Goal: Information Seeking & Learning: Learn about a topic

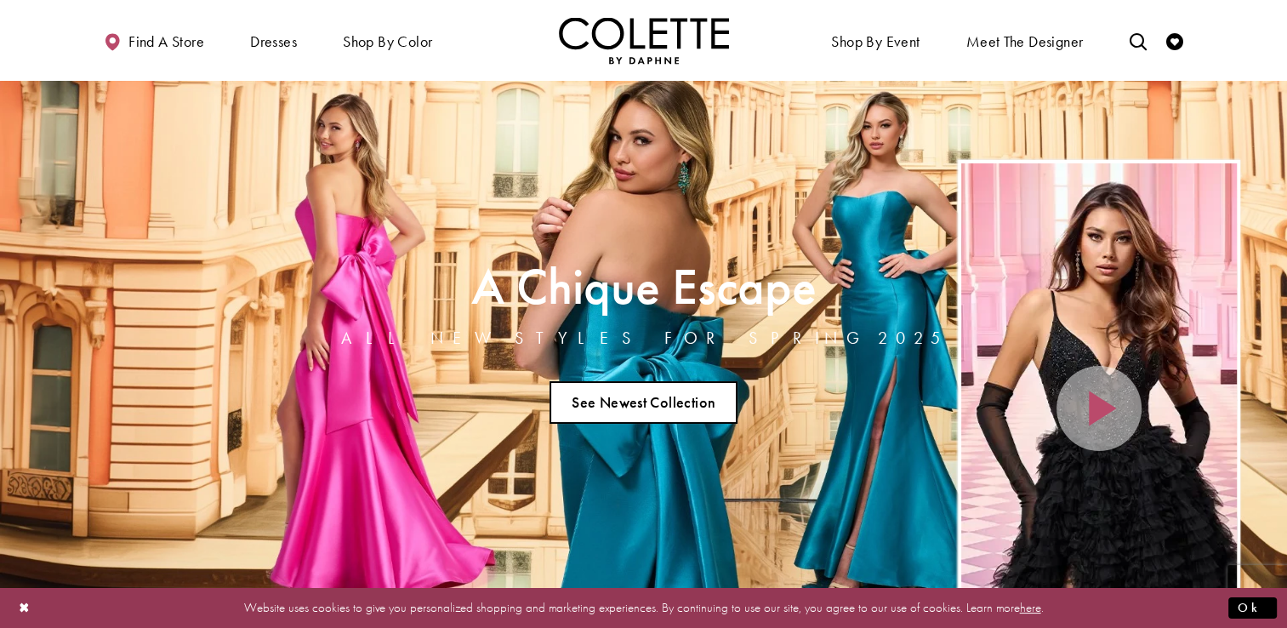
click at [612, 403] on link "See Newest Collection" at bounding box center [644, 402] width 189 height 43
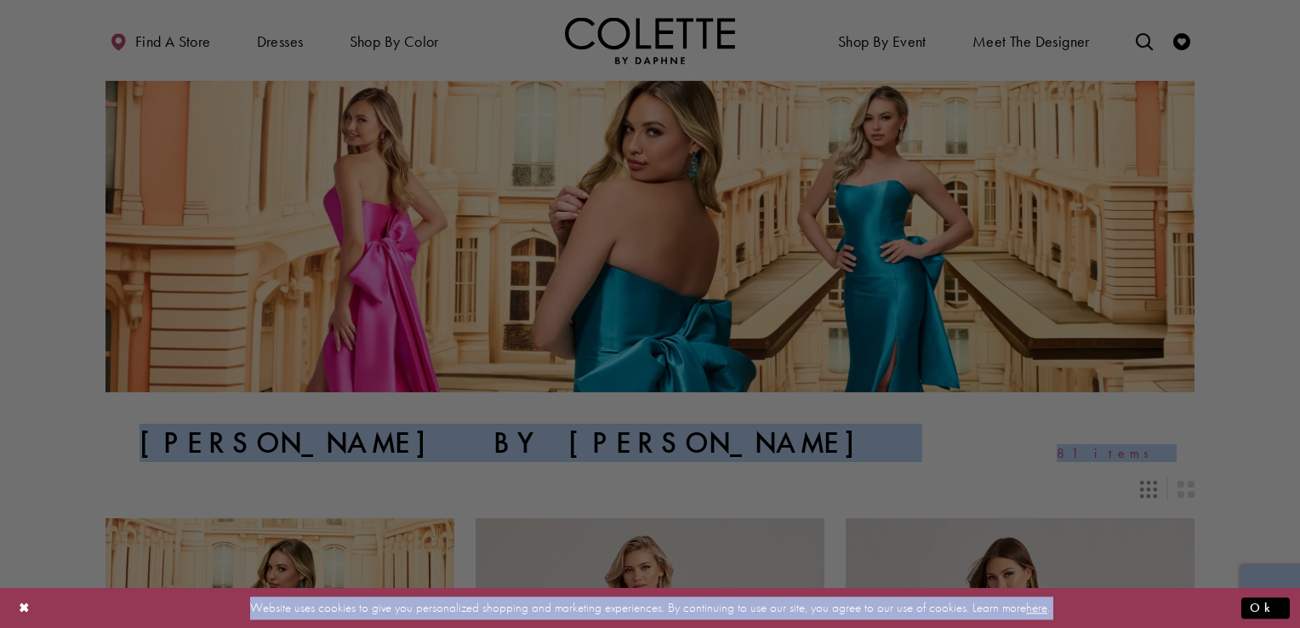
drag, startPoint x: 1287, startPoint y: 68, endPoint x: 1297, endPoint y: 105, distance: 38.0
click at [1286, 105] on div at bounding box center [656, 317] width 1313 height 634
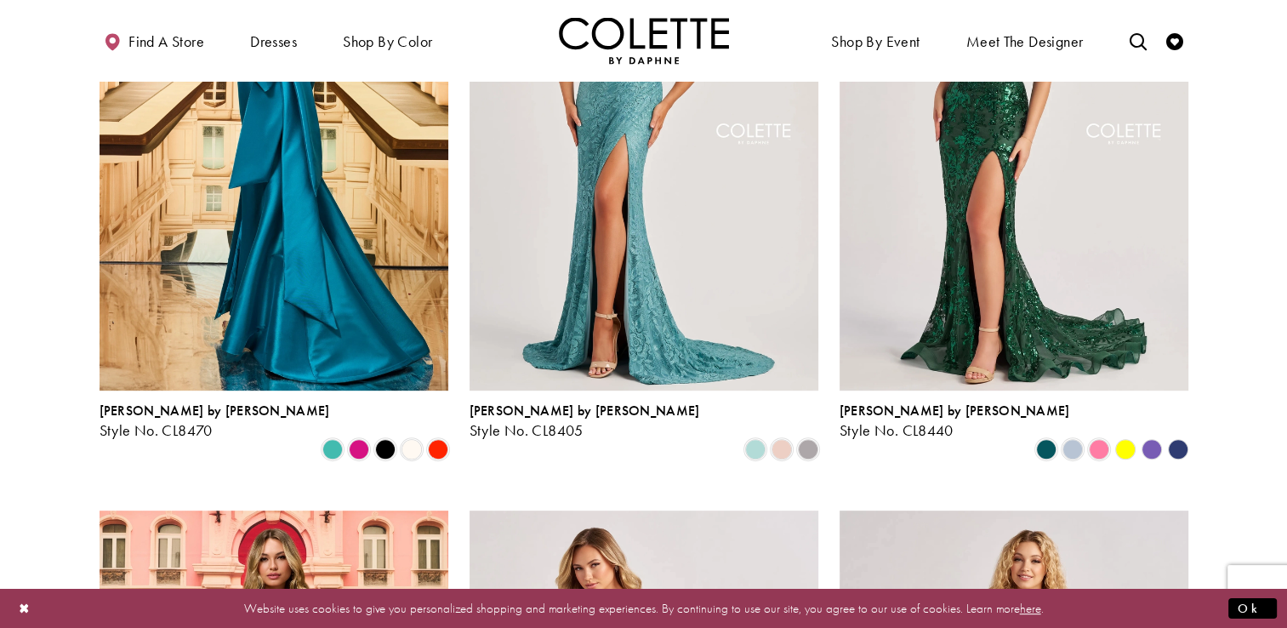
scroll to position [646, 0]
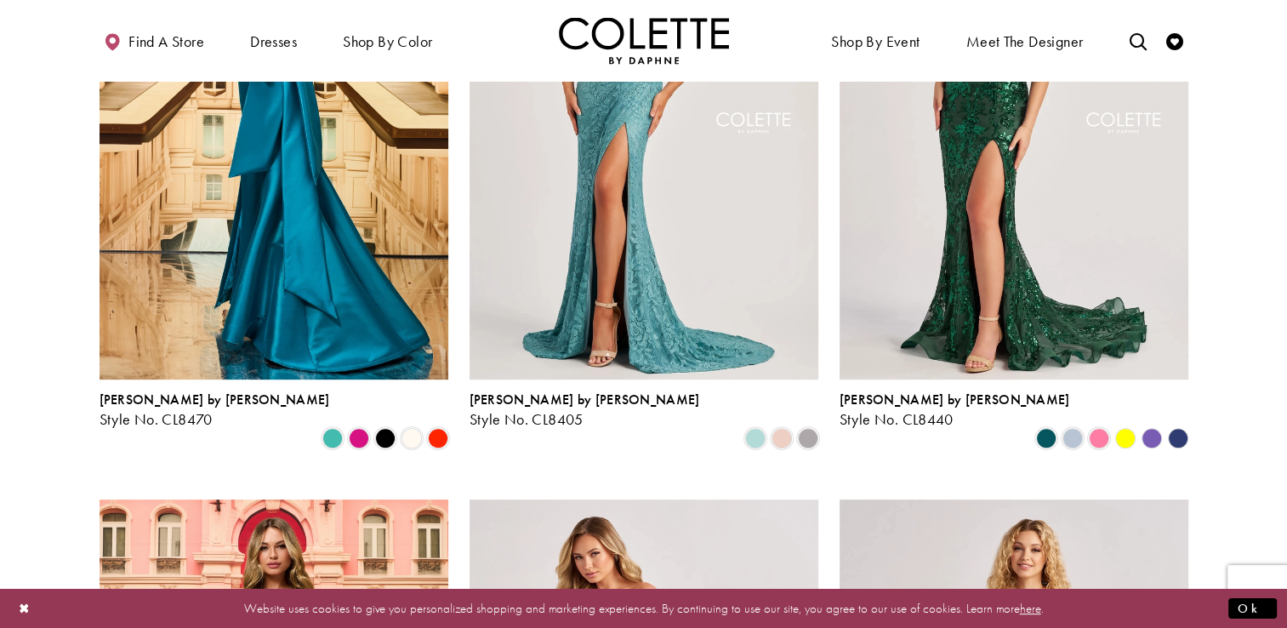
click at [1152, 424] on polygon "Product List" at bounding box center [1151, 437] width 26 height 26
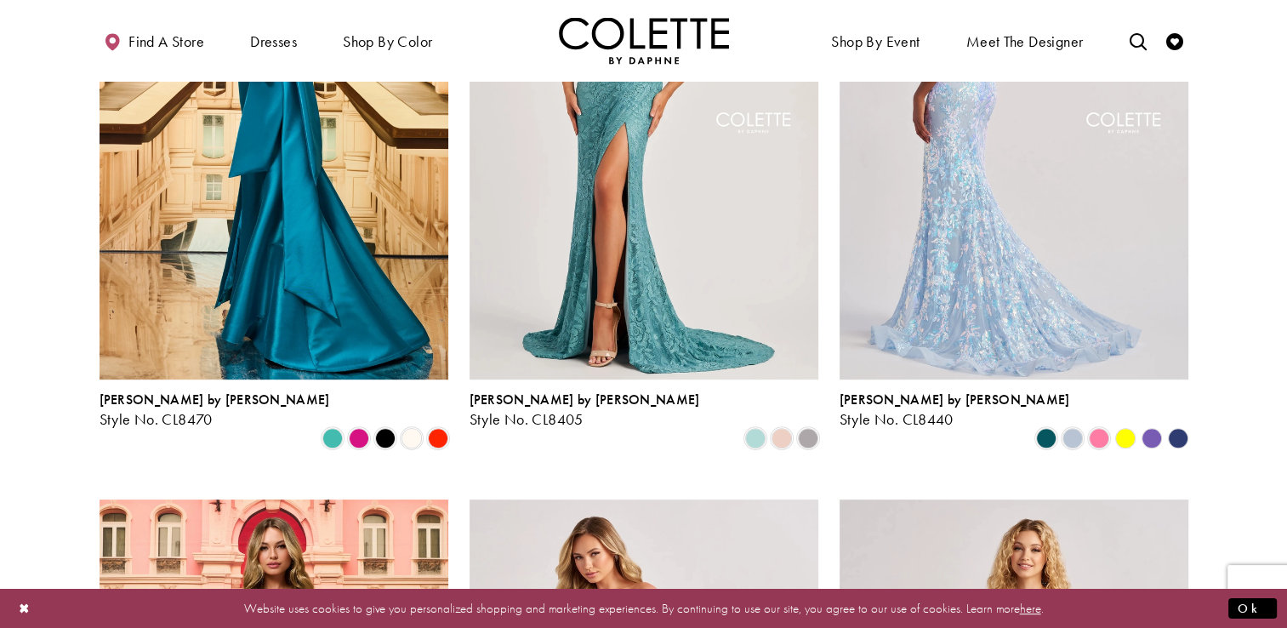
click at [1054, 317] on img "Visit Colette by Daphne Style No. CL8440 Page" at bounding box center [1014, 125] width 349 height 507
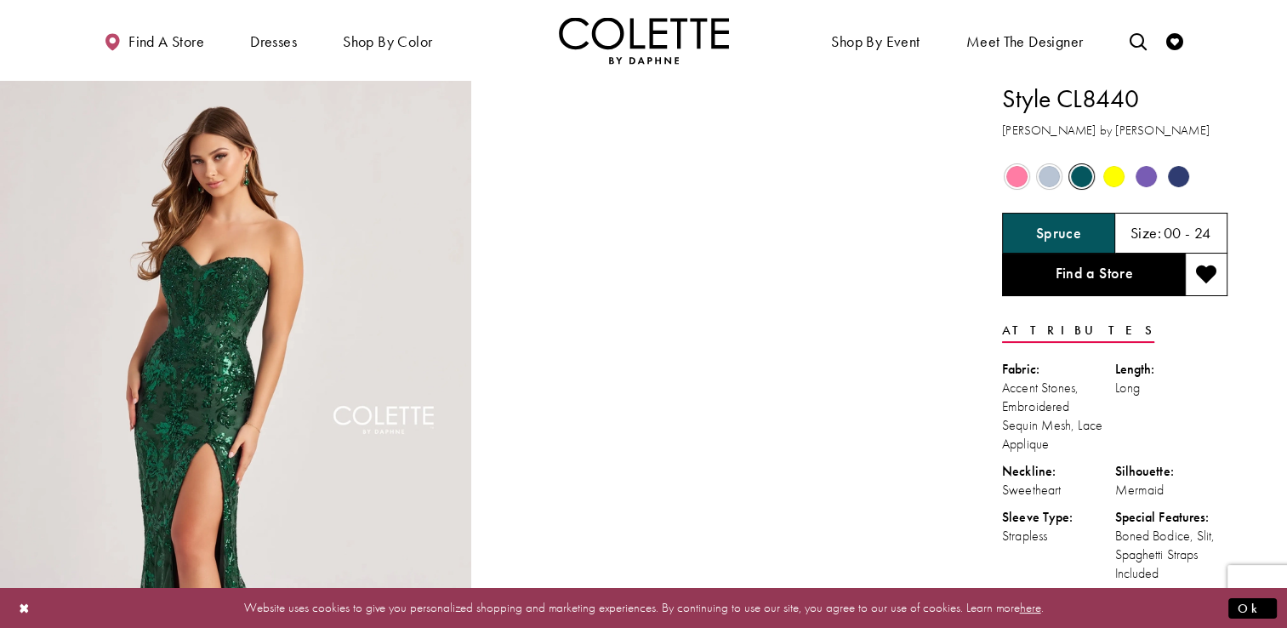
click at [1141, 174] on span "Product color controls state depends on size chosen" at bounding box center [1146, 176] width 21 height 21
click at [1074, 234] on h5 "Violet" at bounding box center [1057, 233] width 37 height 17
click at [283, 332] on img "Full size Style CL8440 Colette by Daphne #0 default Spruce frontface vertical p…" at bounding box center [235, 434] width 471 height 707
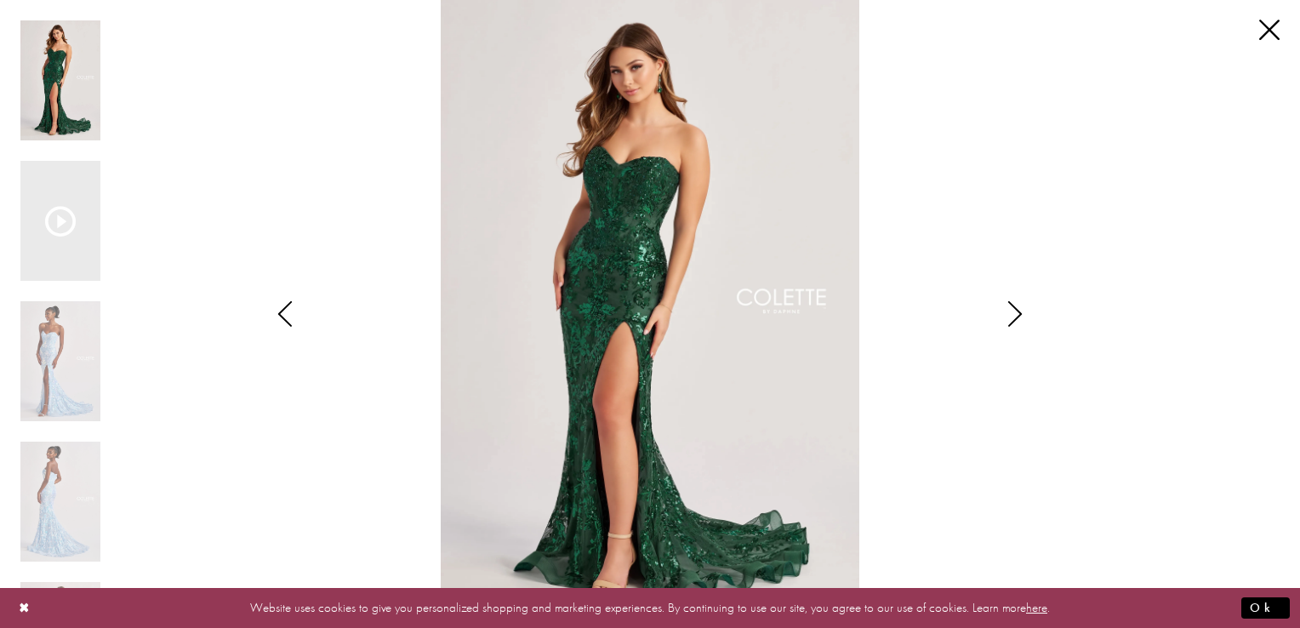
click at [1014, 309] on icon "Style CL8440 Colette by Daphne Views dialog" at bounding box center [1015, 314] width 43 height 26
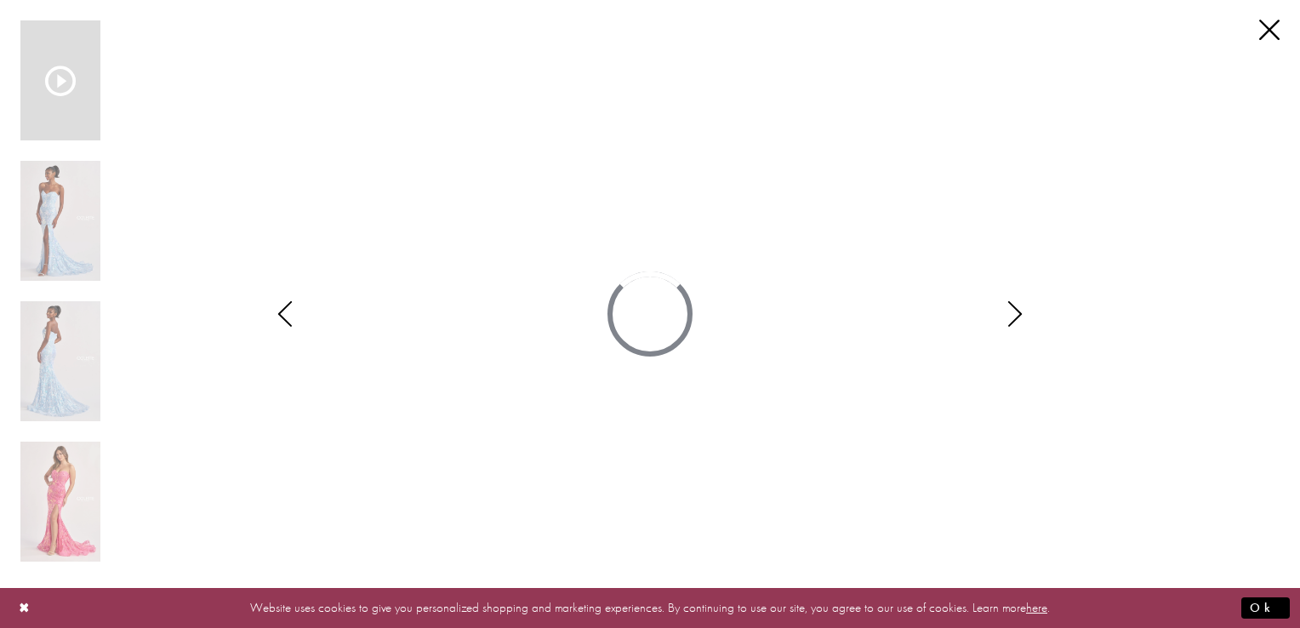
click at [1014, 310] on icon "Style CL8440 Colette by Daphne Views dialog" at bounding box center [1015, 314] width 43 height 26
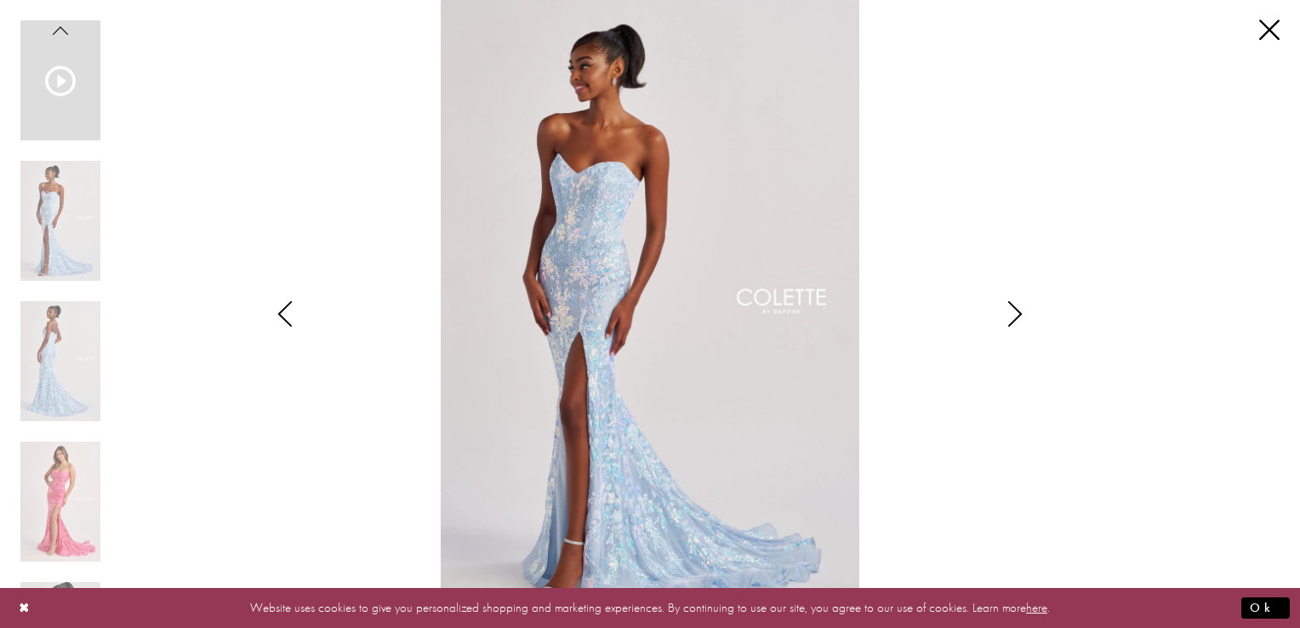
click at [1014, 310] on icon "Style CL8440 Colette by Daphne Views dialog" at bounding box center [1015, 314] width 43 height 26
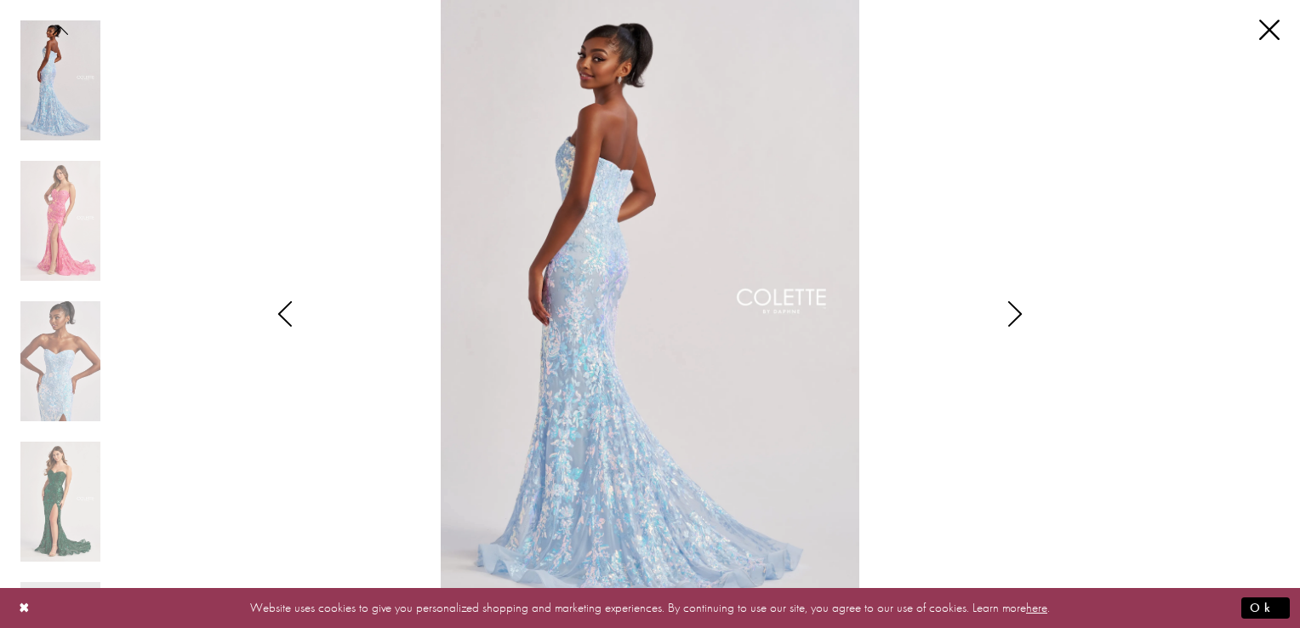
click at [1014, 310] on icon "Style CL8440 Colette by Daphne Views dialog" at bounding box center [1015, 314] width 43 height 26
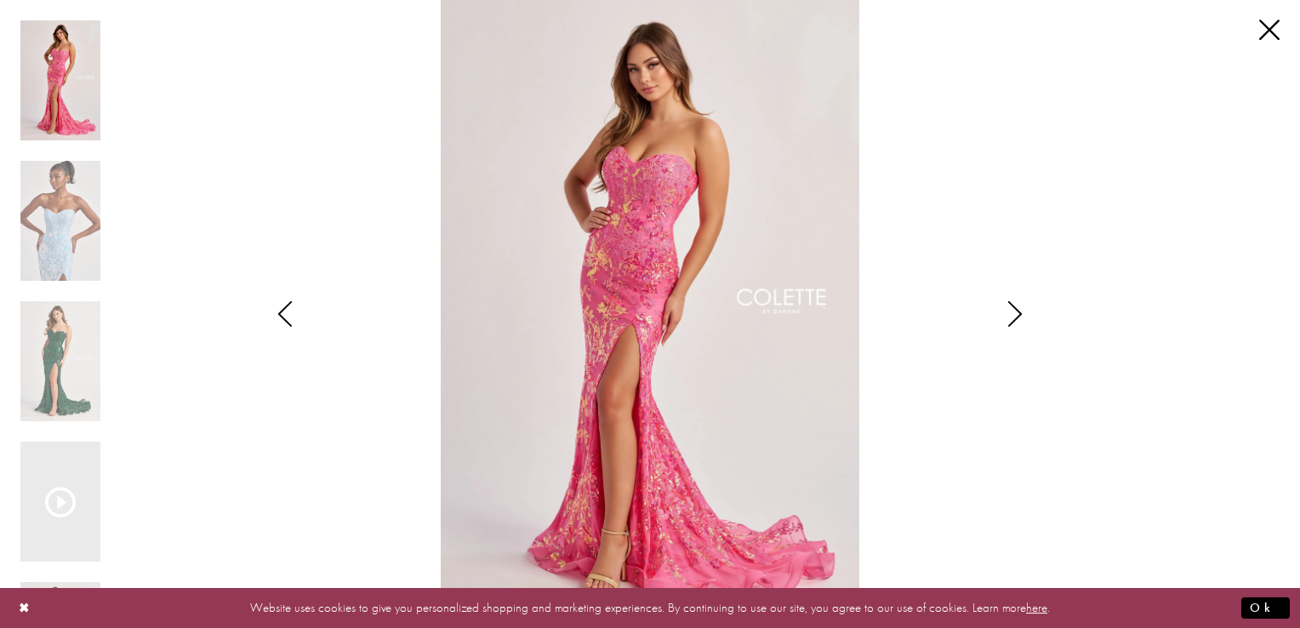
click at [1014, 310] on icon "Style CL8440 Colette by Daphne Views dialog" at bounding box center [1015, 314] width 43 height 26
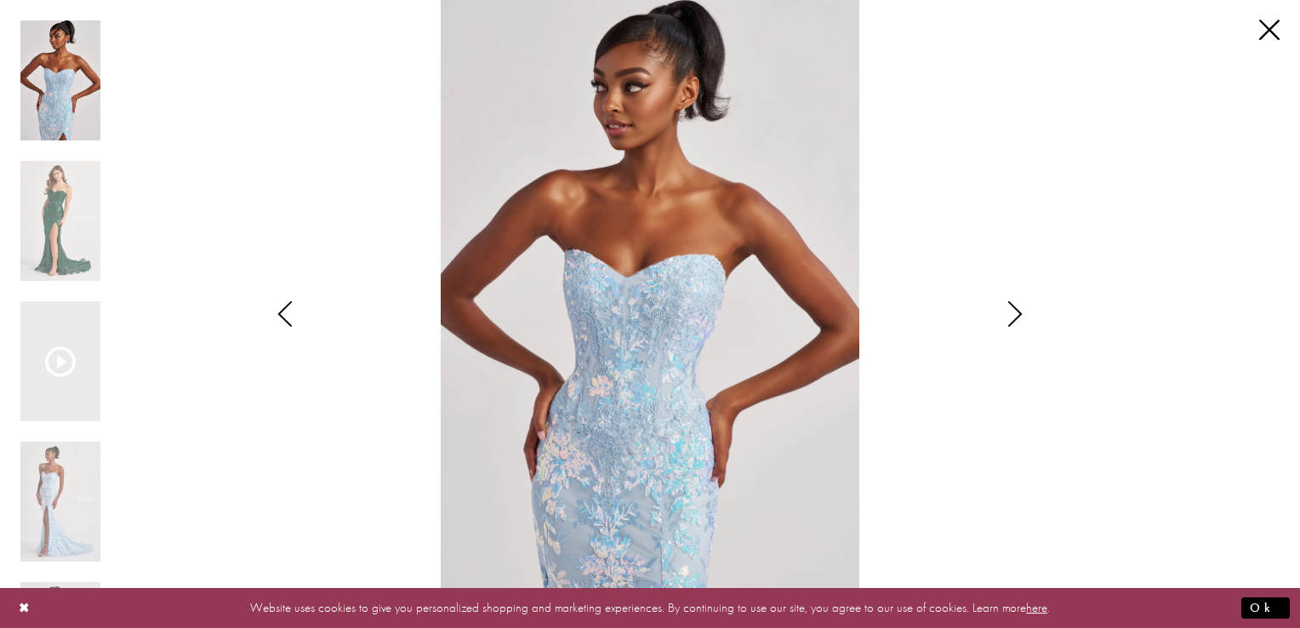
click at [1014, 310] on icon "Style CL8440 Colette by Daphne Views dialog" at bounding box center [1015, 314] width 43 height 26
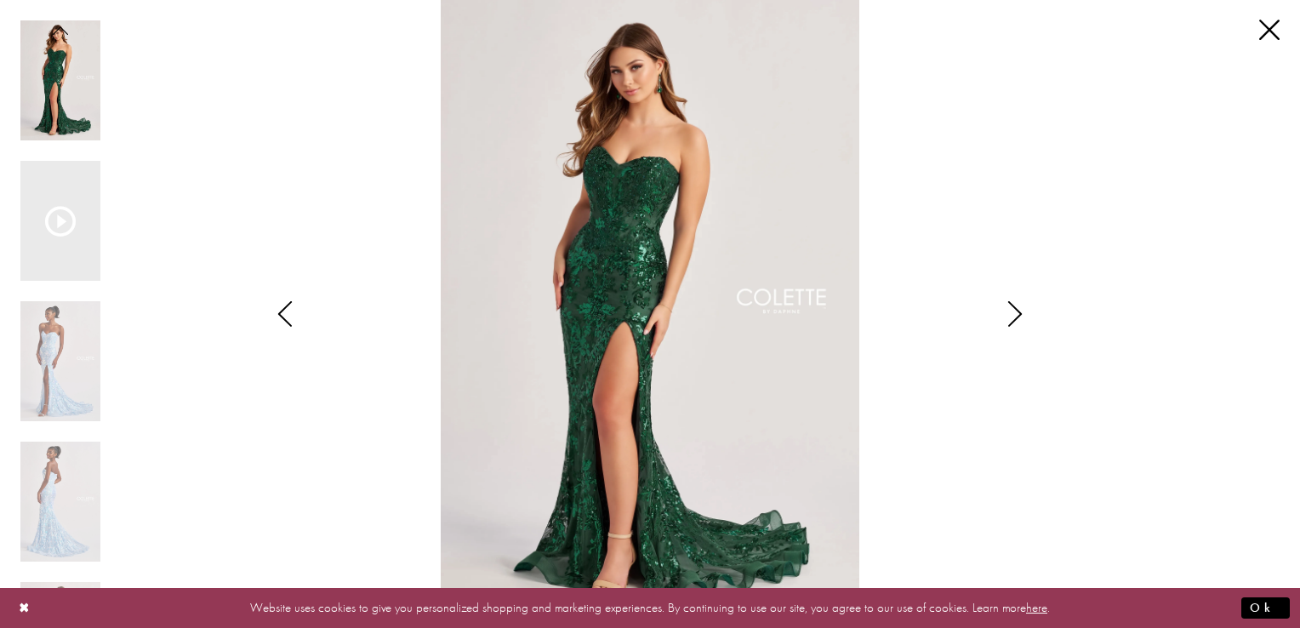
click at [1015, 311] on icon "Style CL8440 Colette by Daphne Views dialog" at bounding box center [1015, 314] width 43 height 26
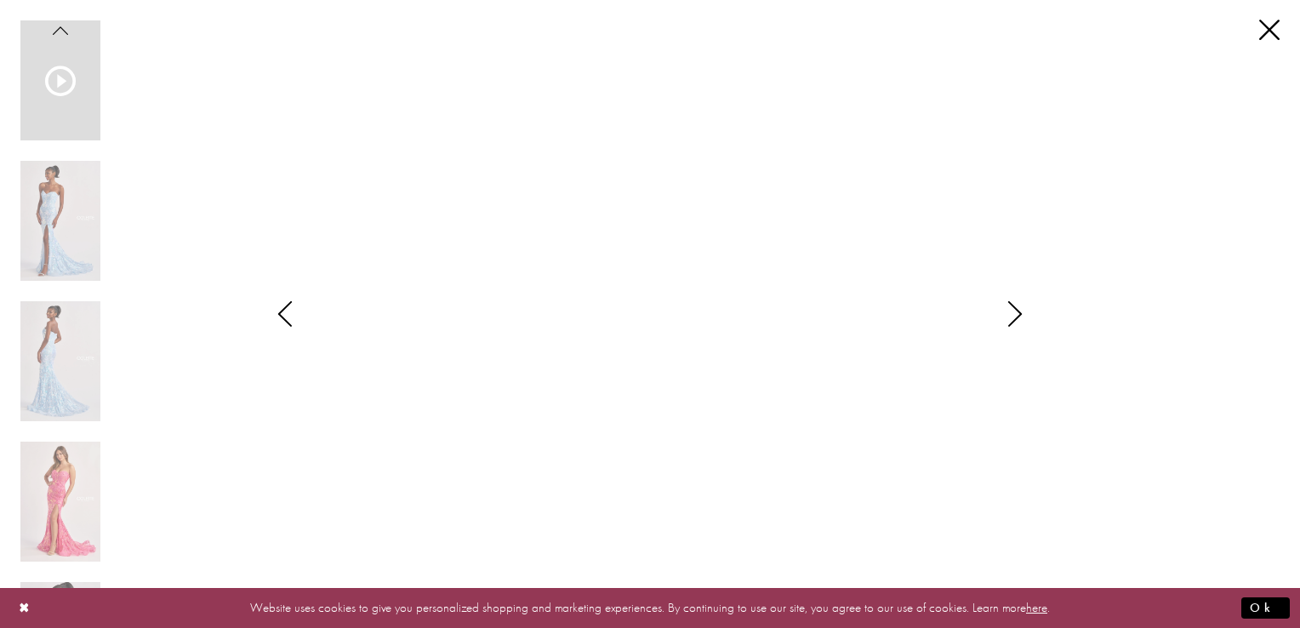
click at [1015, 311] on icon "Style CL8440 Colette by Daphne Views dialog" at bounding box center [1015, 314] width 43 height 26
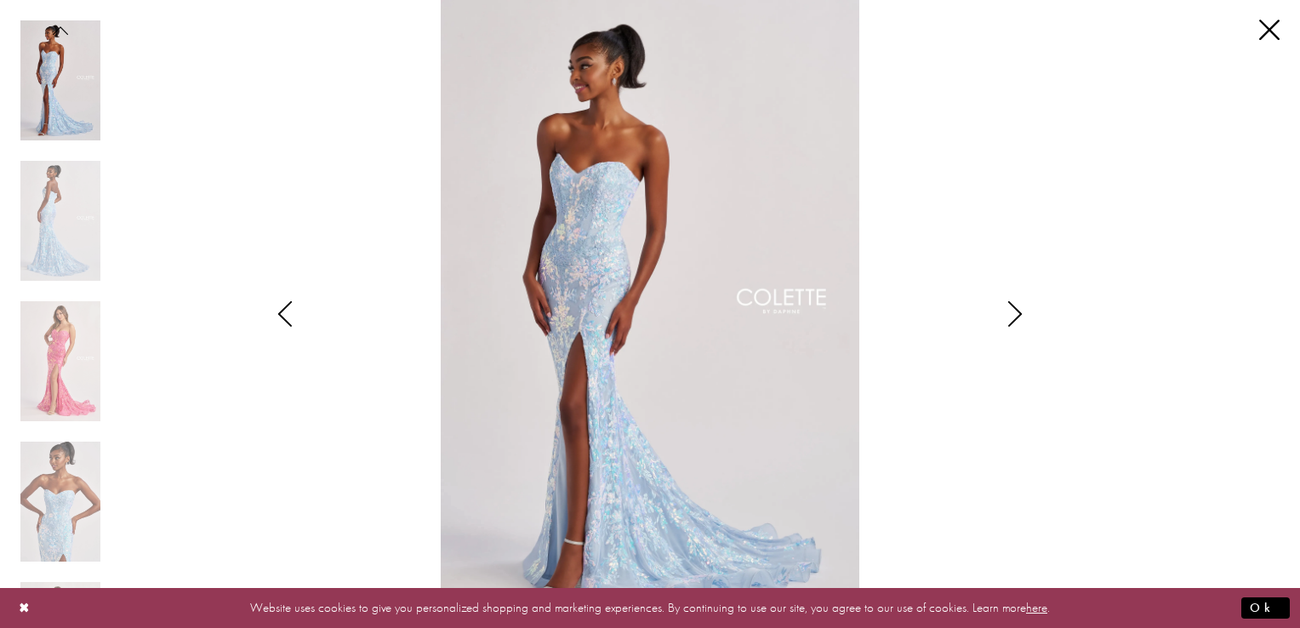
click at [1015, 311] on icon "Style CL8440 Colette by Daphne Views dialog" at bounding box center [1015, 314] width 43 height 26
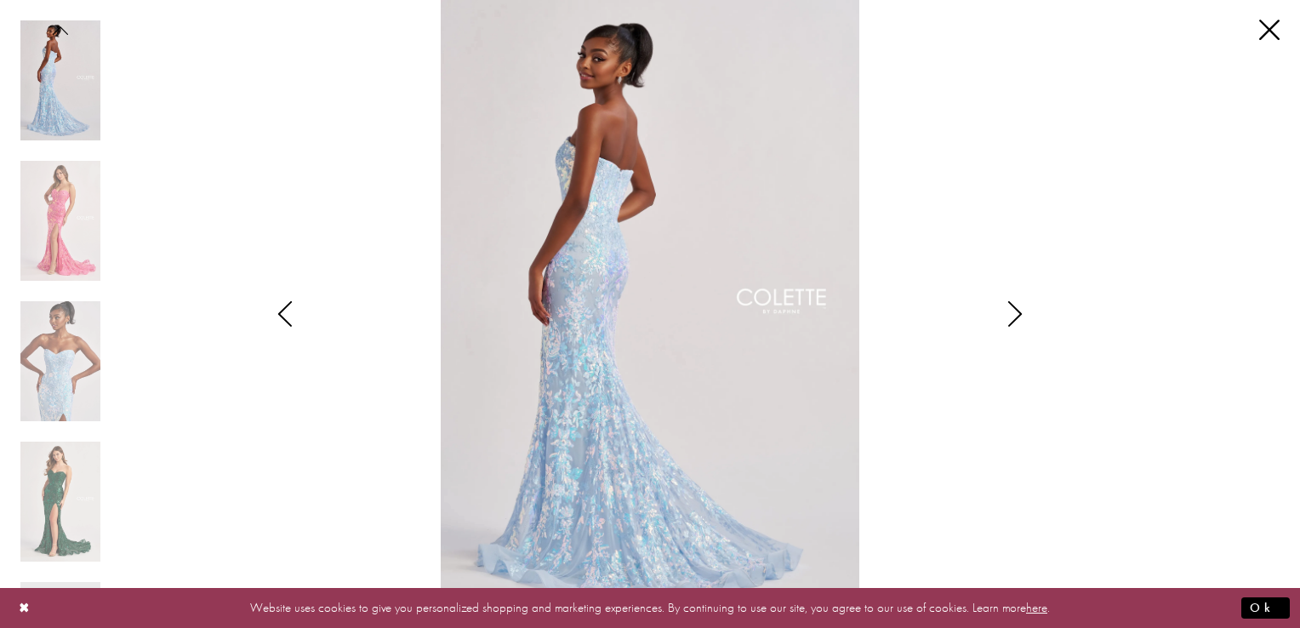
click at [1015, 311] on icon "Style CL8440 Colette by Daphne Views dialog" at bounding box center [1015, 314] width 43 height 26
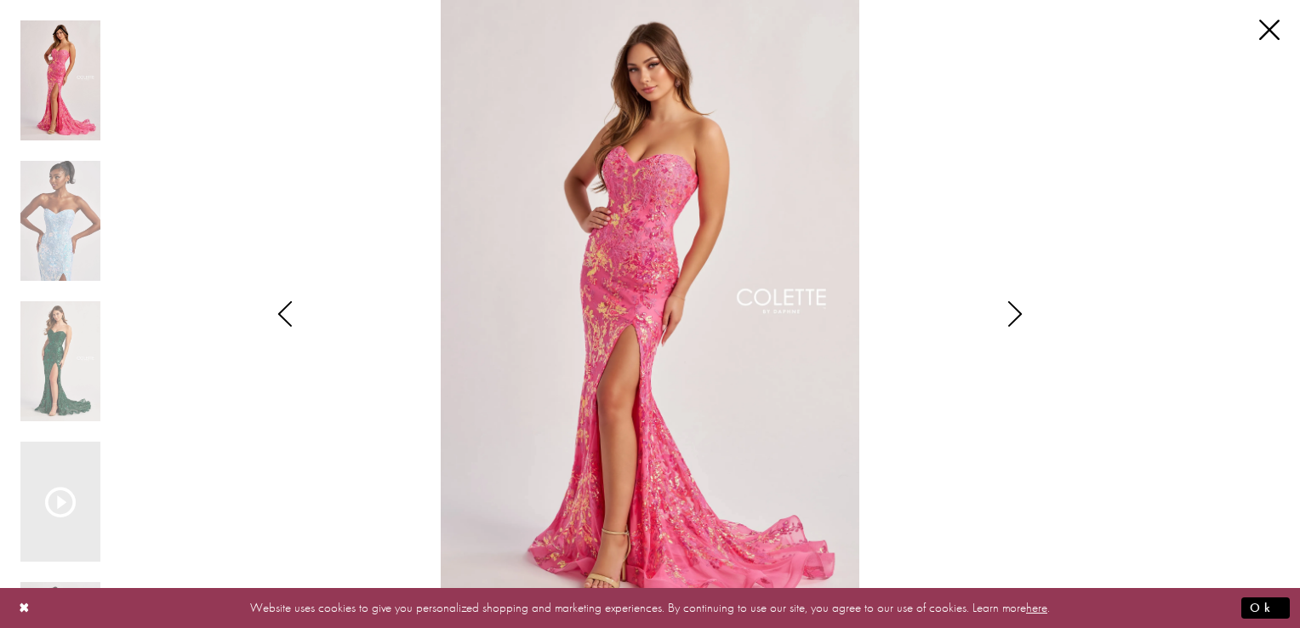
click at [1015, 311] on icon "Style CL8440 Colette by Daphne Views dialog" at bounding box center [1015, 314] width 43 height 26
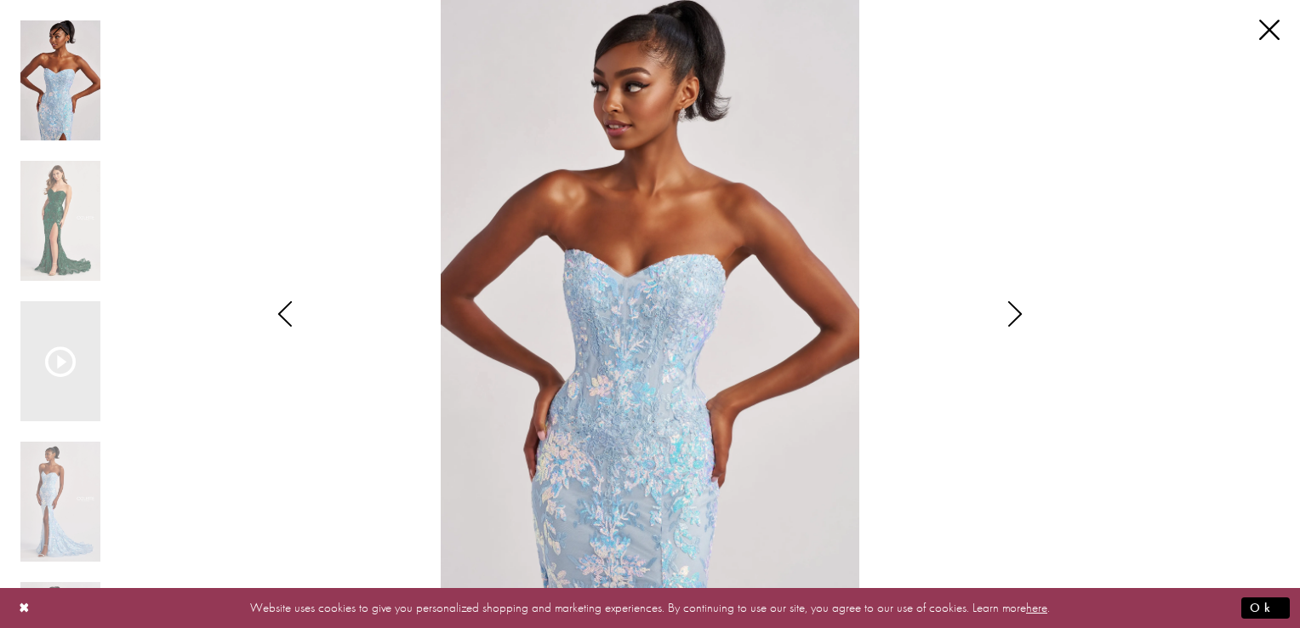
click at [1015, 311] on icon "Style CL8440 Colette by Daphne Views dialog" at bounding box center [1015, 314] width 43 height 26
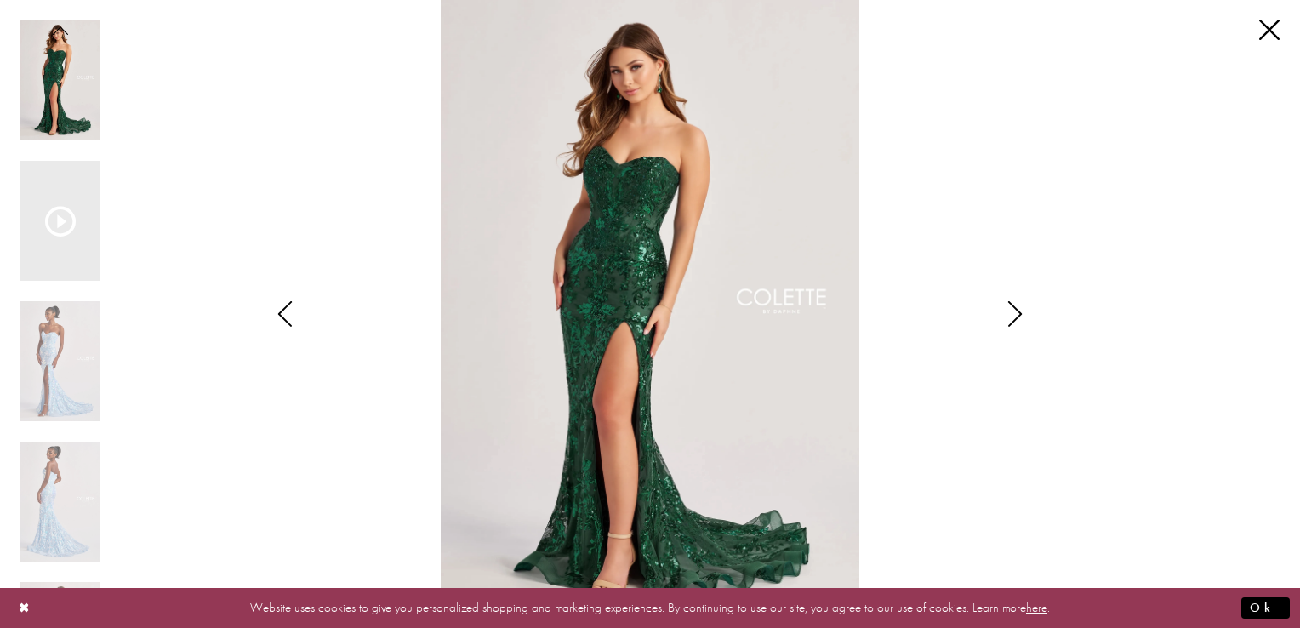
click at [1015, 311] on icon "Style CL8440 Colette by Daphne Views dialog" at bounding box center [1015, 314] width 43 height 26
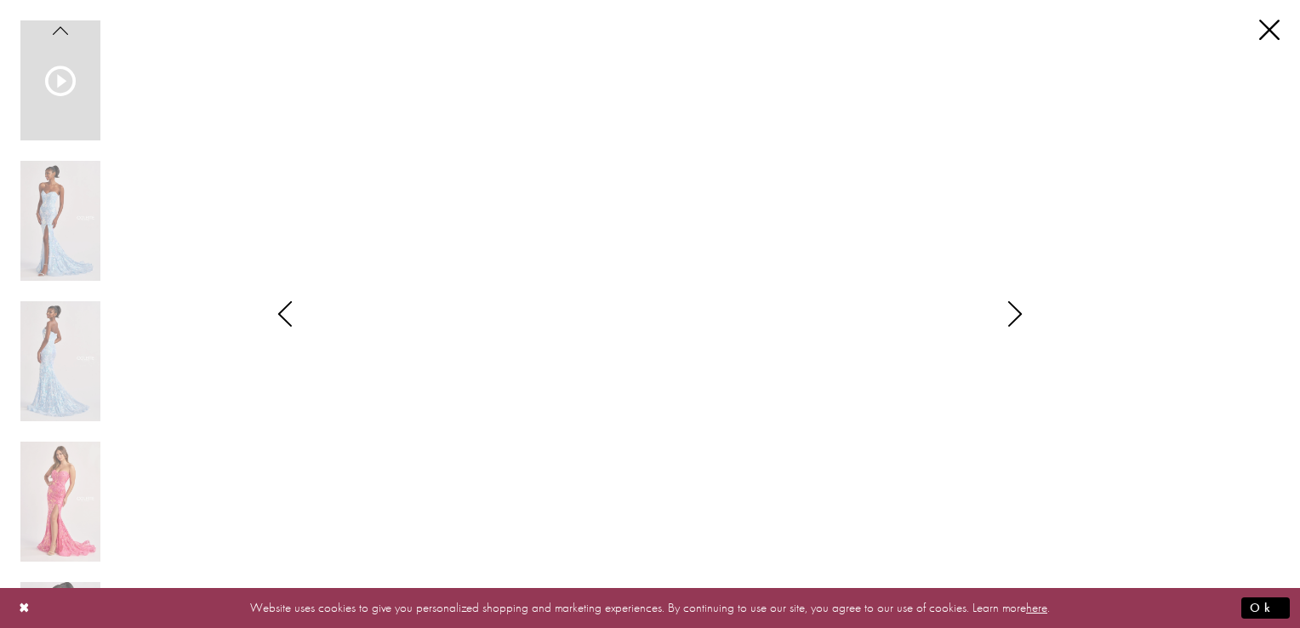
click at [1015, 311] on icon "Style CL8440 Colette by Daphne Views dialog" at bounding box center [1015, 314] width 43 height 26
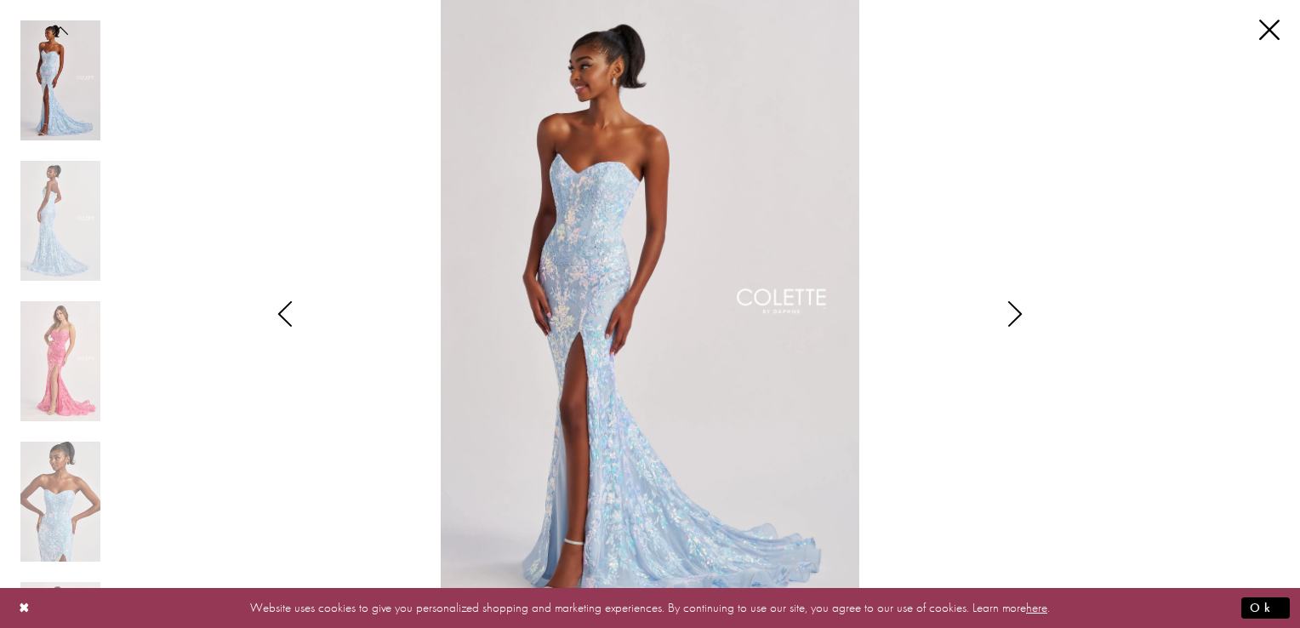
click at [1015, 311] on icon "Style CL8440 Colette by Daphne Views dialog" at bounding box center [1015, 314] width 43 height 26
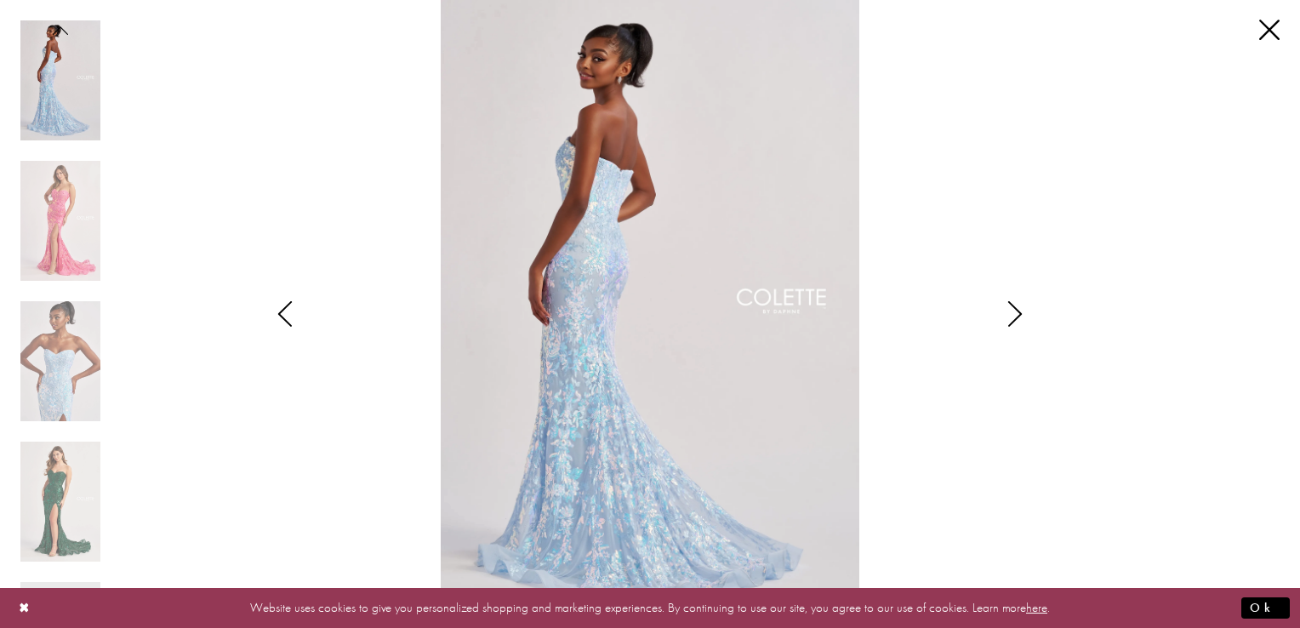
click at [1015, 311] on icon "Style CL8440 Colette by Daphne Views dialog" at bounding box center [1015, 314] width 43 height 26
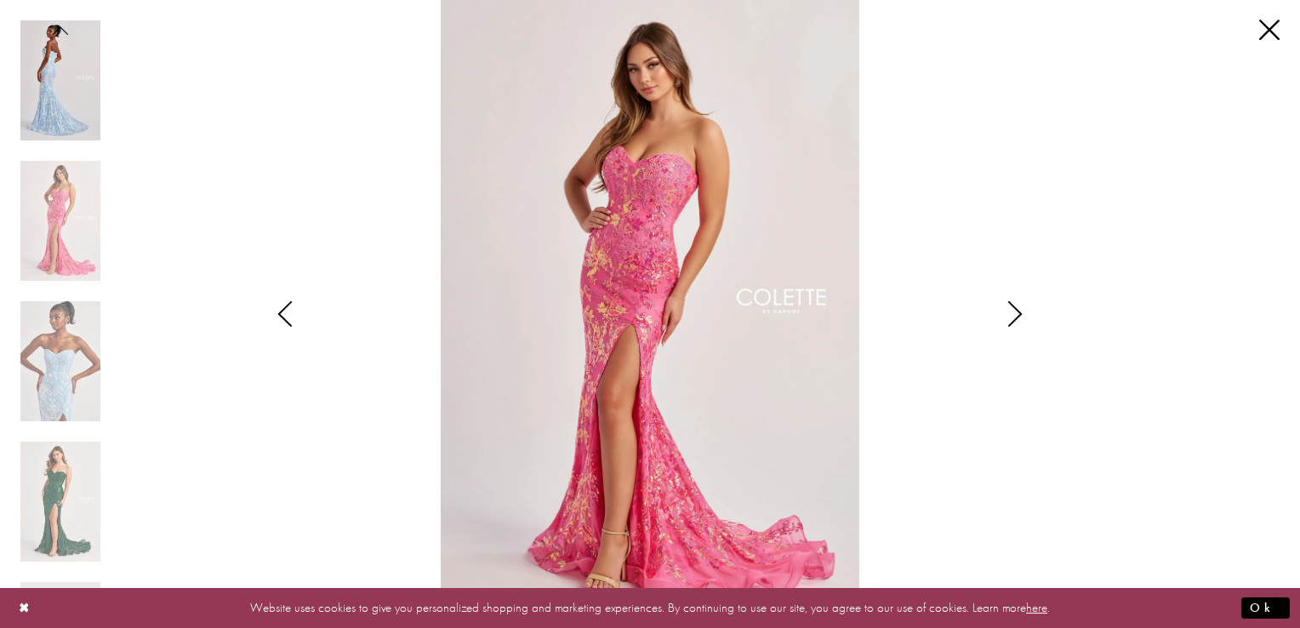
click at [1015, 311] on icon "Style CL8440 Colette by Daphne Views dialog" at bounding box center [1015, 314] width 43 height 26
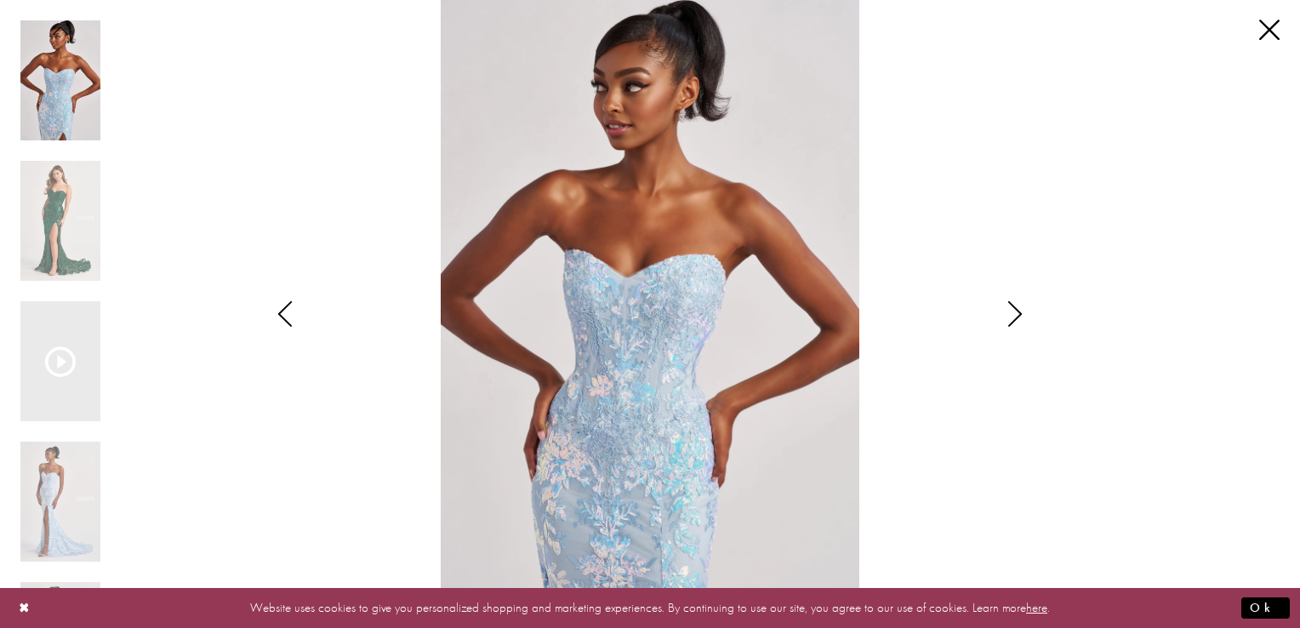
click at [1015, 311] on icon "Style CL8440 Colette by Daphne Views dialog" at bounding box center [1015, 314] width 43 height 26
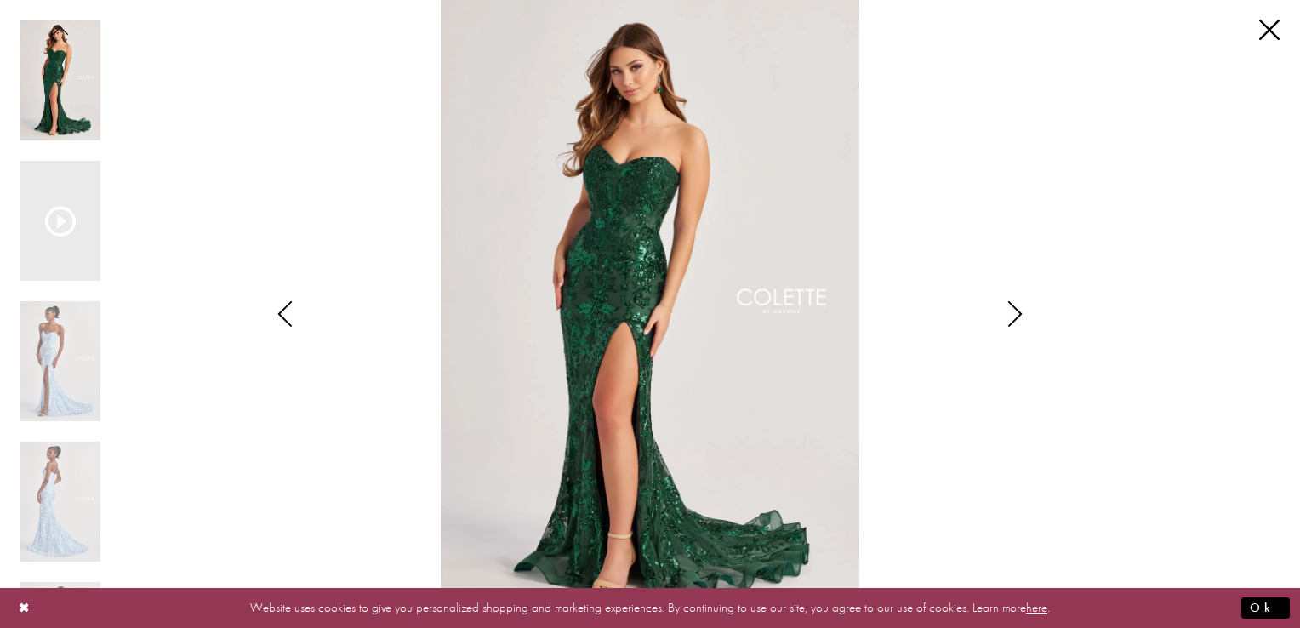
click at [1015, 311] on icon "Style CL8440 Colette by Daphne Views dialog" at bounding box center [1015, 314] width 43 height 26
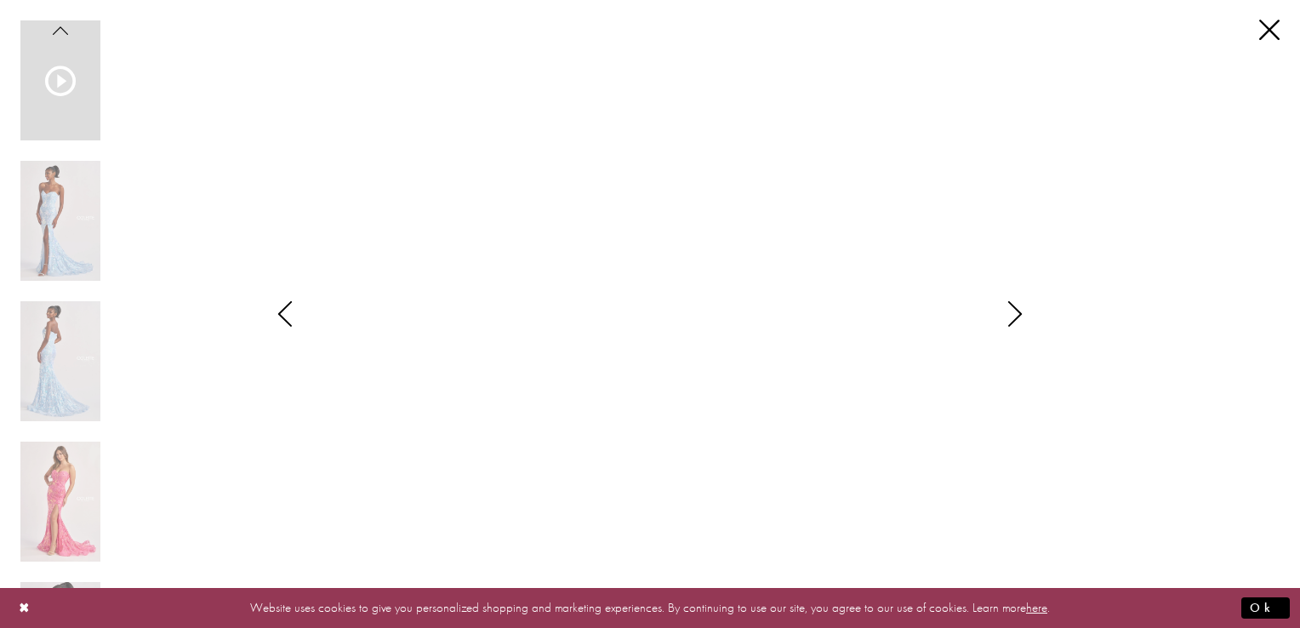
click at [1015, 311] on icon "Style CL8440 Colette by Daphne Views dialog" at bounding box center [1015, 314] width 43 height 26
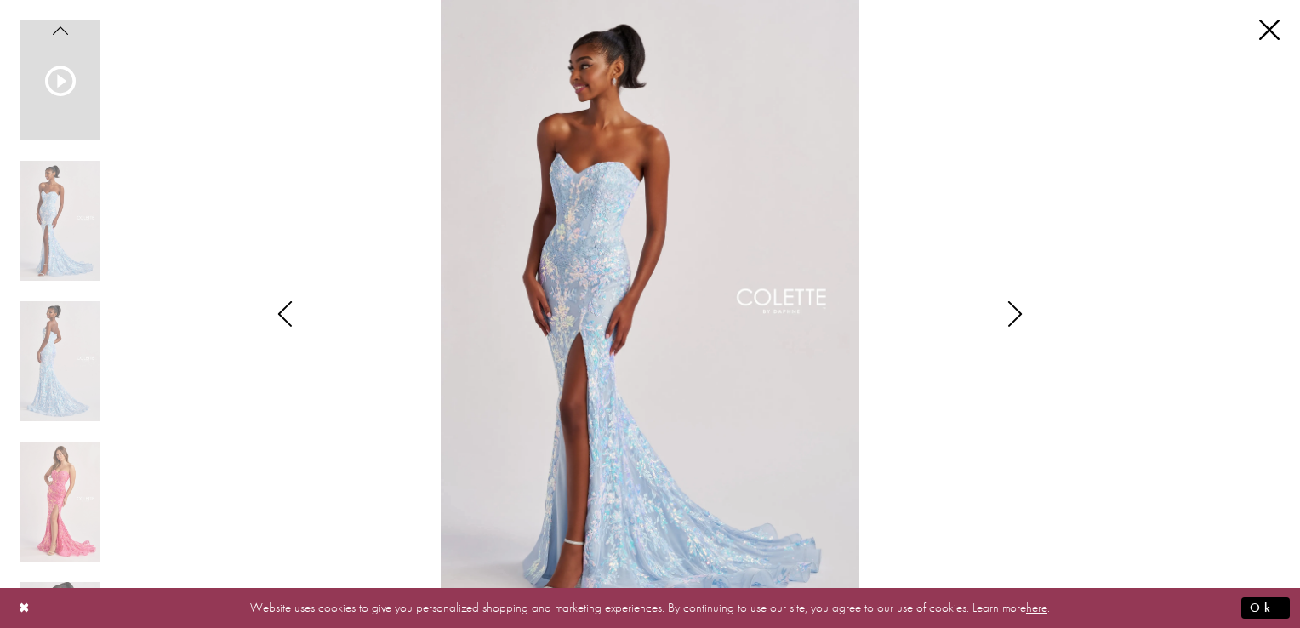
click at [1015, 311] on icon "Style CL8440 Colette by Daphne Views dialog" at bounding box center [1015, 314] width 43 height 26
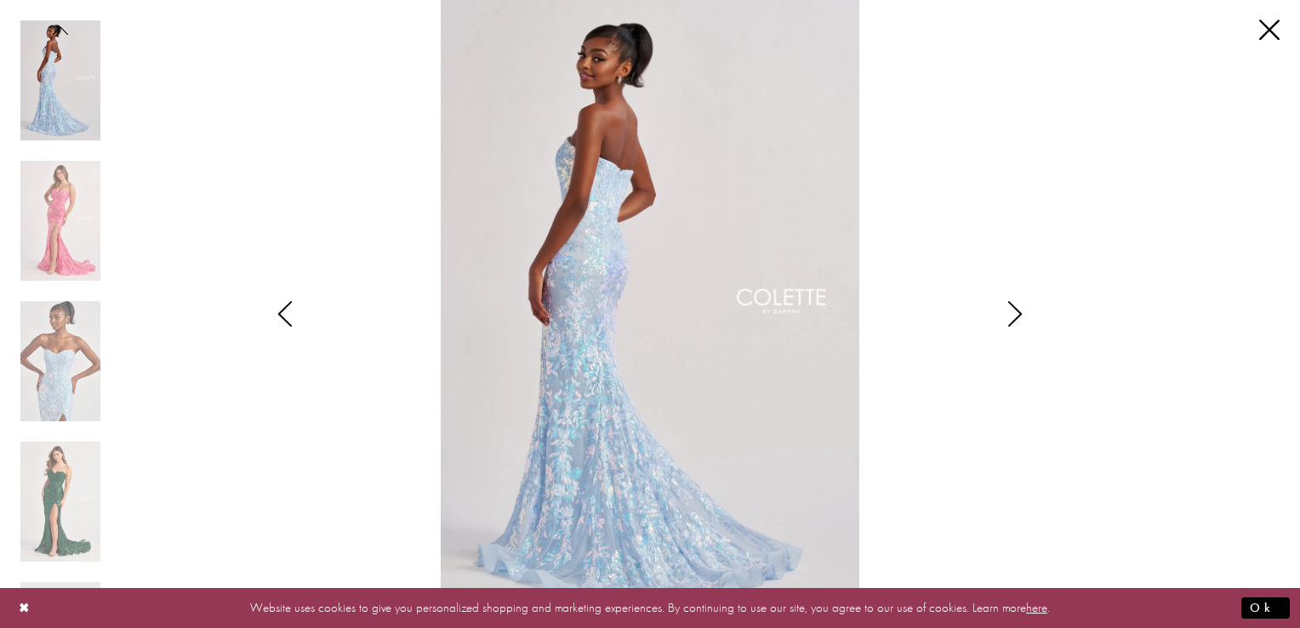
click at [1015, 311] on icon "Style CL8440 Colette by Daphne Views dialog" at bounding box center [1015, 314] width 43 height 26
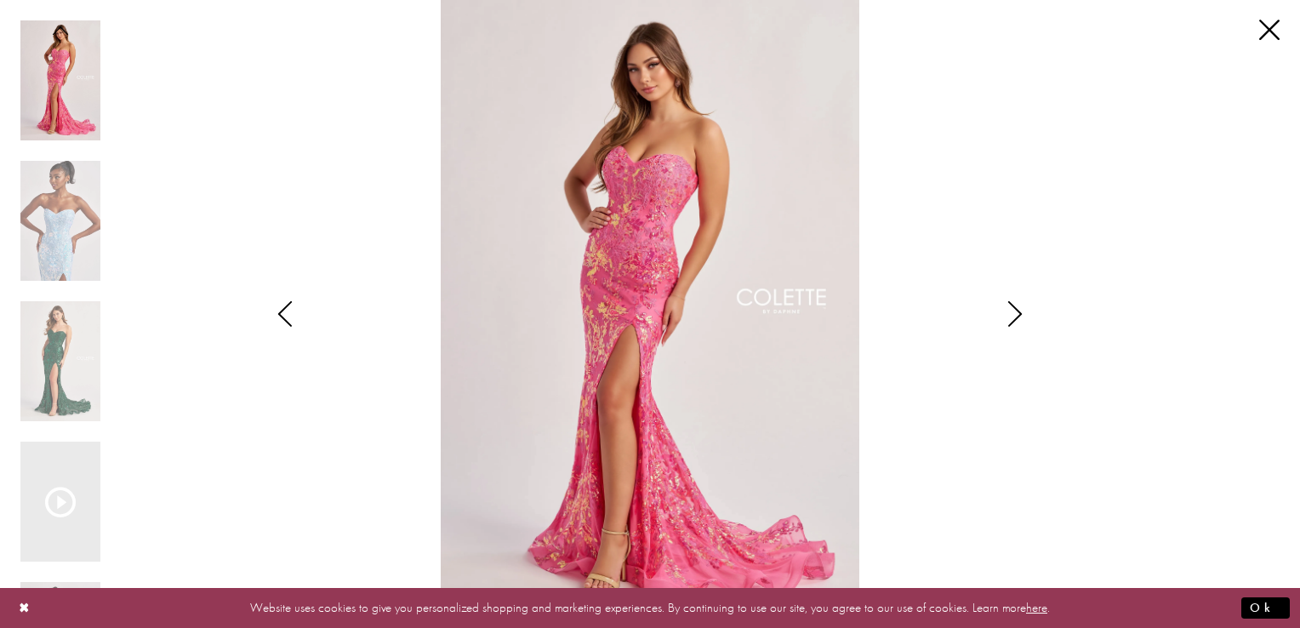
click at [1015, 311] on icon "Style CL8440 Colette by Daphne Views dialog" at bounding box center [1015, 314] width 43 height 26
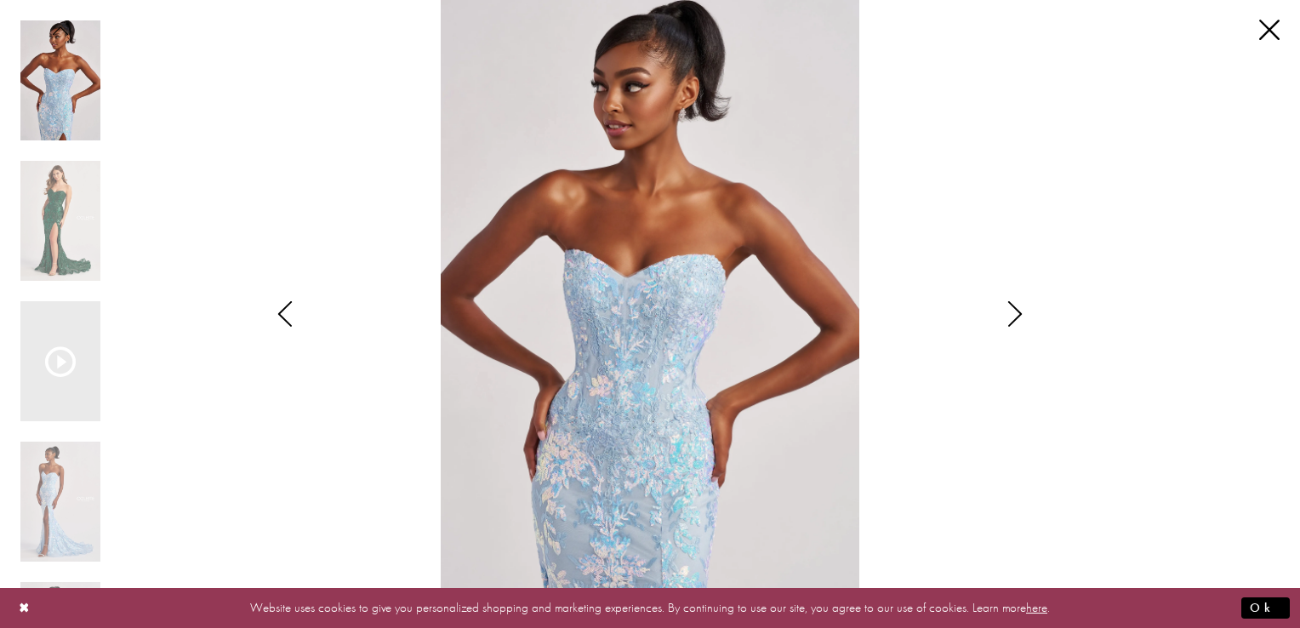
click at [1015, 311] on icon "Style CL8440 Colette by Daphne Views dialog" at bounding box center [1015, 314] width 43 height 26
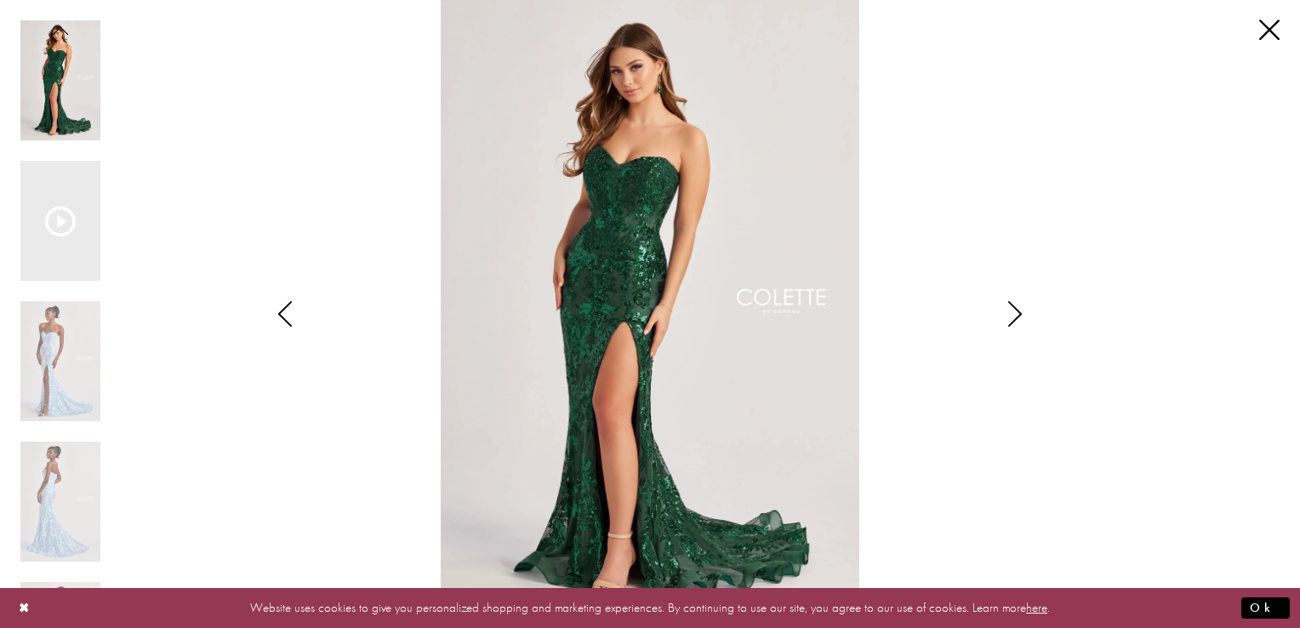
click at [1015, 311] on icon "Style CL8440 Colette by Daphne Views dialog" at bounding box center [1015, 314] width 43 height 26
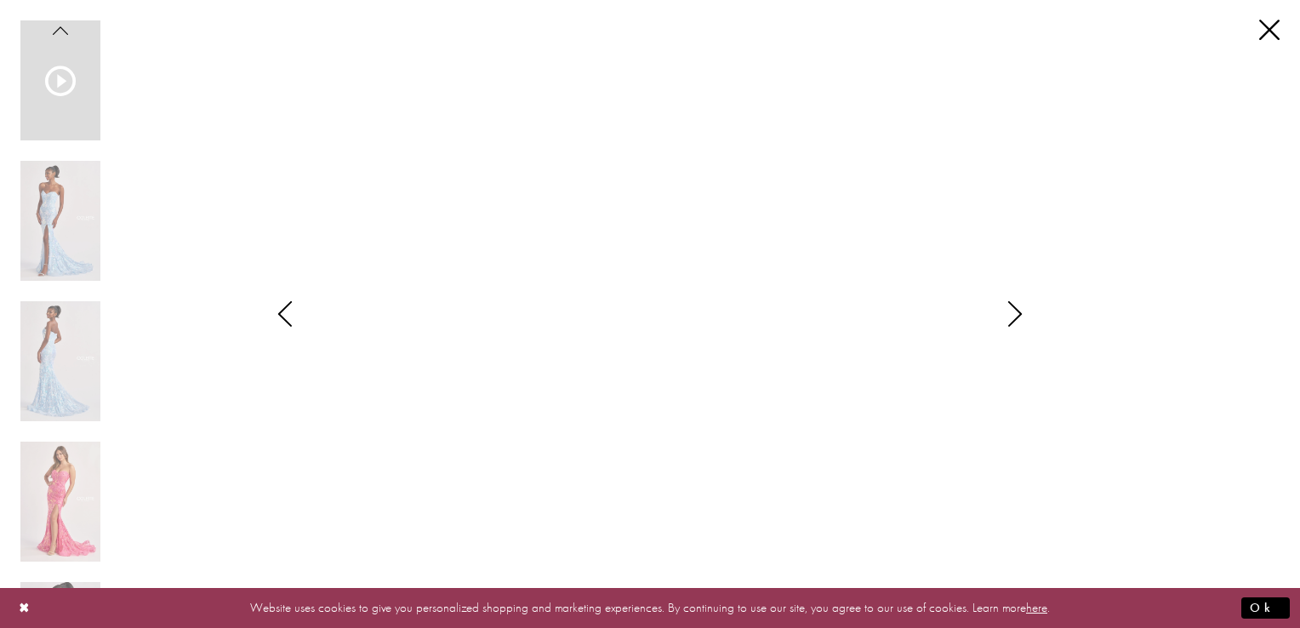
click at [1015, 311] on icon "Style CL8440 Colette by Daphne Views dialog" at bounding box center [1015, 314] width 43 height 26
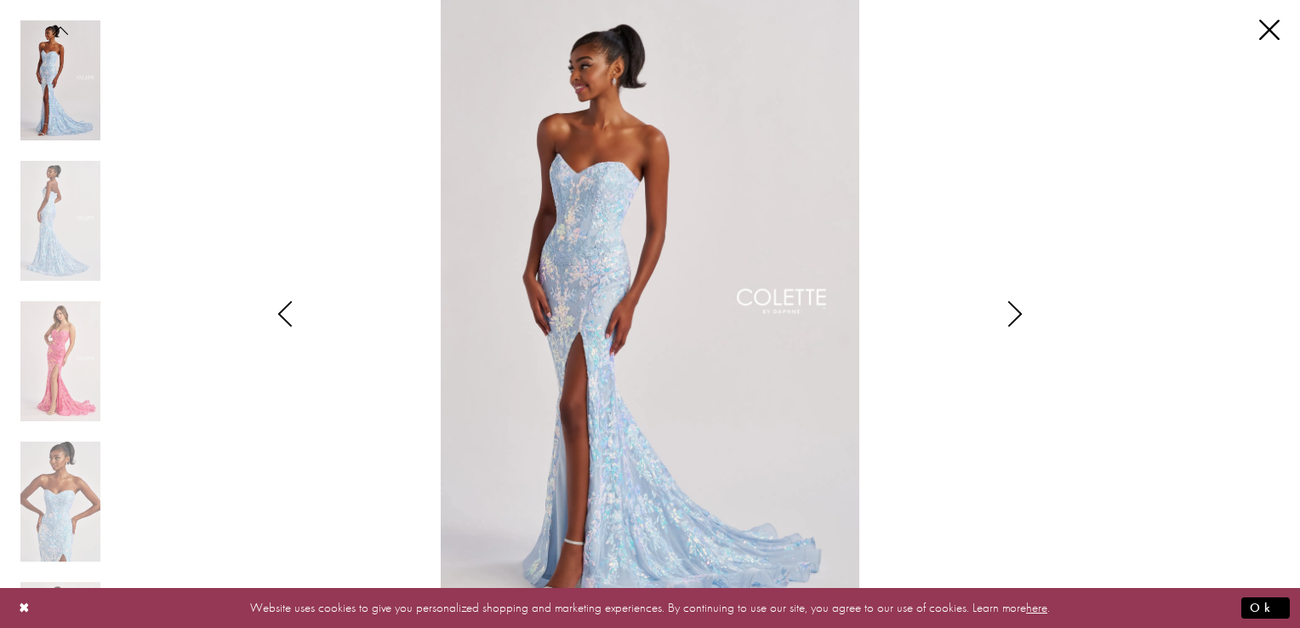
click at [1015, 311] on icon "Style CL8440 Colette by Daphne Views dialog" at bounding box center [1015, 314] width 43 height 26
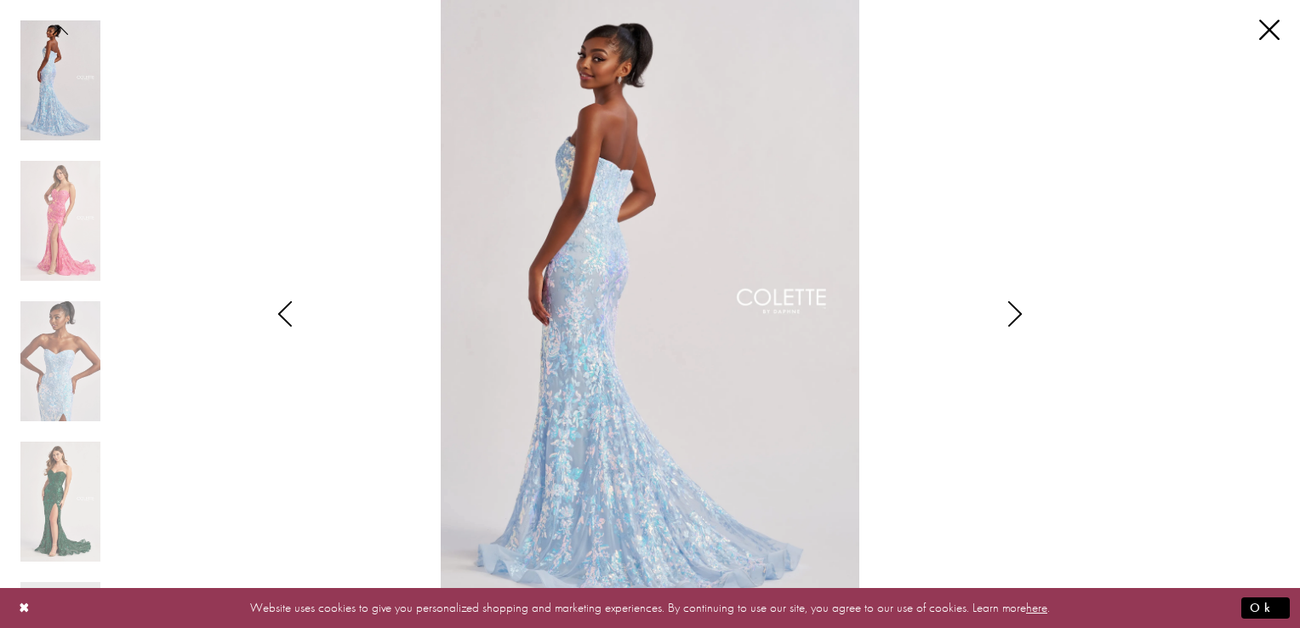
click at [1015, 311] on icon "Style CL8440 Colette by Daphne Views dialog" at bounding box center [1015, 314] width 43 height 26
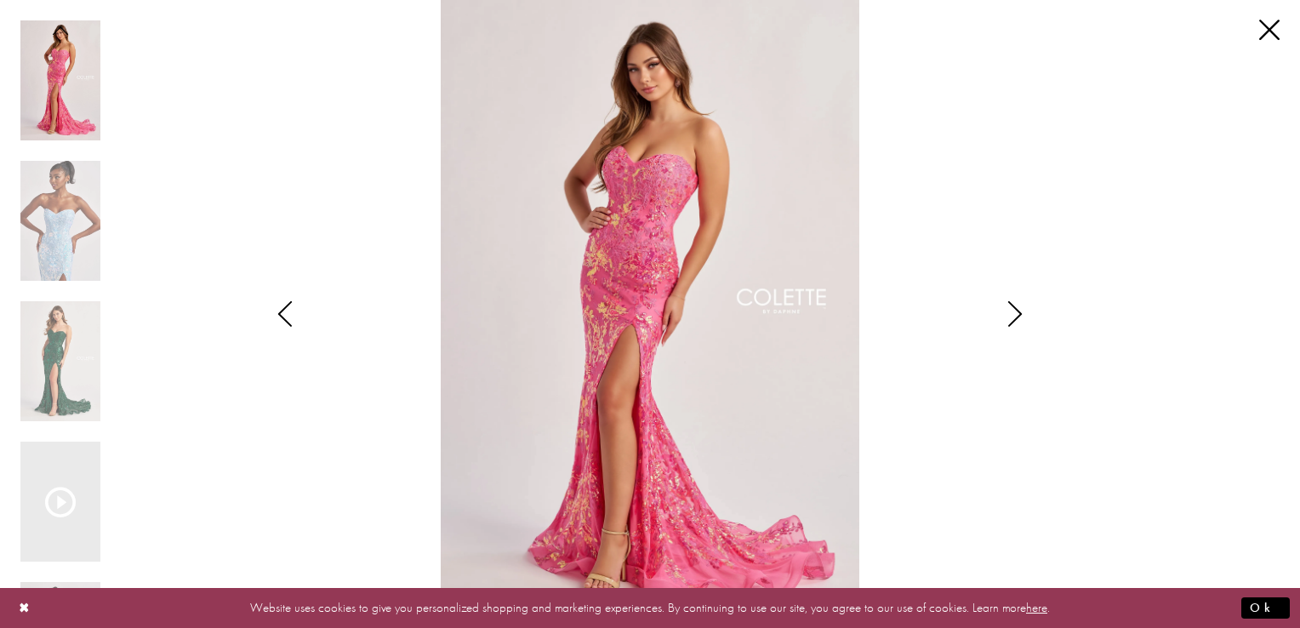
click at [1015, 311] on icon "Style CL8440 Colette by Daphne Views dialog" at bounding box center [1015, 314] width 43 height 26
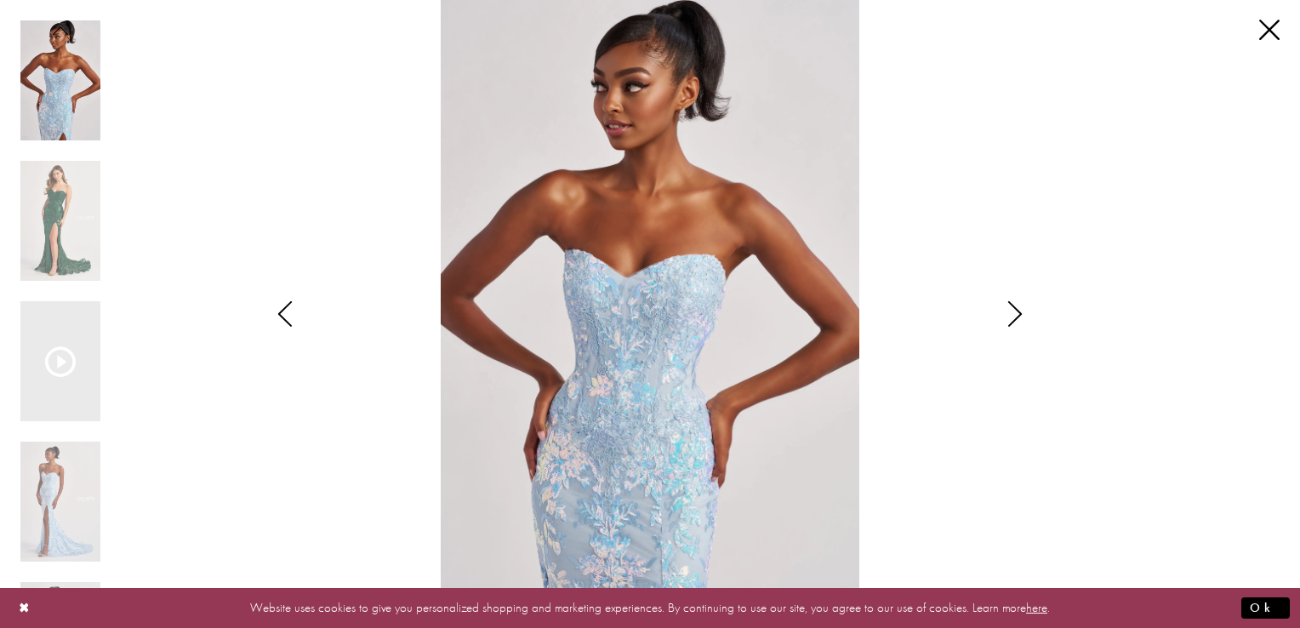
click at [1015, 311] on icon "Style CL8440 Colette by Daphne Views dialog" at bounding box center [1015, 314] width 43 height 26
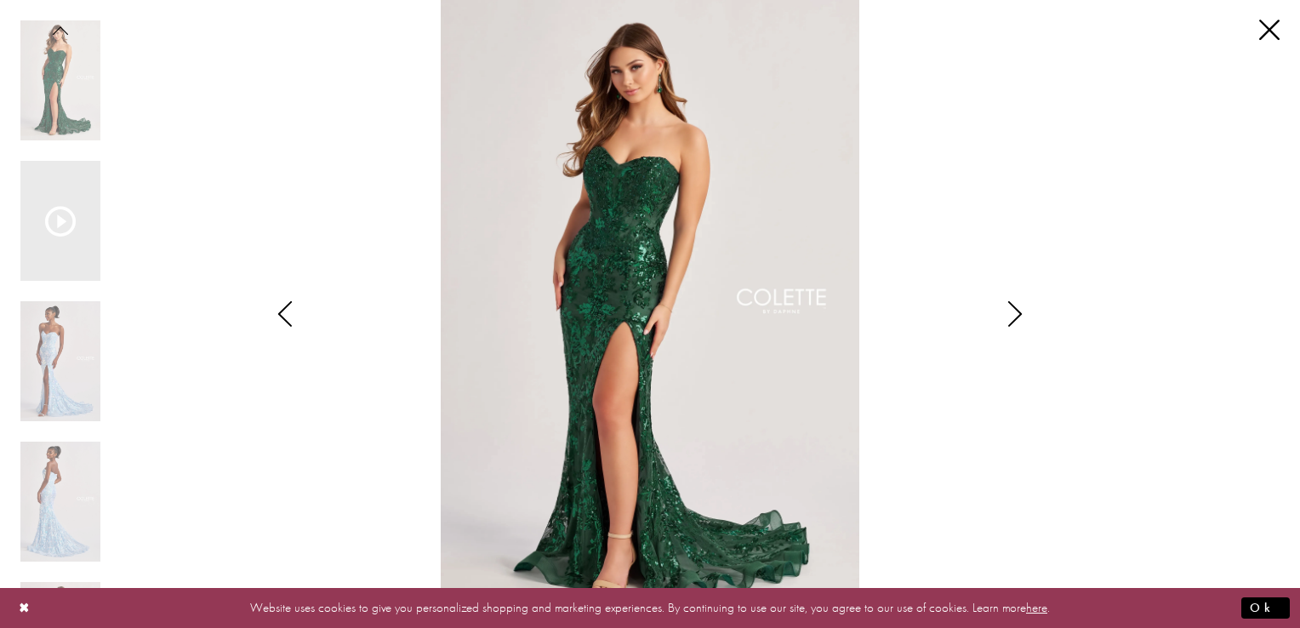
click at [1015, 311] on icon "Style CL8440 Colette by Daphne Views dialog" at bounding box center [1015, 314] width 43 height 26
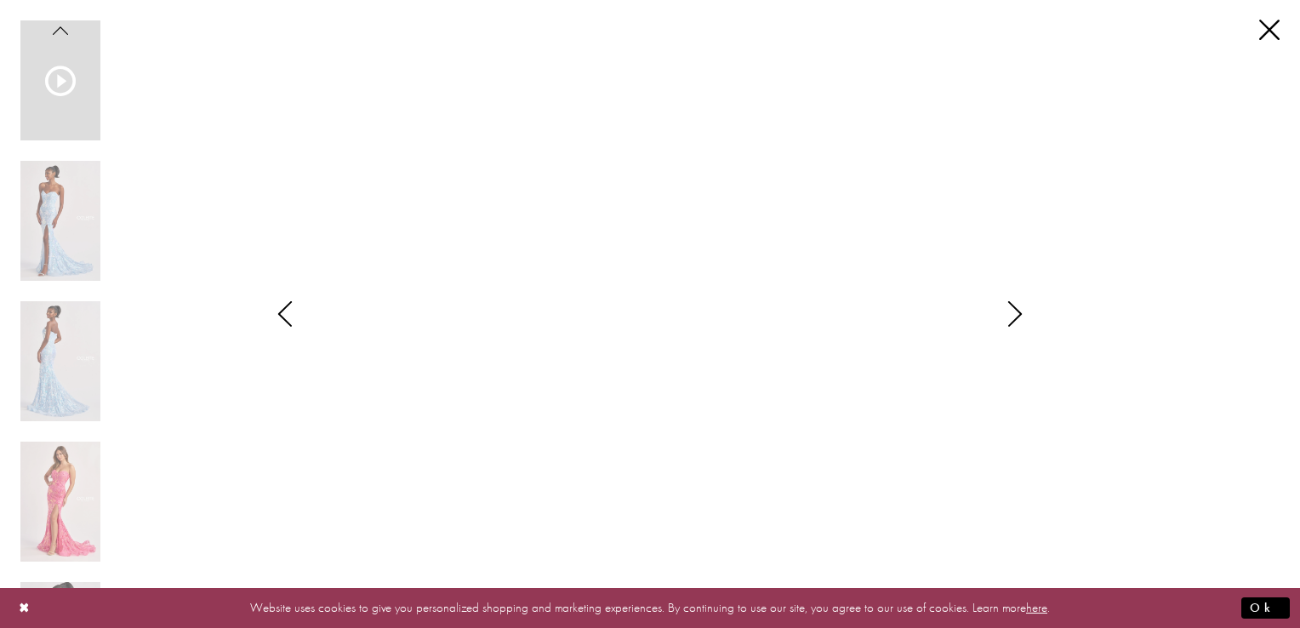
click at [1015, 311] on icon "Style CL8440 Colette by Daphne Views dialog" at bounding box center [1015, 314] width 43 height 26
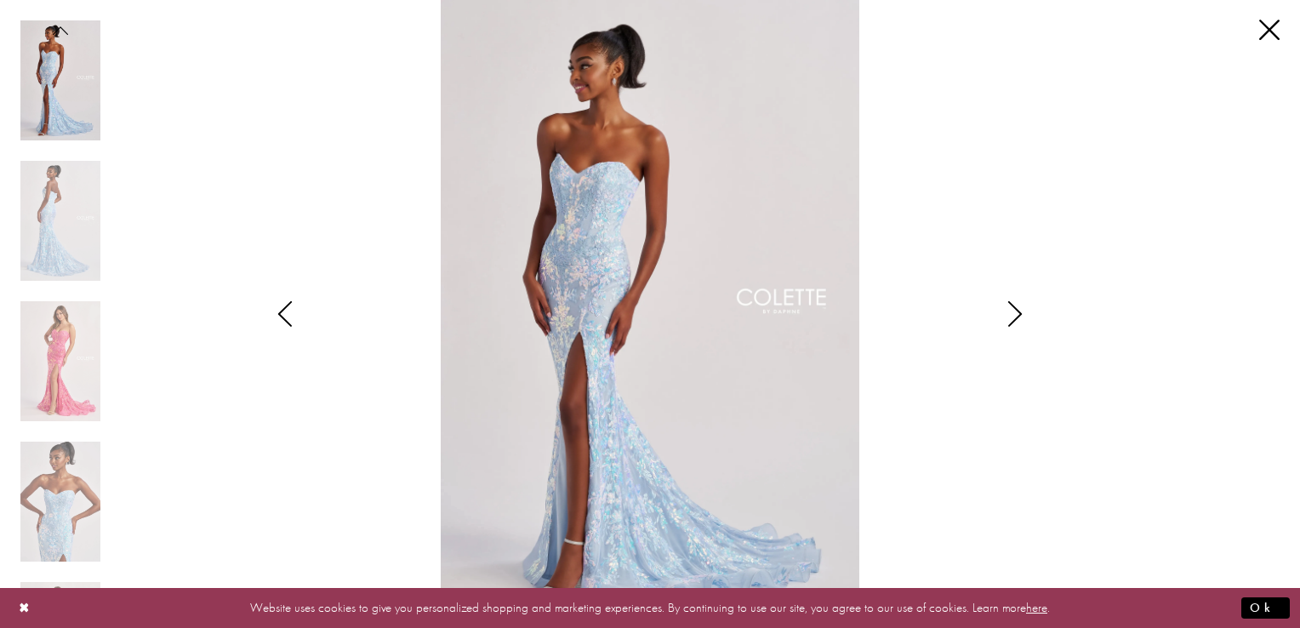
click at [1015, 311] on icon "Style CL8440 Colette by Daphne Views dialog" at bounding box center [1015, 314] width 43 height 26
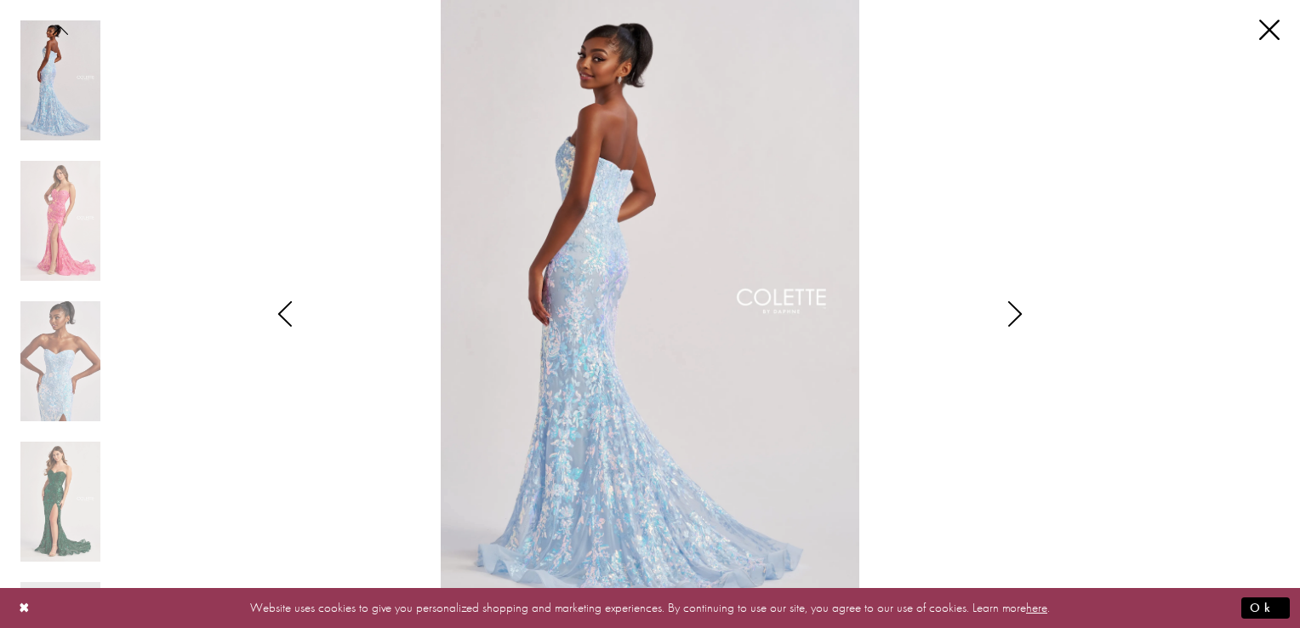
click at [1015, 311] on icon "Style CL8440 Colette by Daphne Views dialog" at bounding box center [1015, 314] width 43 height 26
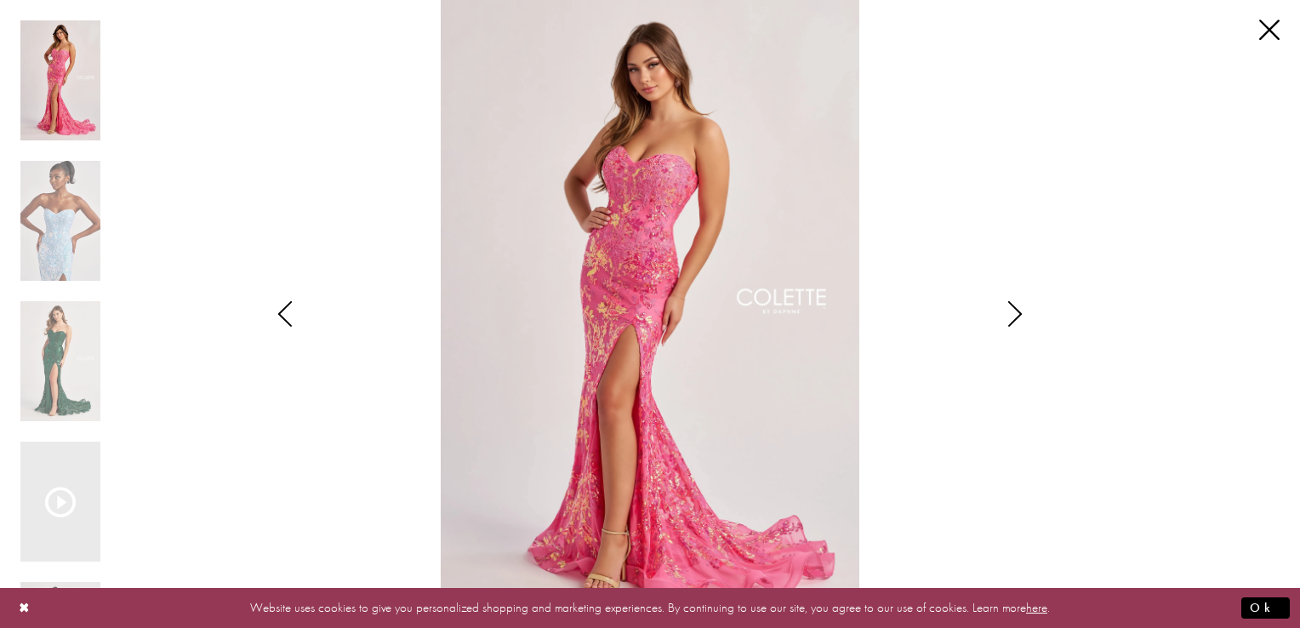
click at [1015, 311] on icon "Style CL8440 Colette by Daphne Views dialog" at bounding box center [1015, 314] width 43 height 26
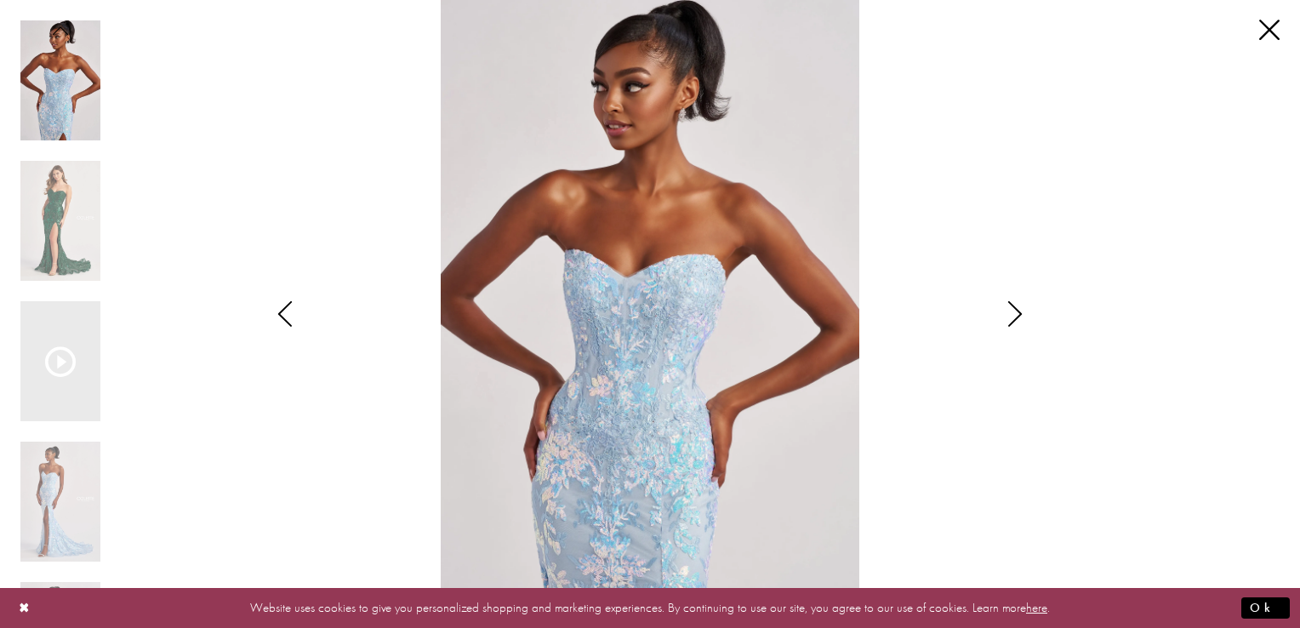
click at [1015, 311] on icon "Style CL8440 Colette by Daphne Views dialog" at bounding box center [1015, 314] width 43 height 26
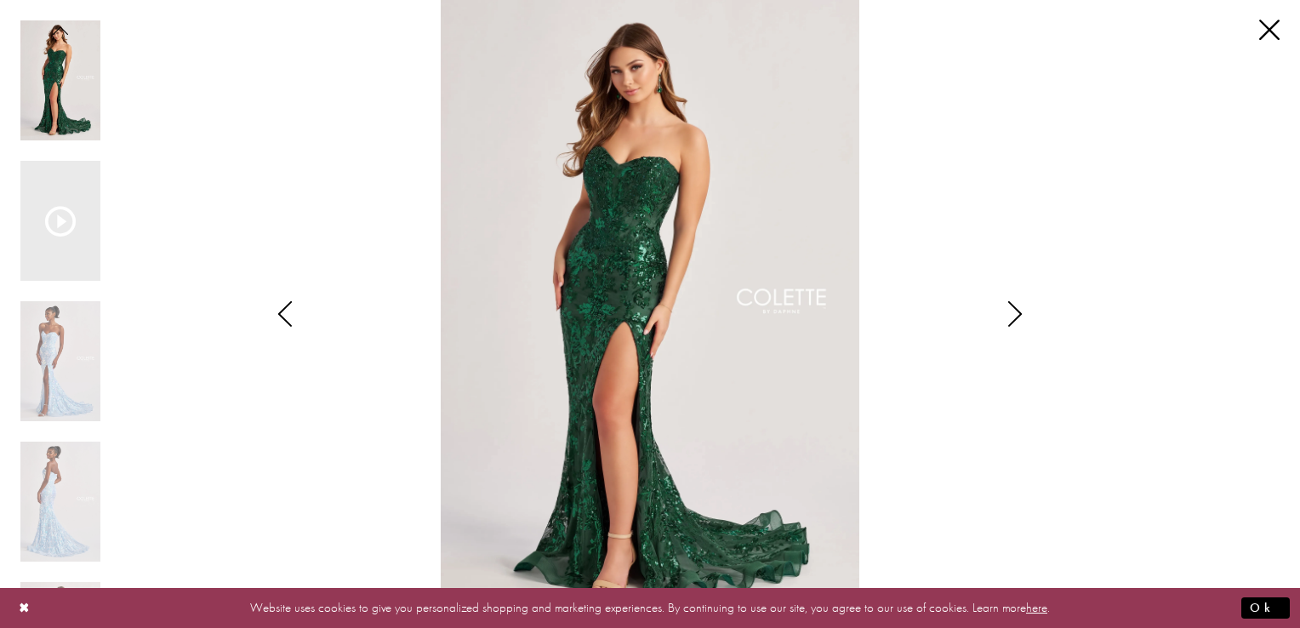
click at [1015, 311] on icon "Style CL8440 Colette by Daphne Views dialog" at bounding box center [1015, 314] width 43 height 26
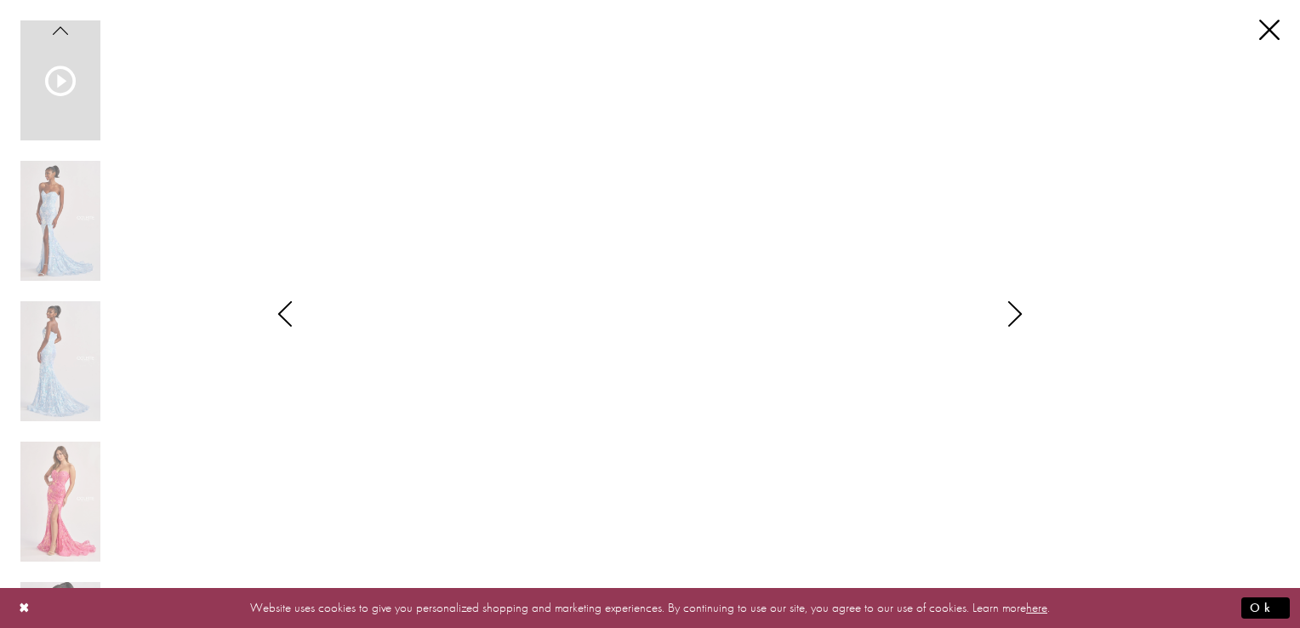
click at [1010, 470] on div "Style CL8440 Colette by Daphne Views dialog" at bounding box center [1015, 314] width 43 height 628
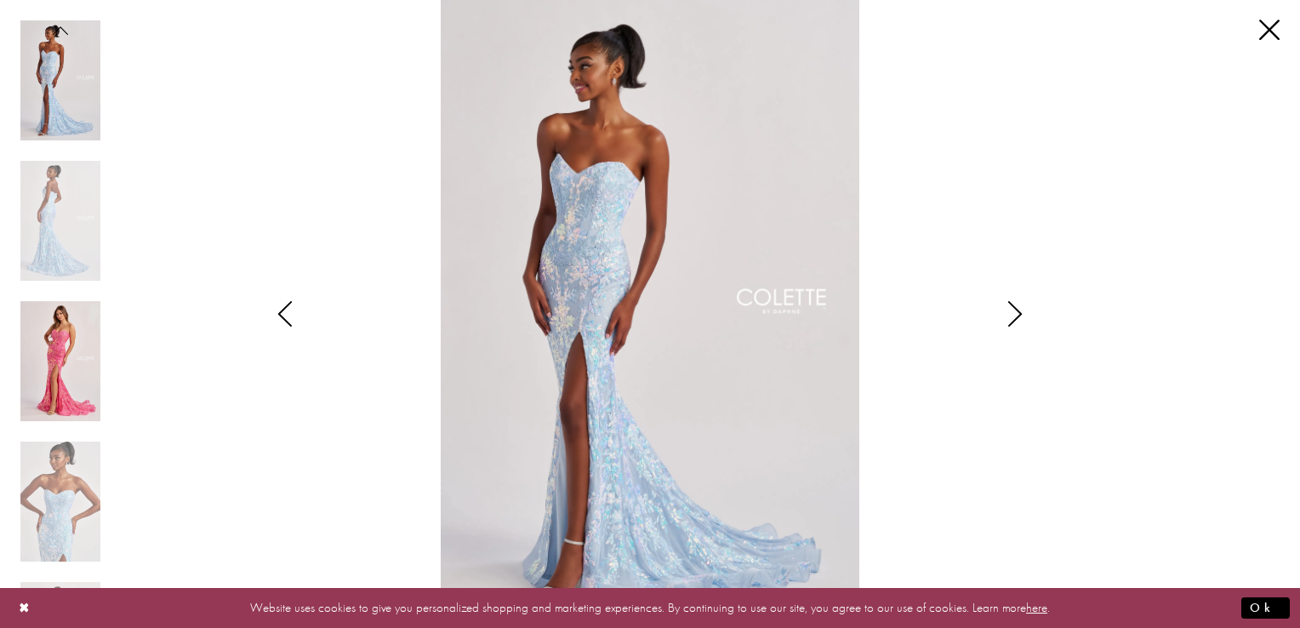
click at [43, 362] on img "Scroll List" at bounding box center [60, 361] width 80 height 120
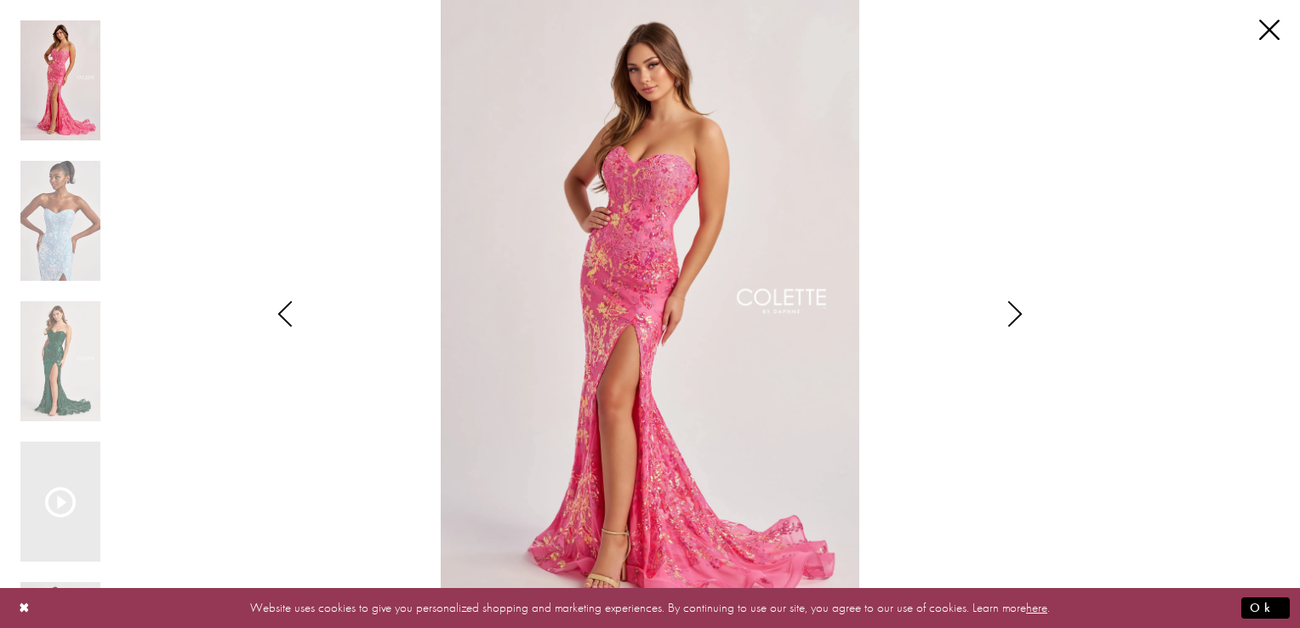
click at [990, 490] on img "Scroll List" at bounding box center [649, 314] width 687 height 628
click at [1005, 310] on icon "Style CL8440 Colette by Daphne Views dialog" at bounding box center [1015, 314] width 43 height 26
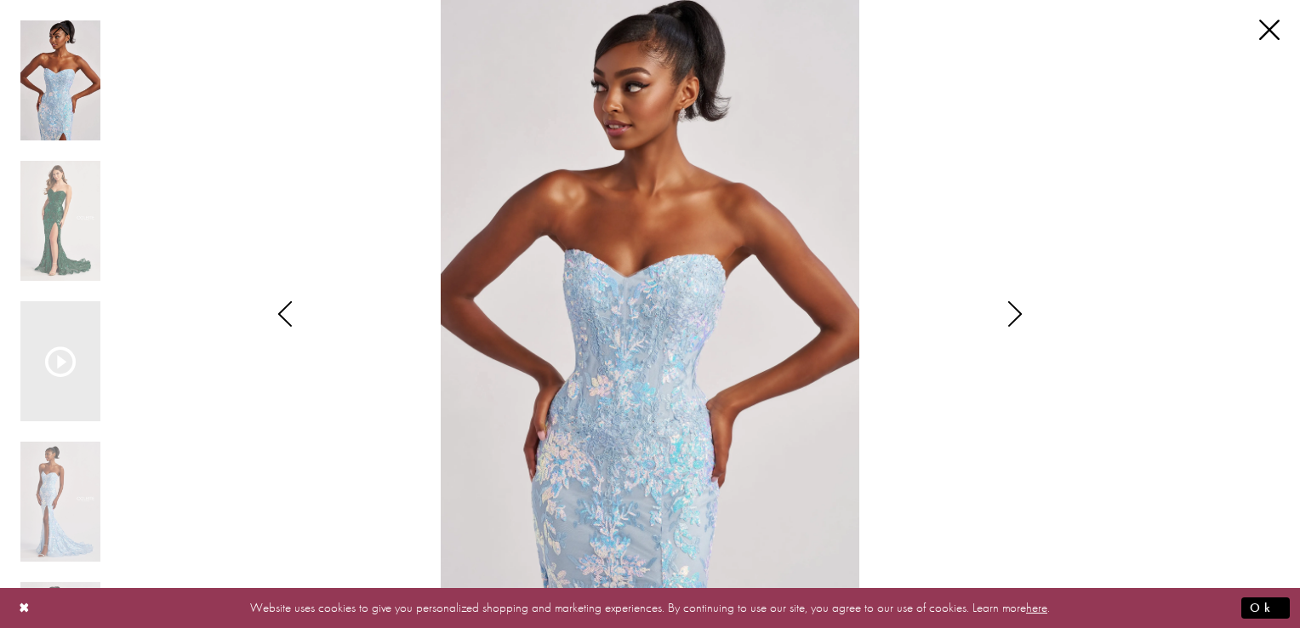
click at [1007, 310] on icon "Style CL8440 Colette by Daphne Views dialog" at bounding box center [1015, 314] width 43 height 26
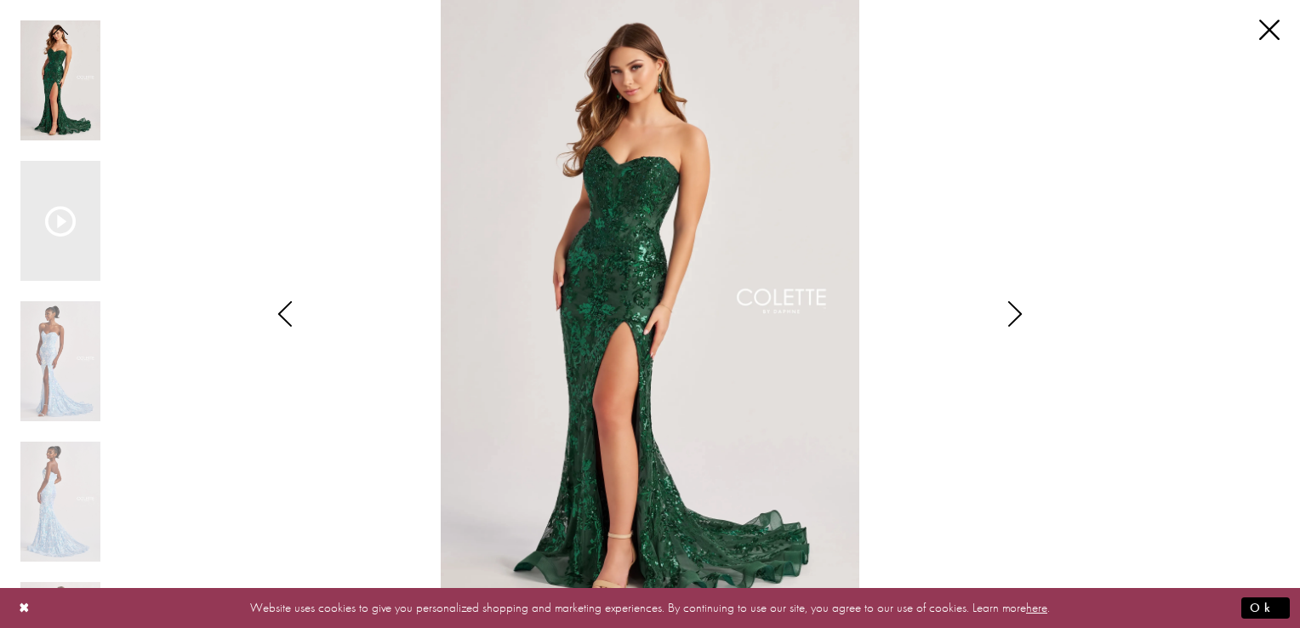
click at [1007, 310] on icon "Style CL8440 Colette by Daphne Views dialog" at bounding box center [1015, 314] width 43 height 26
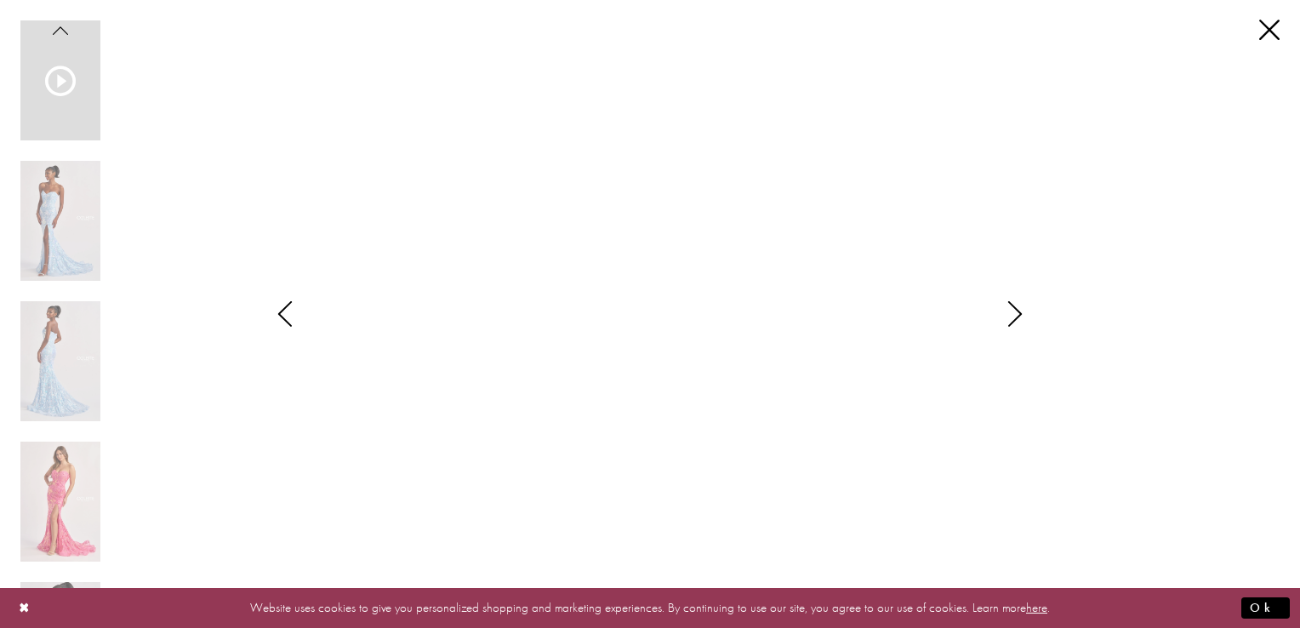
click at [1007, 310] on icon "Style CL8440 Colette by Daphne Views dialog" at bounding box center [1015, 314] width 43 height 26
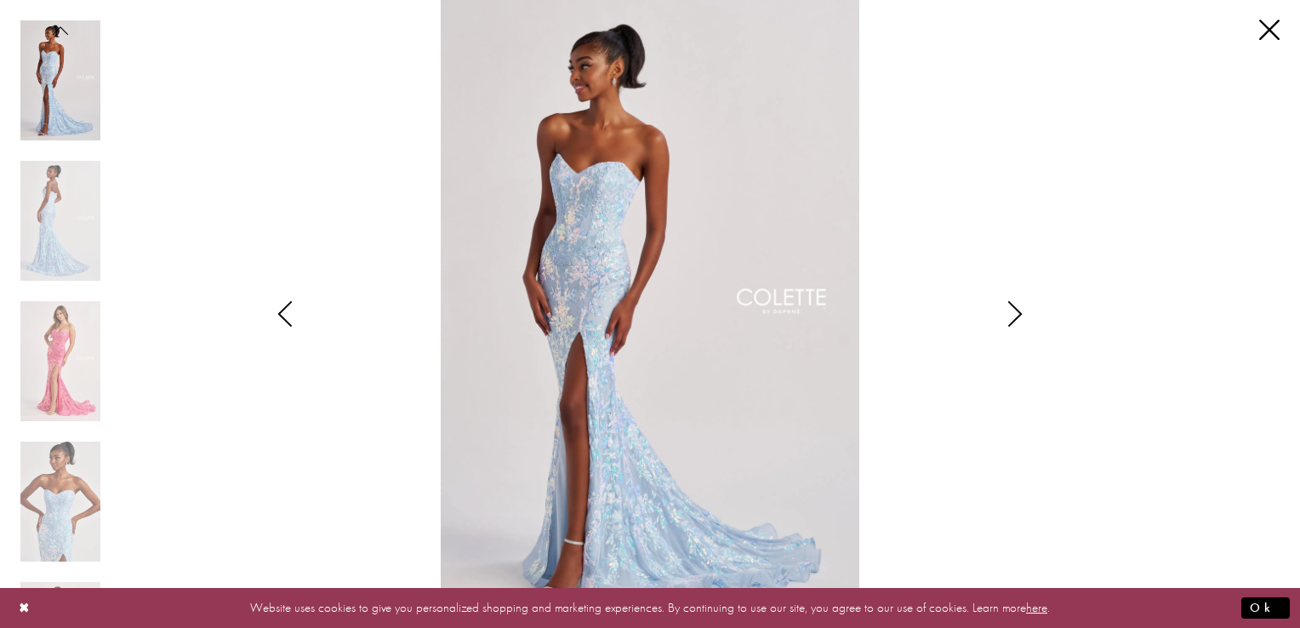
click at [1007, 310] on icon "Style CL8440 Colette by Daphne Views dialog" at bounding box center [1015, 314] width 43 height 26
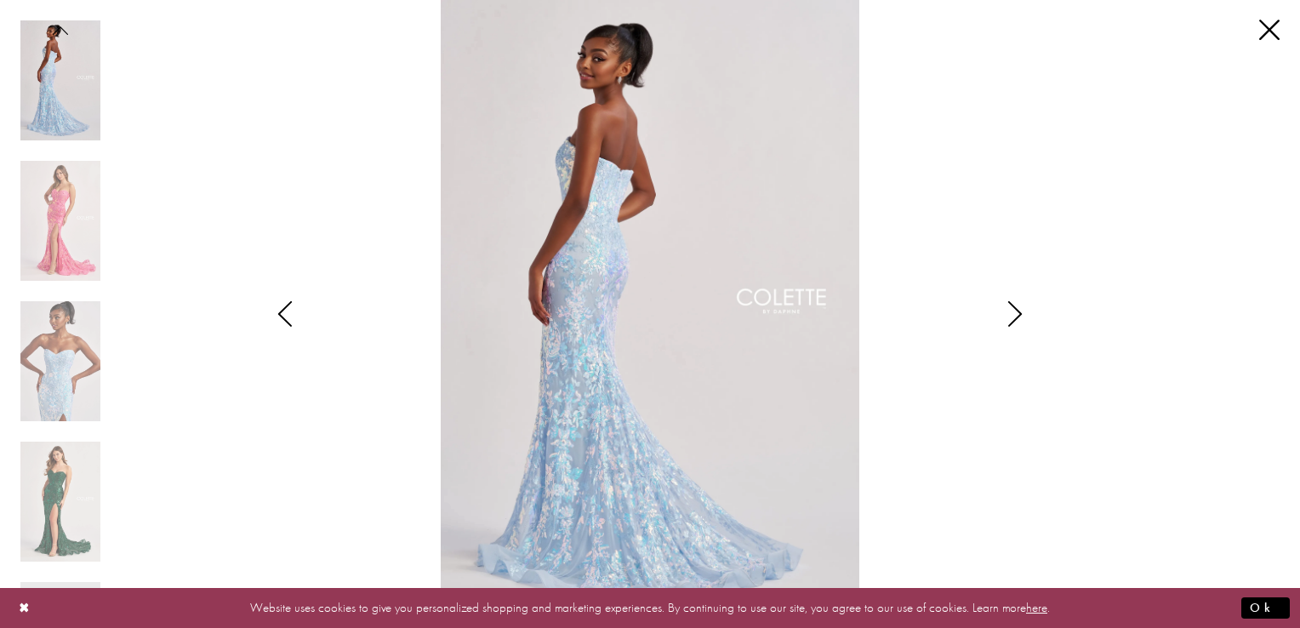
click at [291, 310] on icon "Style CL8440 Colette by Daphne Views dialog" at bounding box center [285, 314] width 43 height 26
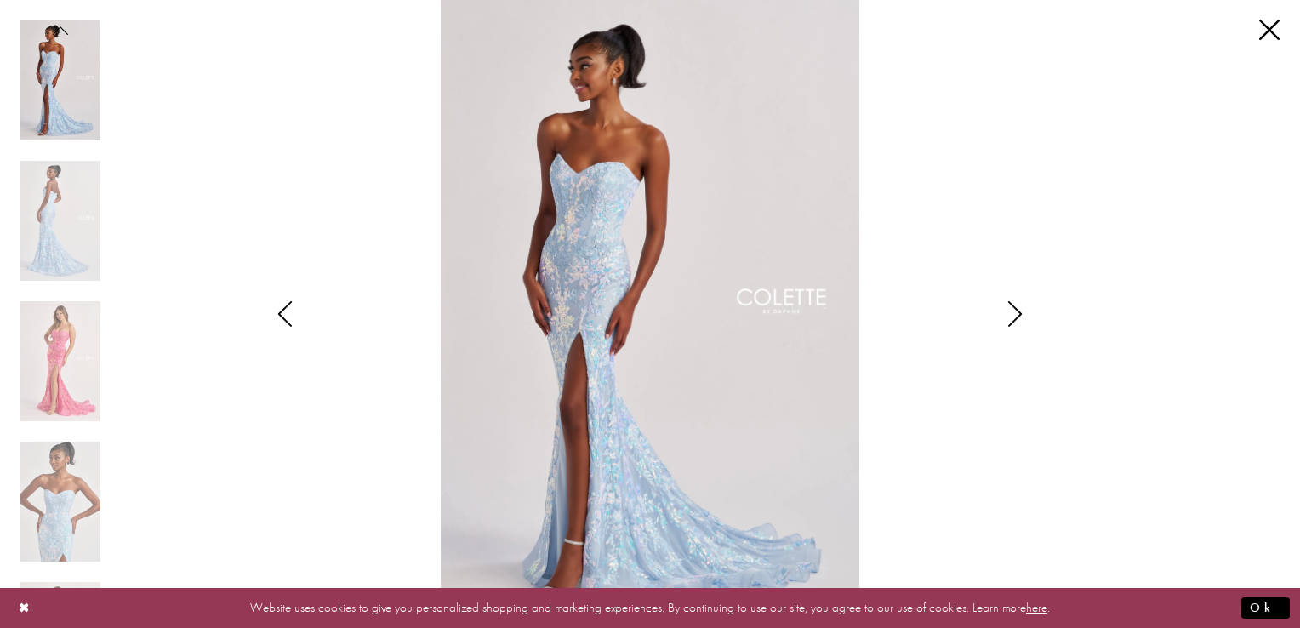
click at [291, 310] on icon "Style CL8440 Colette by Daphne Views dialog" at bounding box center [285, 314] width 43 height 26
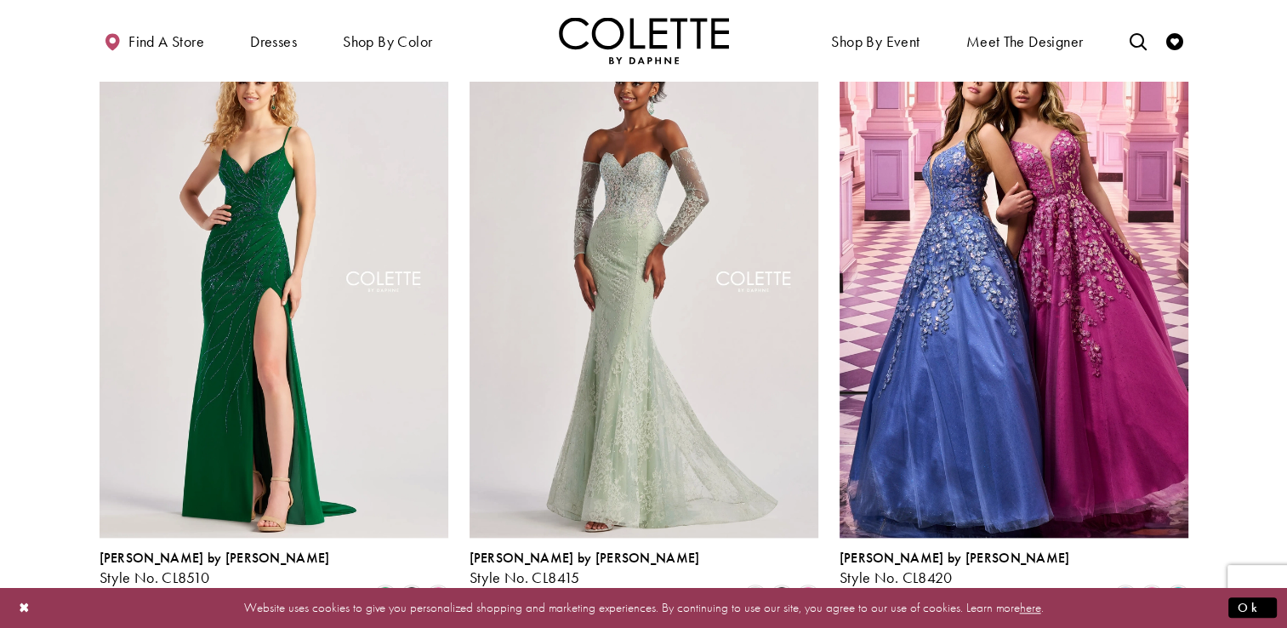
scroll to position [1775, 0]
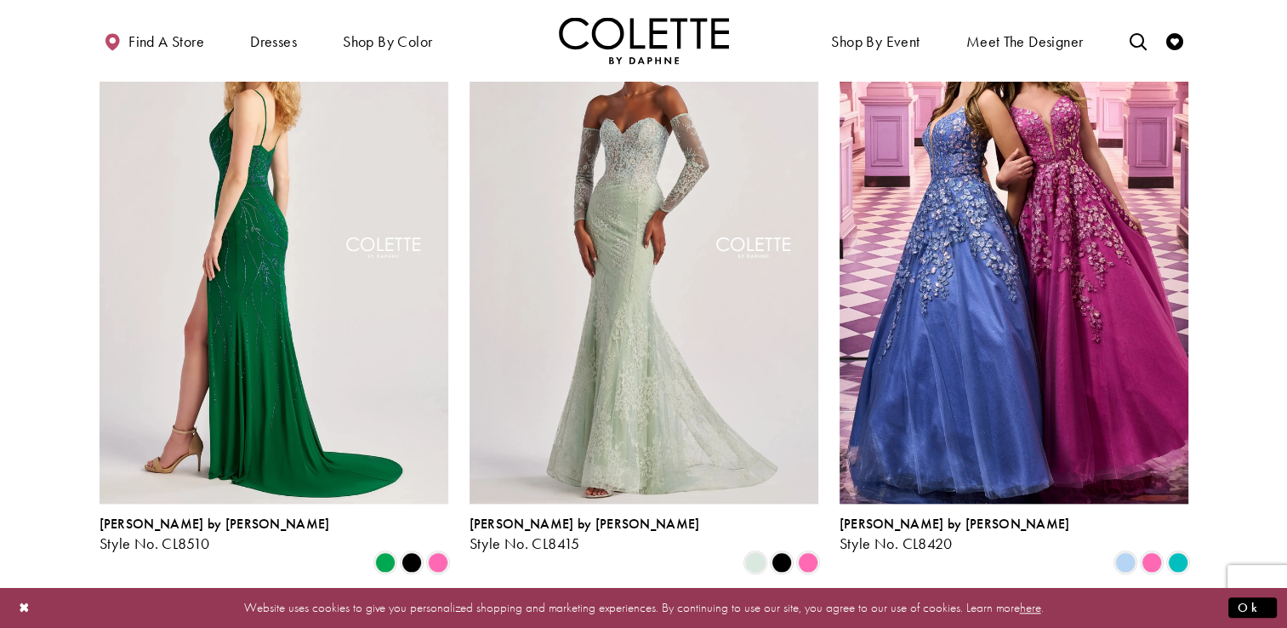
click at [291, 259] on img "Visit Colette by Daphne Style No. CL8510 Page" at bounding box center [274, 250] width 349 height 507
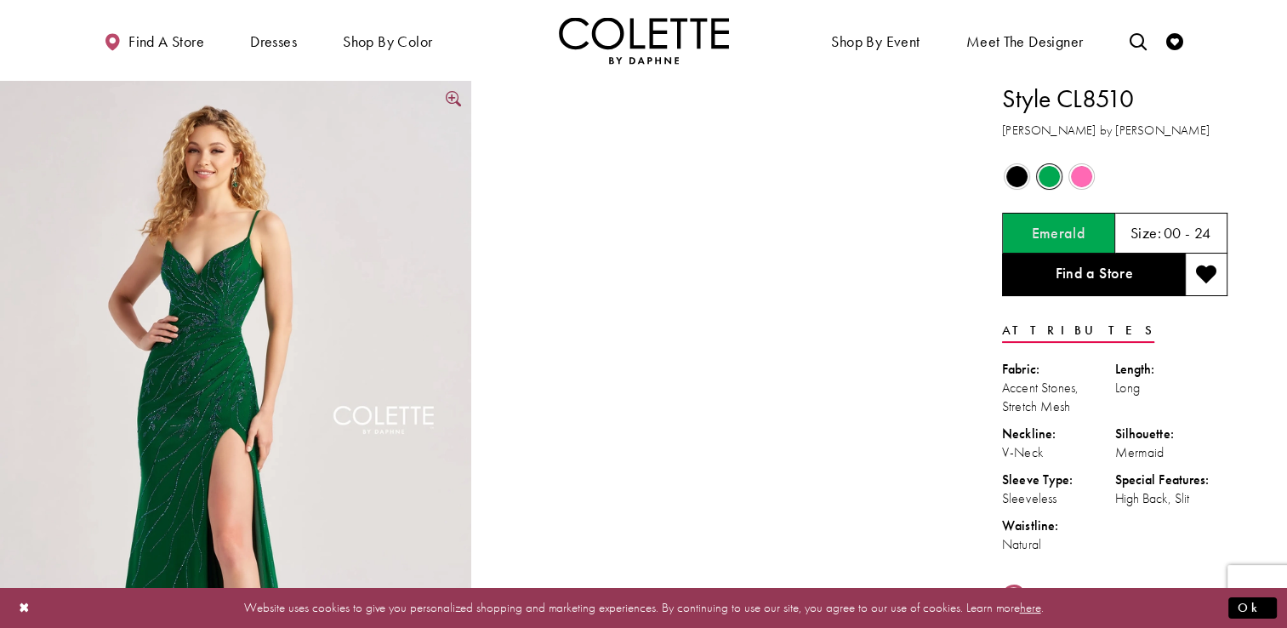
click at [237, 391] on img "Full size Style CL8510 Colette by Daphne #0 default Emerald frontface vertical …" at bounding box center [235, 434] width 471 height 707
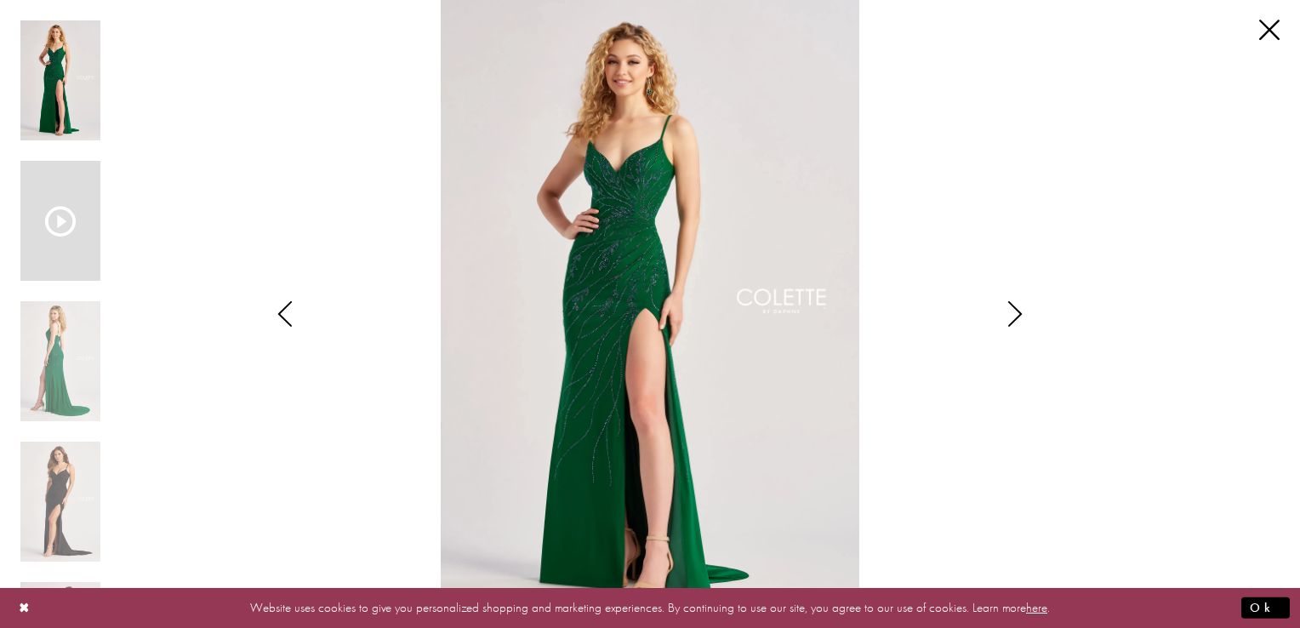
click at [60, 246] on div "Scroll List" at bounding box center [60, 221] width 80 height 120
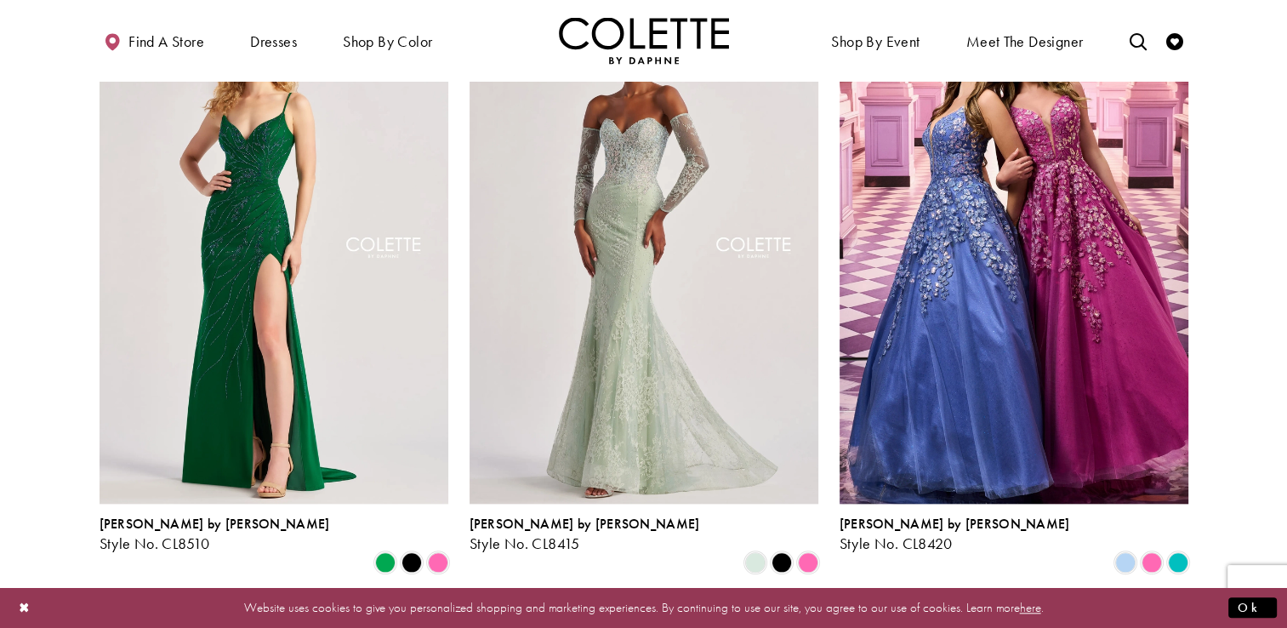
click at [1276, 269] on section at bounding box center [643, 389] width 1287 height 3371
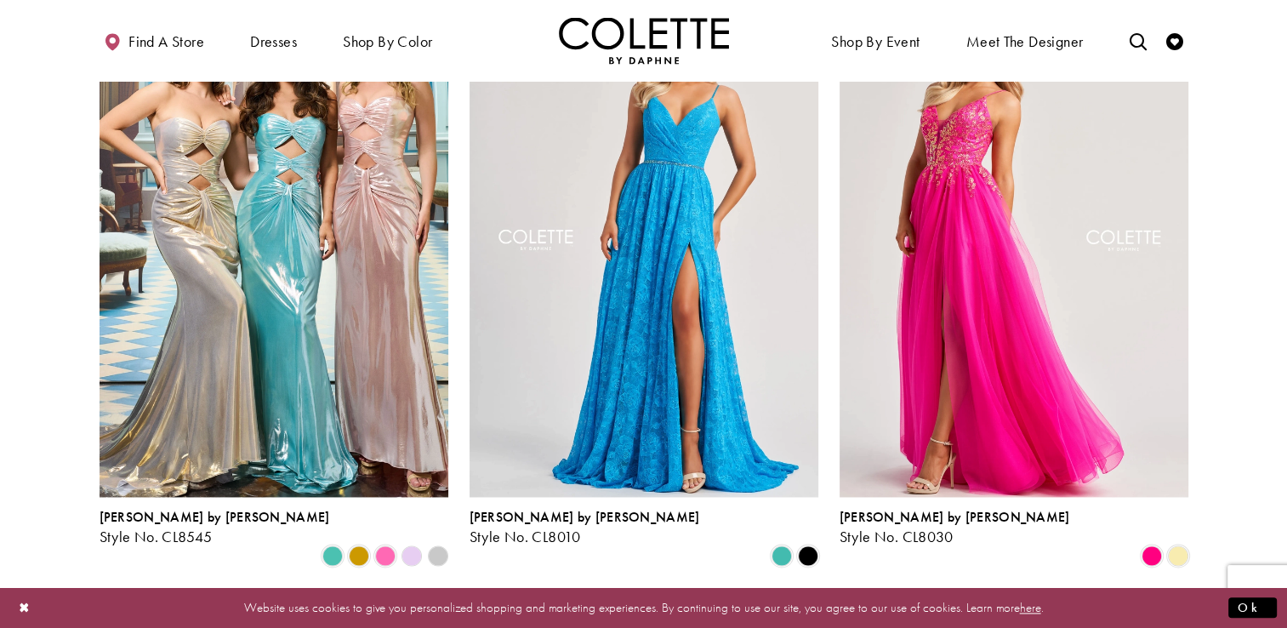
scroll to position [2416, 0]
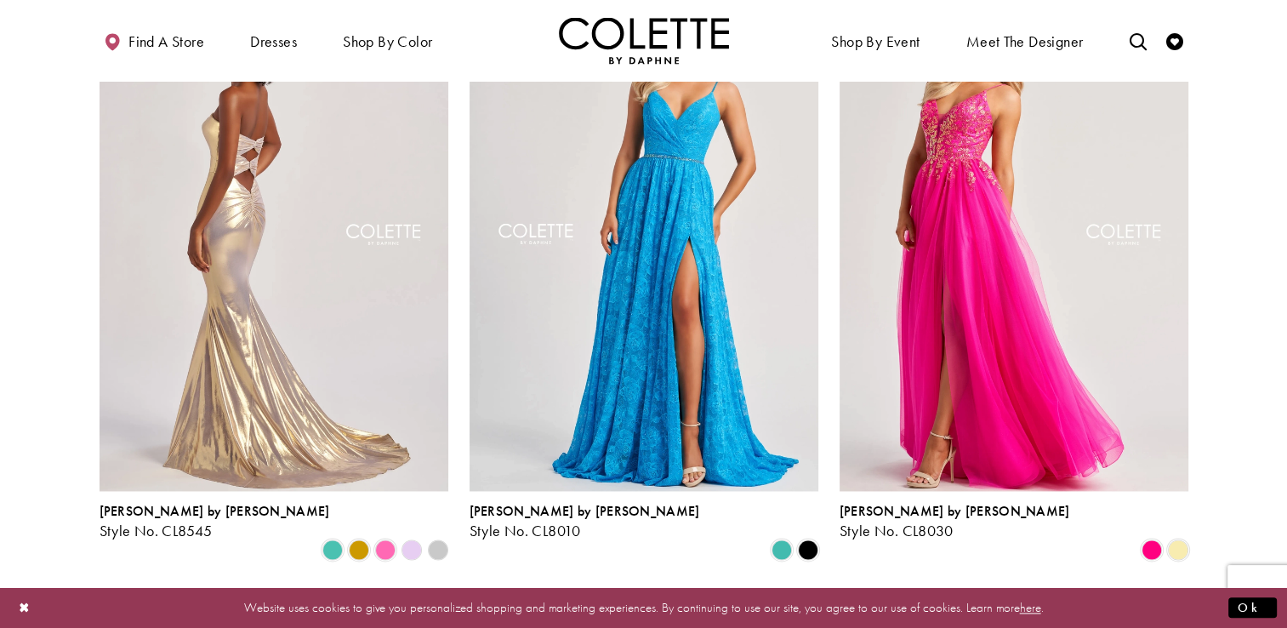
click at [289, 239] on img "Visit Colette by Daphne Style No. CL8545 Page" at bounding box center [274, 236] width 349 height 507
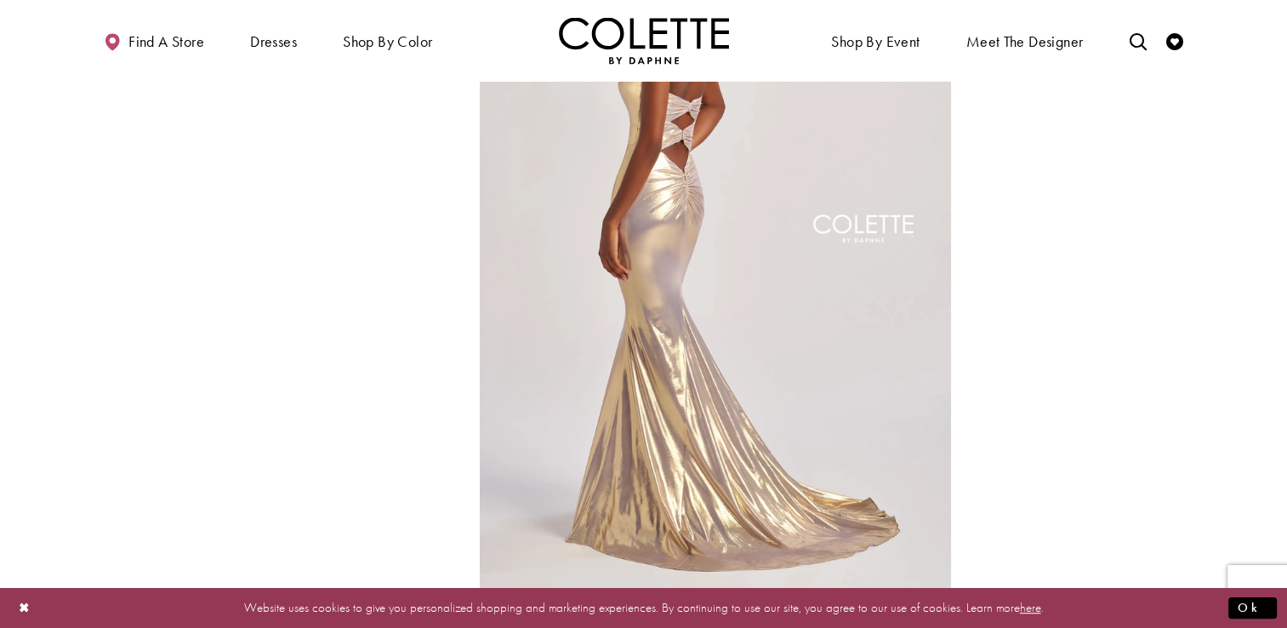
scroll to position [881, 0]
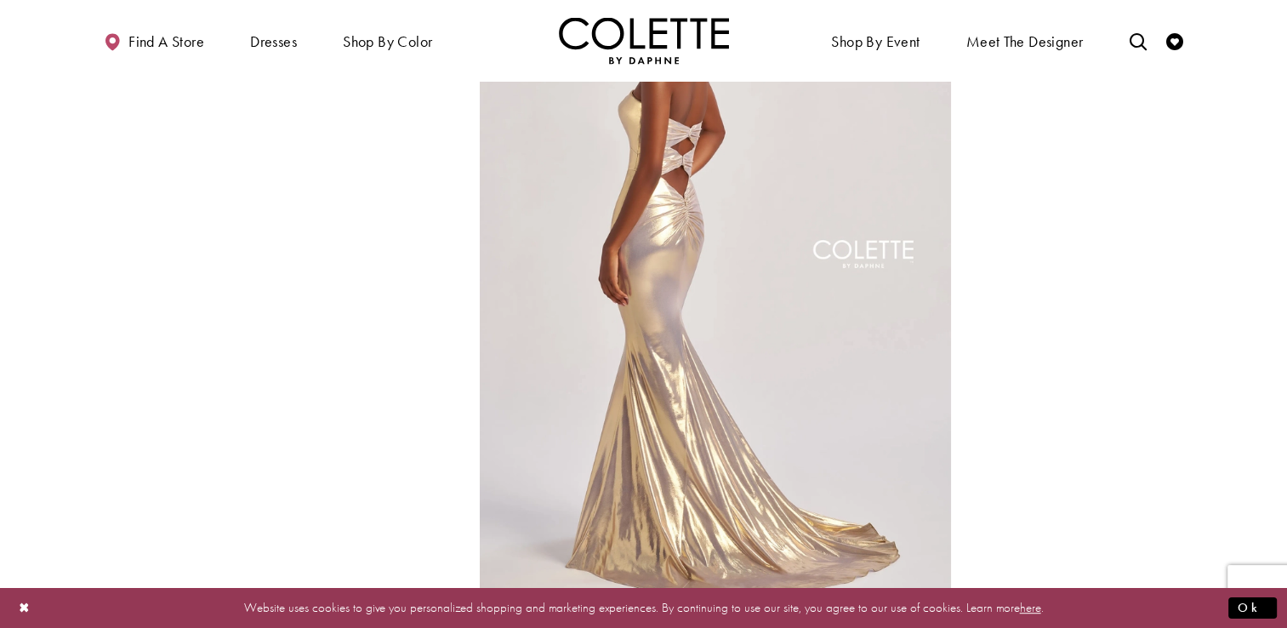
click at [310, 151] on video "Style CL8545 Colette by Daphne #1 autoplay loop mute video" at bounding box center [235, 33] width 471 height 236
click at [654, 332] on img "Full size Style CL8545 Colette by Daphne #2 default Gold backface vertical pict…" at bounding box center [715, 268] width 471 height 707
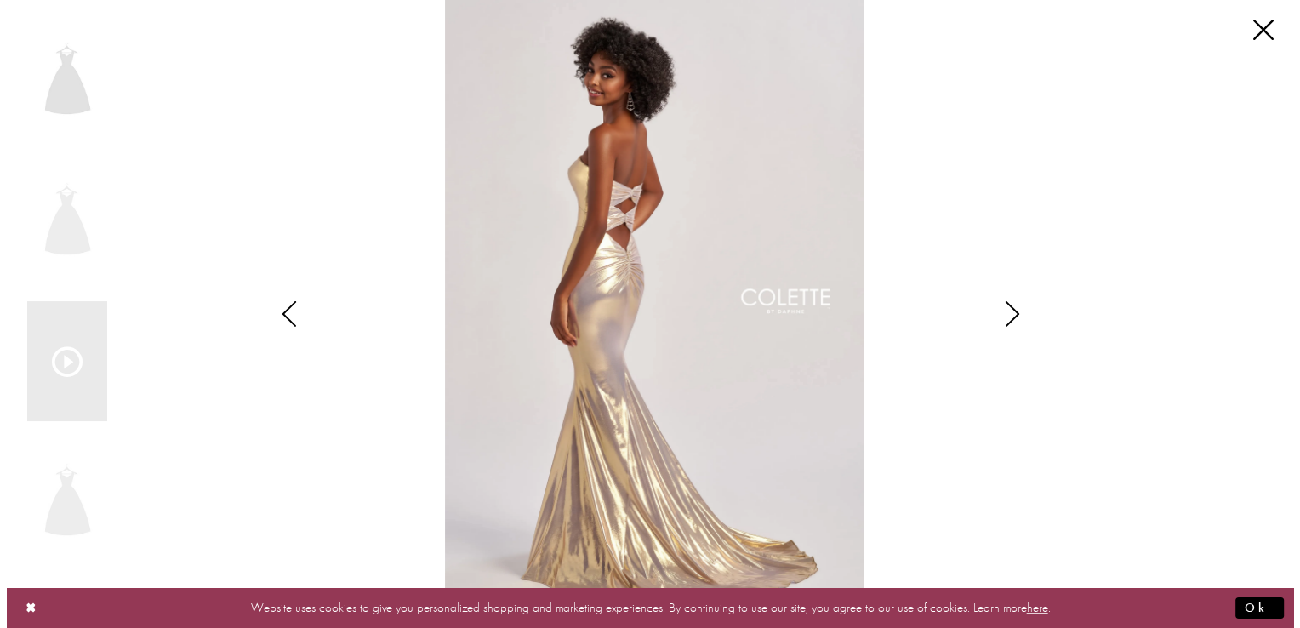
scroll to position [891, 0]
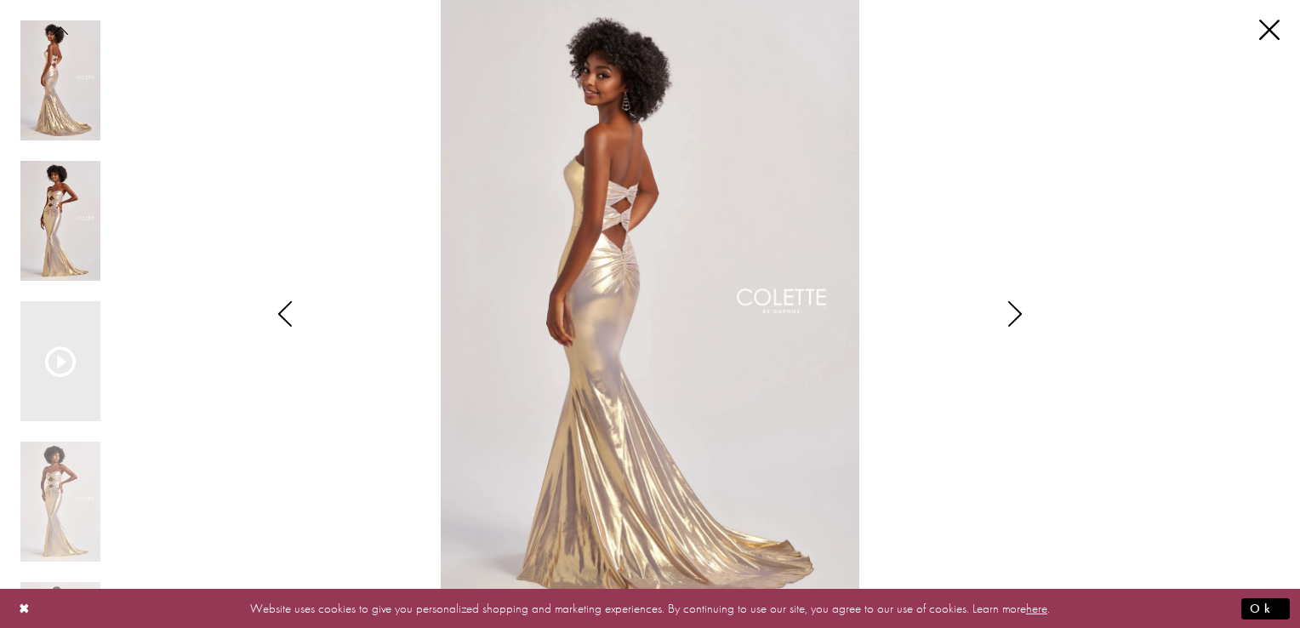
click at [57, 196] on img "Scroll List" at bounding box center [60, 221] width 80 height 120
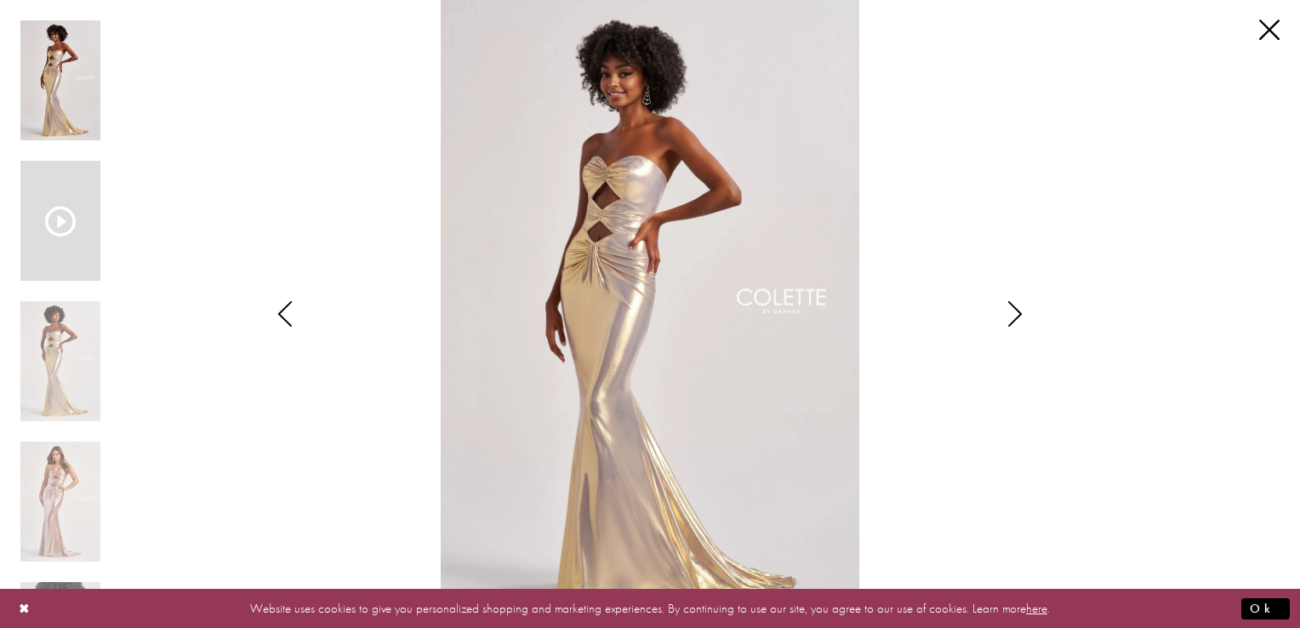
click at [74, 226] on icon "Scroll List" at bounding box center [60, 221] width 31 height 31
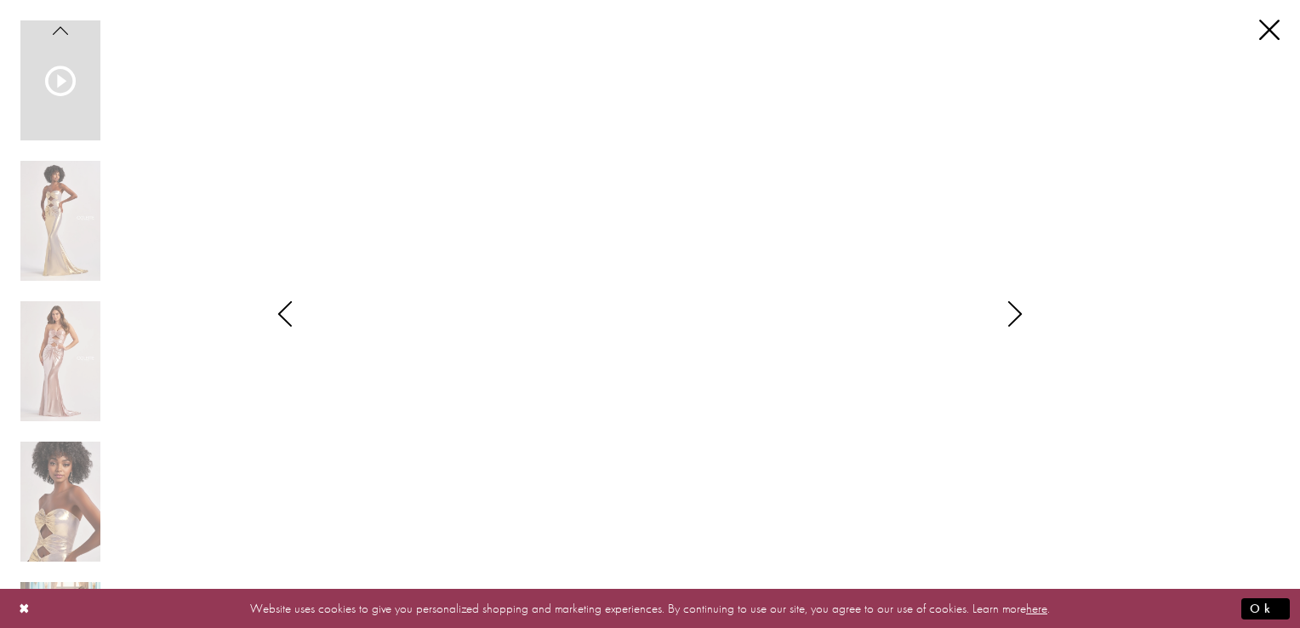
click at [60, 84] on icon "Scroll List" at bounding box center [60, 81] width 31 height 31
click at [1014, 316] on icon "Style CL8545 Colette by Daphne Views dialog" at bounding box center [1015, 314] width 43 height 26
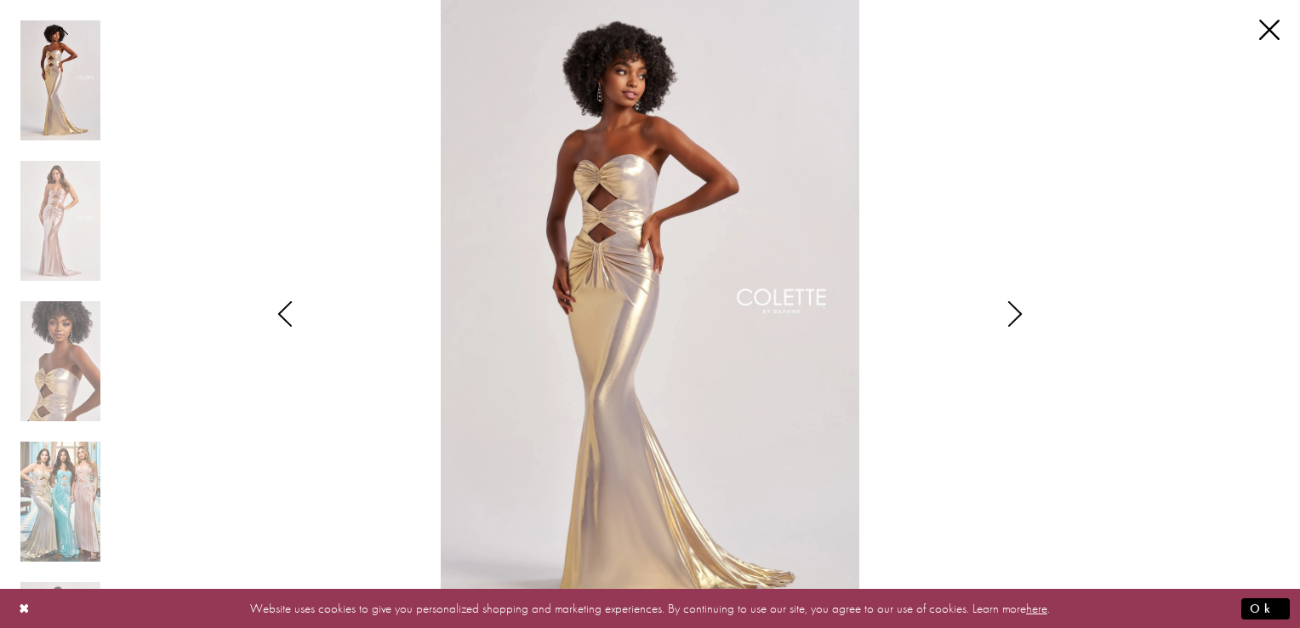
click at [1015, 318] on icon "Style CL8545 Colette by Daphne Views dialog" at bounding box center [1015, 314] width 43 height 26
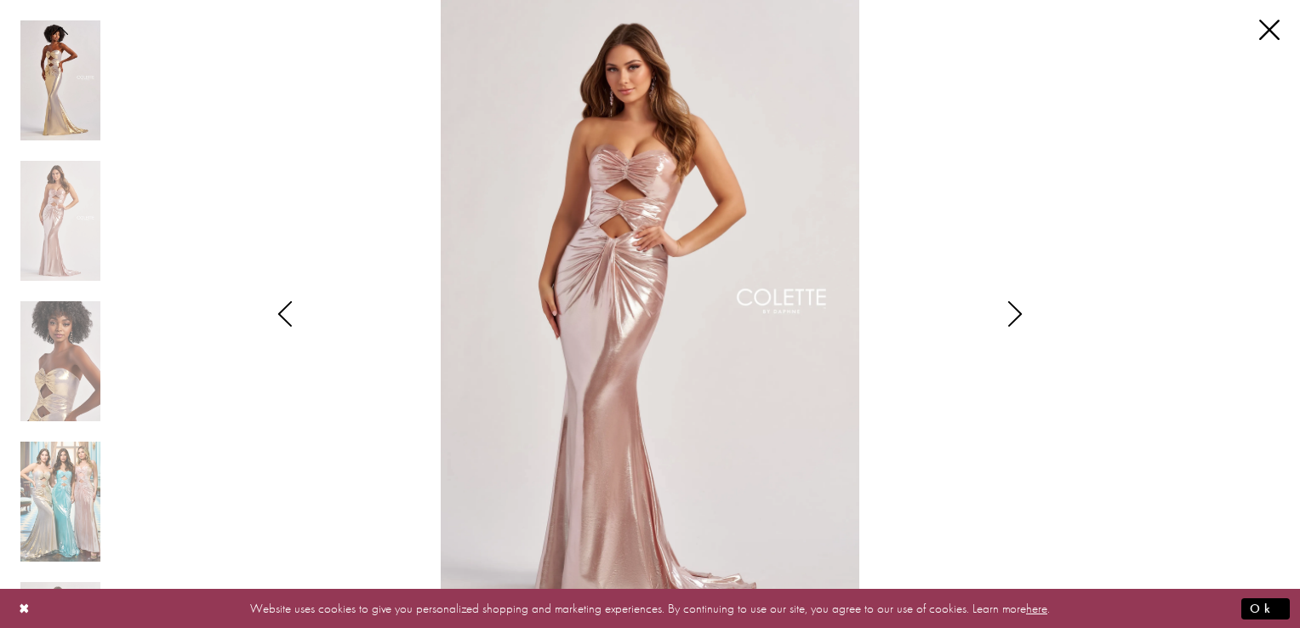
click at [1015, 318] on icon "Style CL8545 Colette by Daphne Views dialog" at bounding box center [1015, 314] width 43 height 26
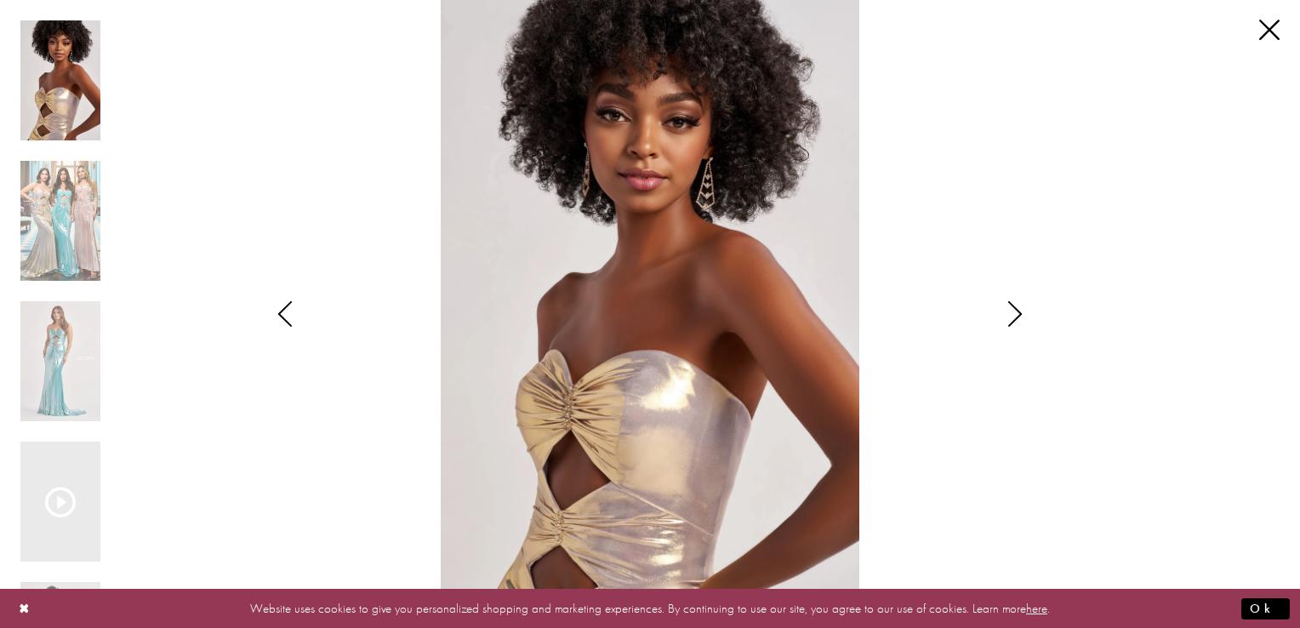
click at [1015, 320] on icon "Style CL8545 Colette by Daphne Views dialog" at bounding box center [1015, 314] width 43 height 26
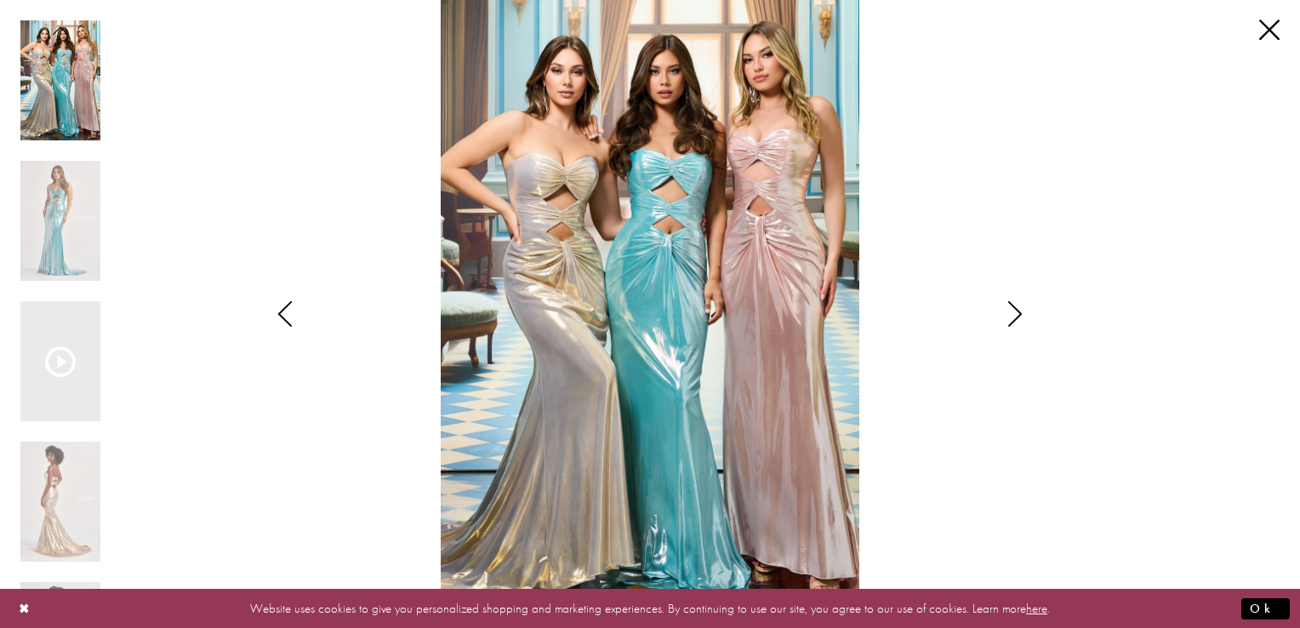
drag, startPoint x: 711, startPoint y: 240, endPoint x: 711, endPoint y: 255, distance: 15.3
click at [60, 393] on div "Scroll List" at bounding box center [60, 361] width 80 height 120
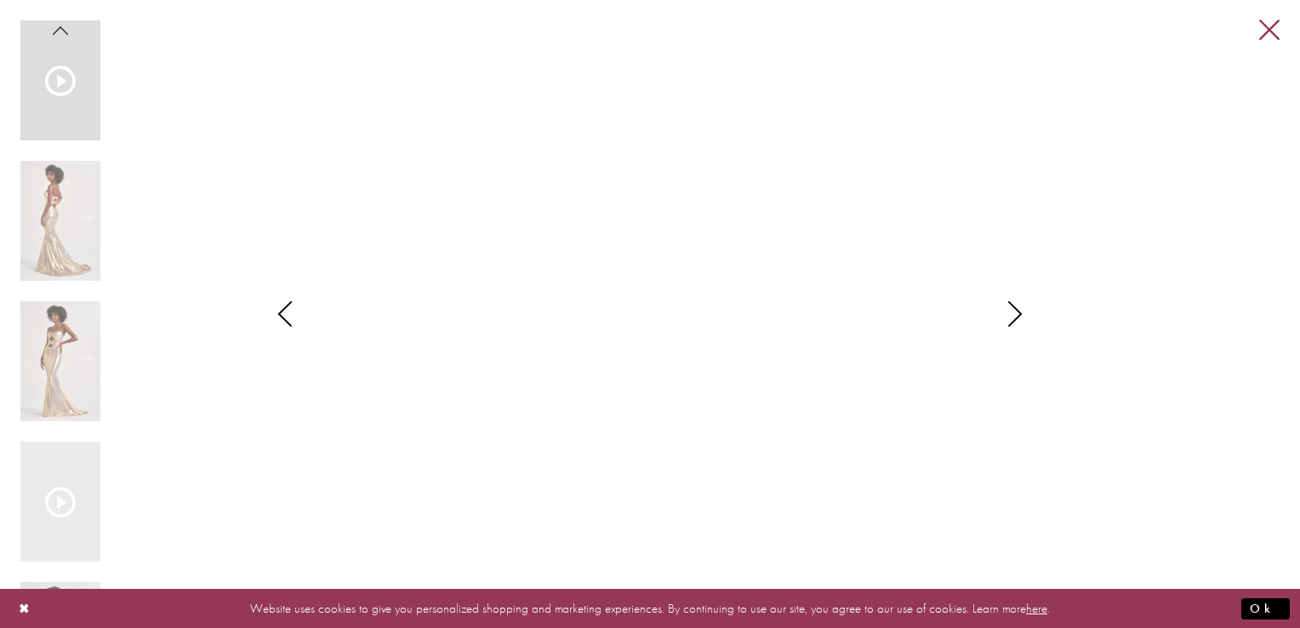
click at [1263, 33] on link "Close" at bounding box center [1269, 30] width 20 height 20
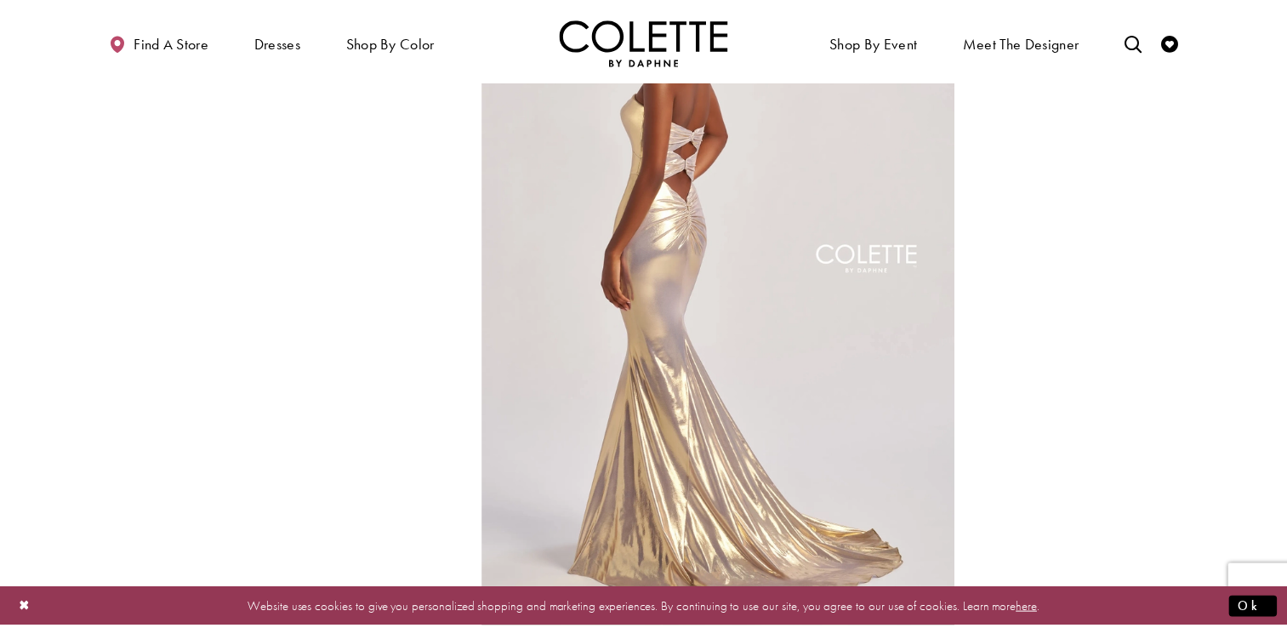
scroll to position [881, 0]
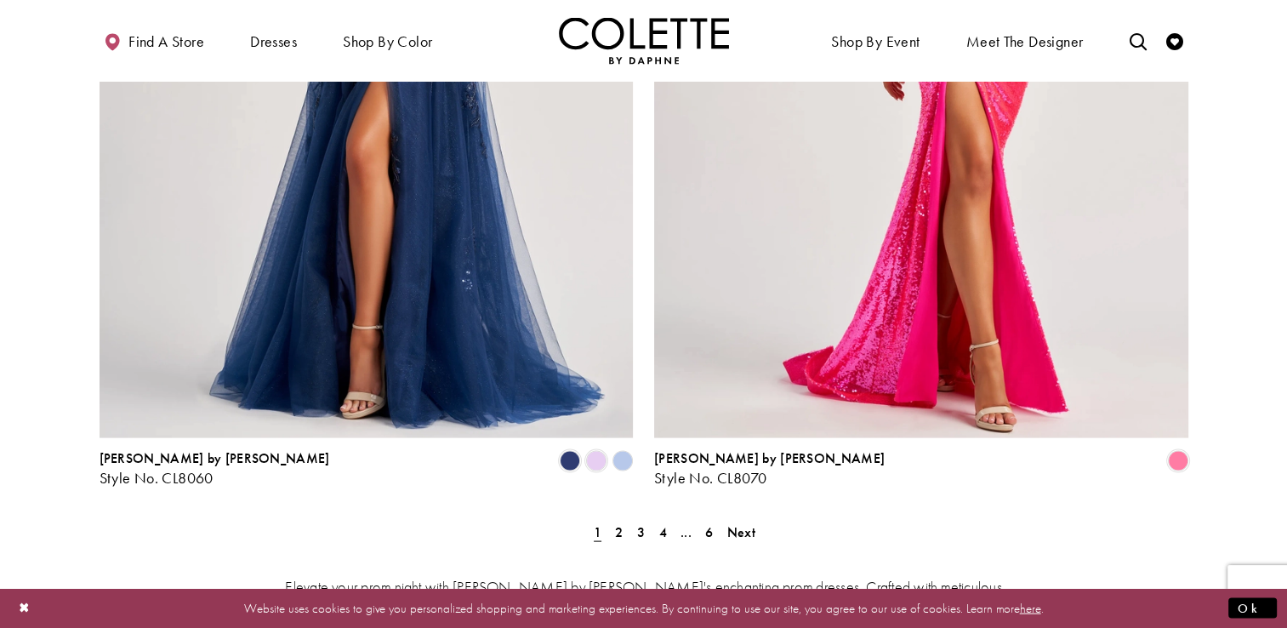
scroll to position [3369, 0]
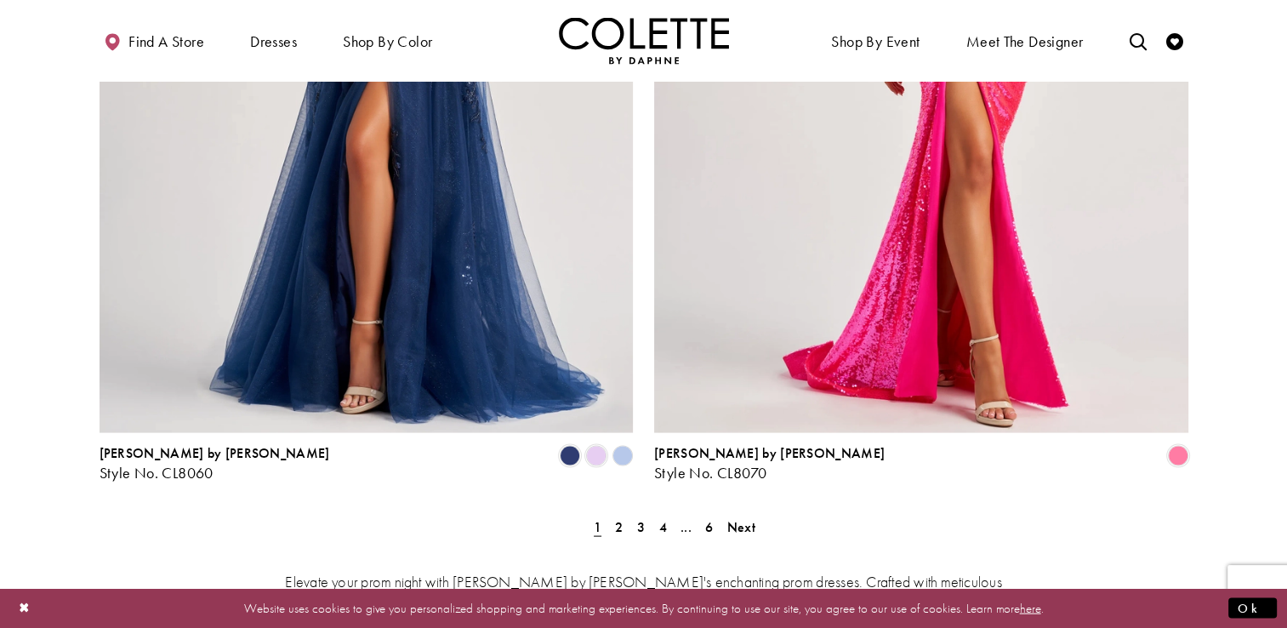
click at [617, 518] on span "2" at bounding box center [619, 527] width 8 height 18
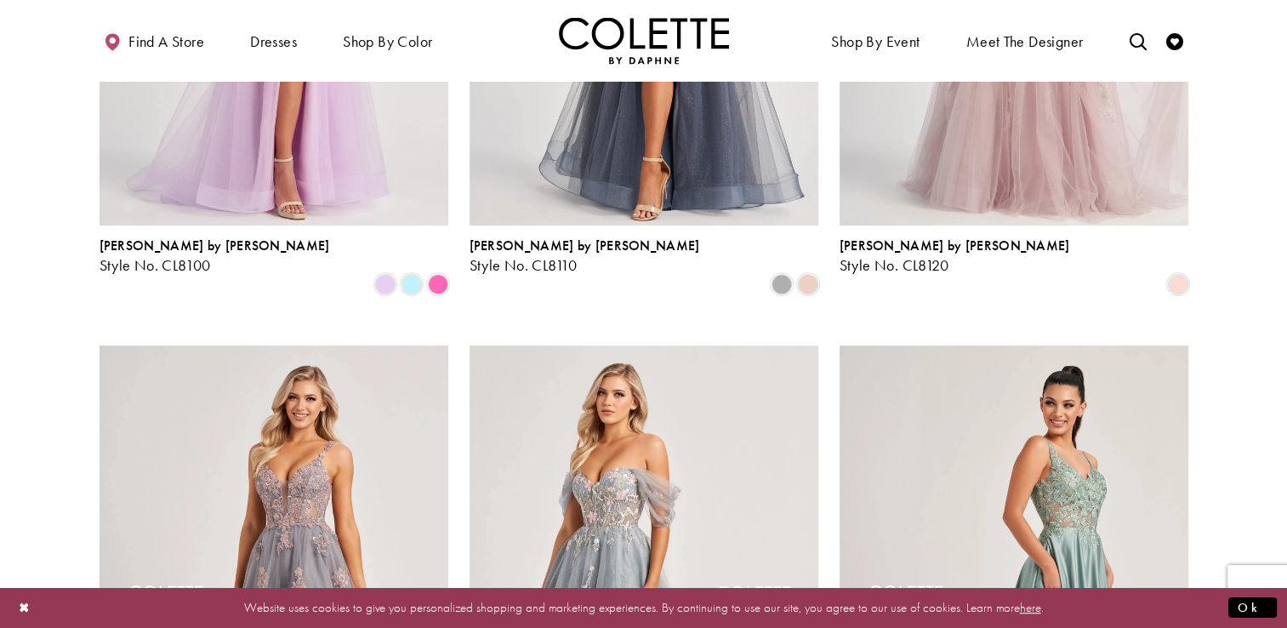
scroll to position [748, 0]
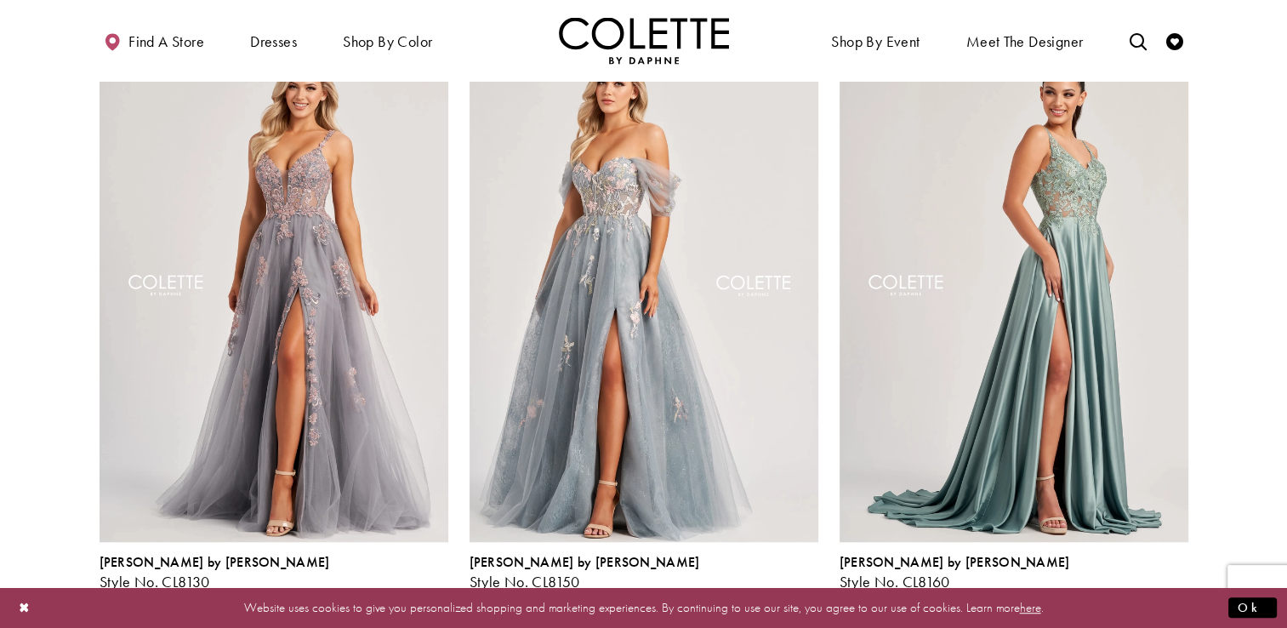
scroll to position [1116, 0]
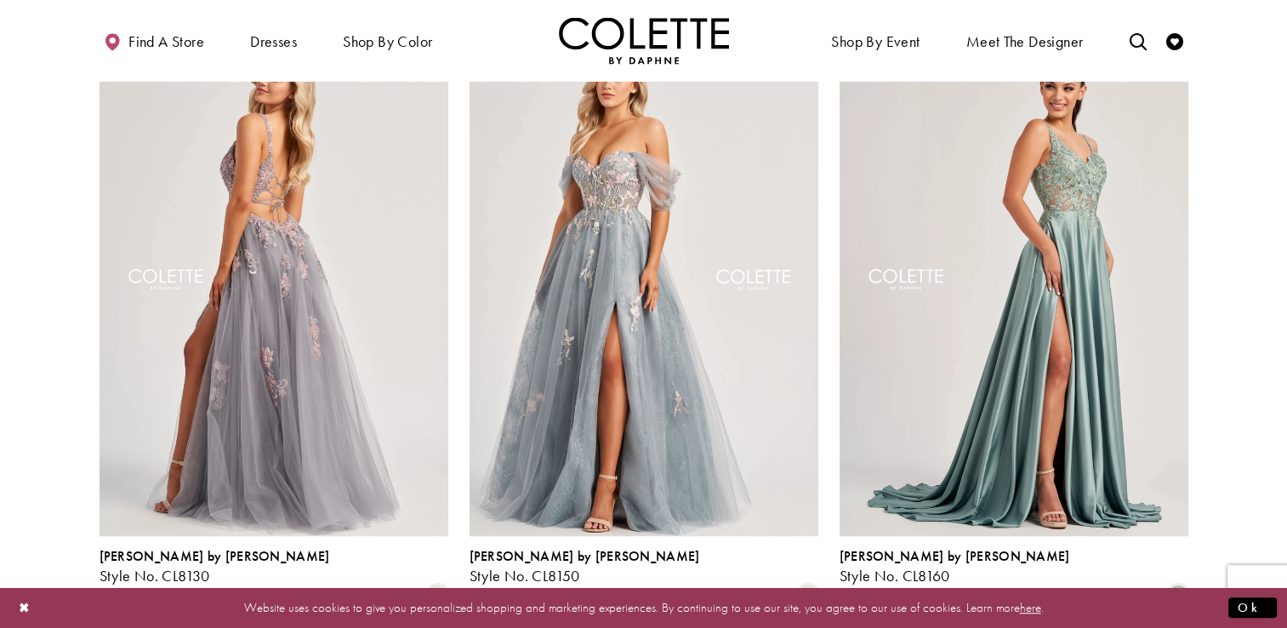
click at [293, 313] on img "Visit Colette by Daphne Style No. CL8130 Page" at bounding box center [274, 282] width 349 height 507
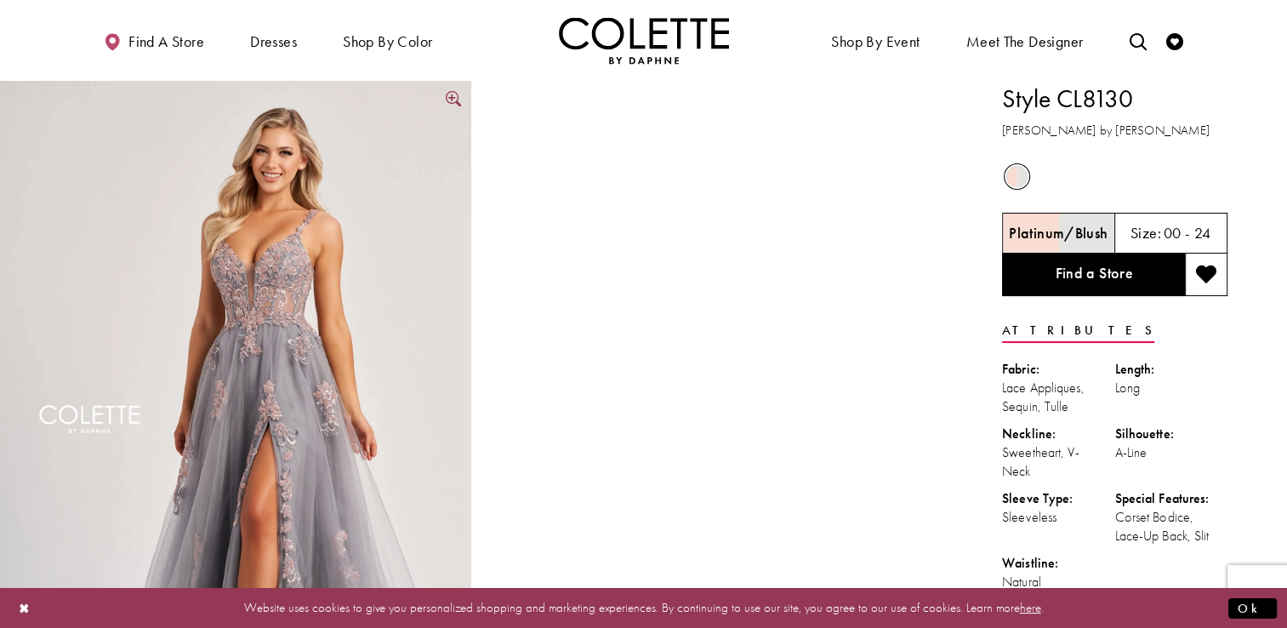
click at [257, 375] on img "Full size Style CL8130 Colette by Daphne #0 default Platinum/Blush frontface ve…" at bounding box center [235, 434] width 471 height 707
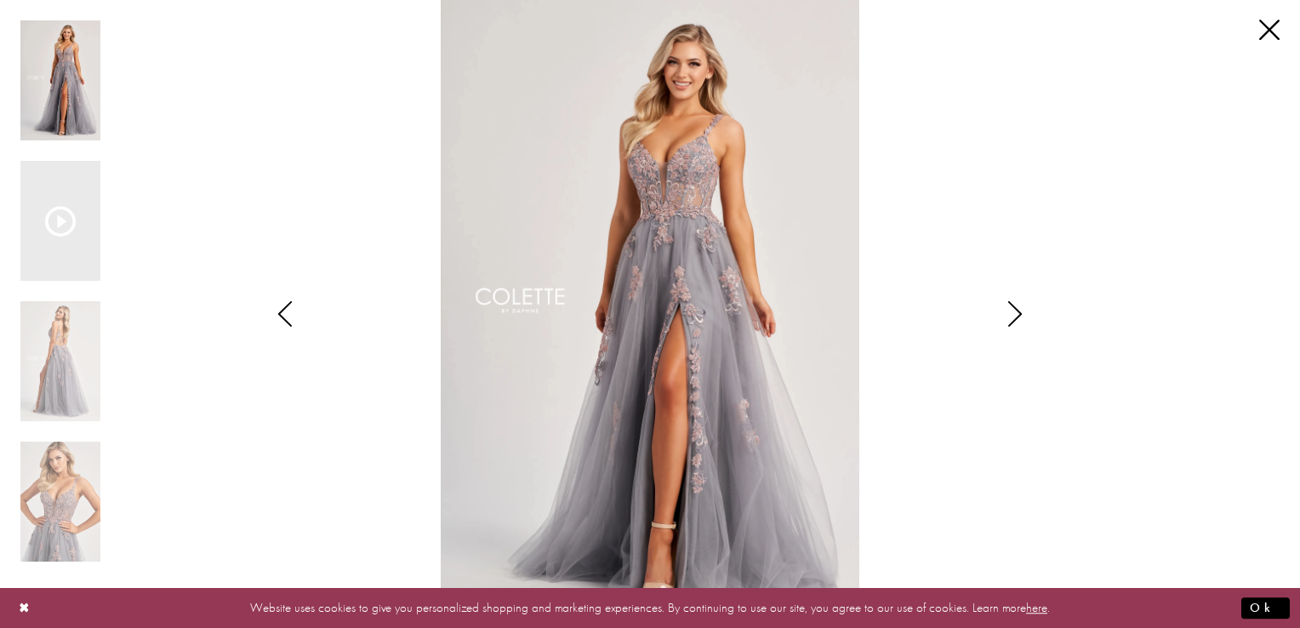
click at [655, 352] on img "Scroll List" at bounding box center [649, 314] width 687 height 628
click at [1013, 315] on icon "Style CL8130 Colette by Daphne Views dialog" at bounding box center [1015, 314] width 43 height 26
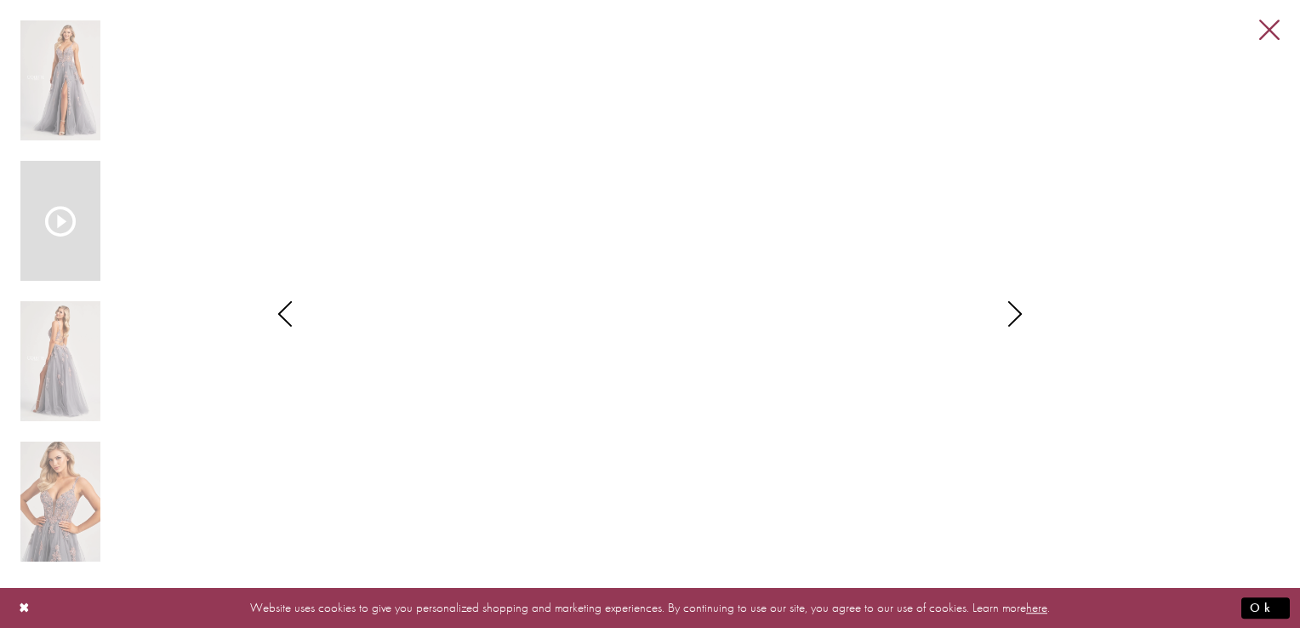
click at [1269, 25] on link "Close" at bounding box center [1269, 30] width 20 height 20
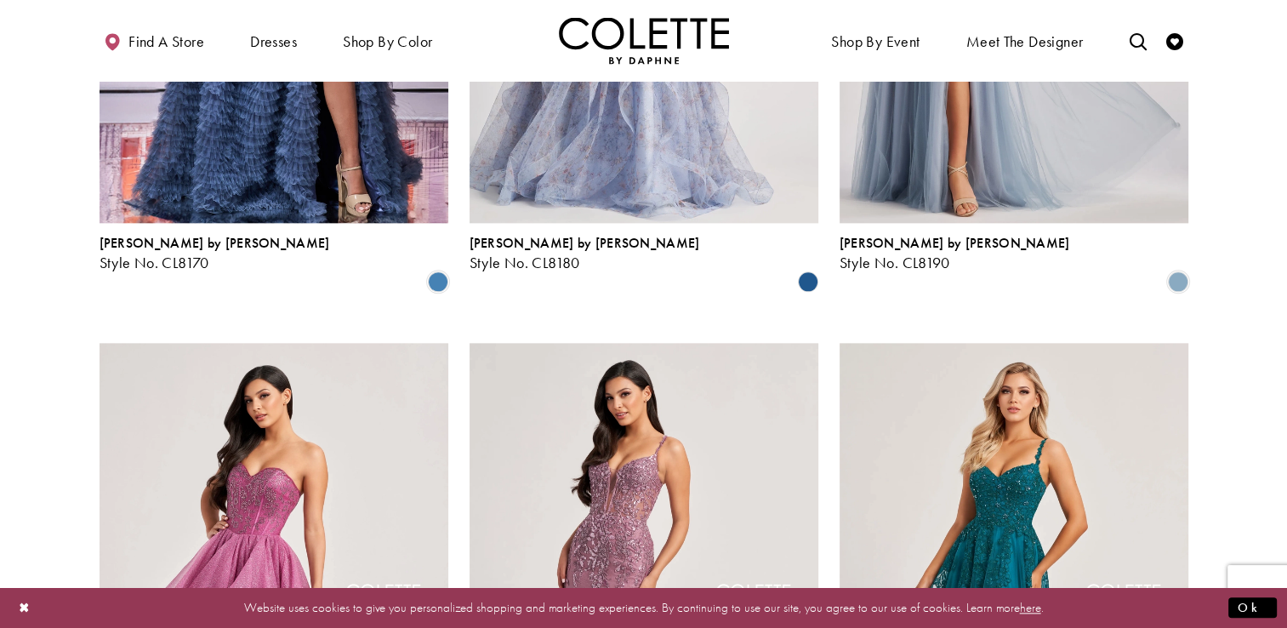
scroll to position [2062, 0]
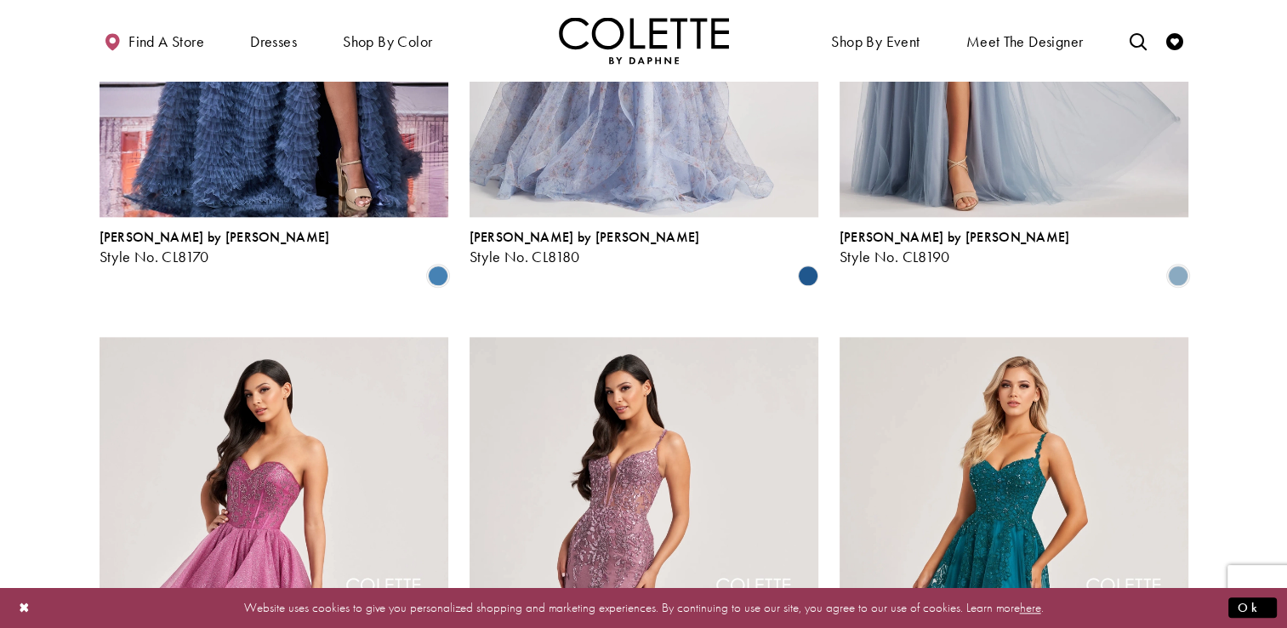
click at [1279, 424] on section at bounding box center [643, 103] width 1287 height 3371
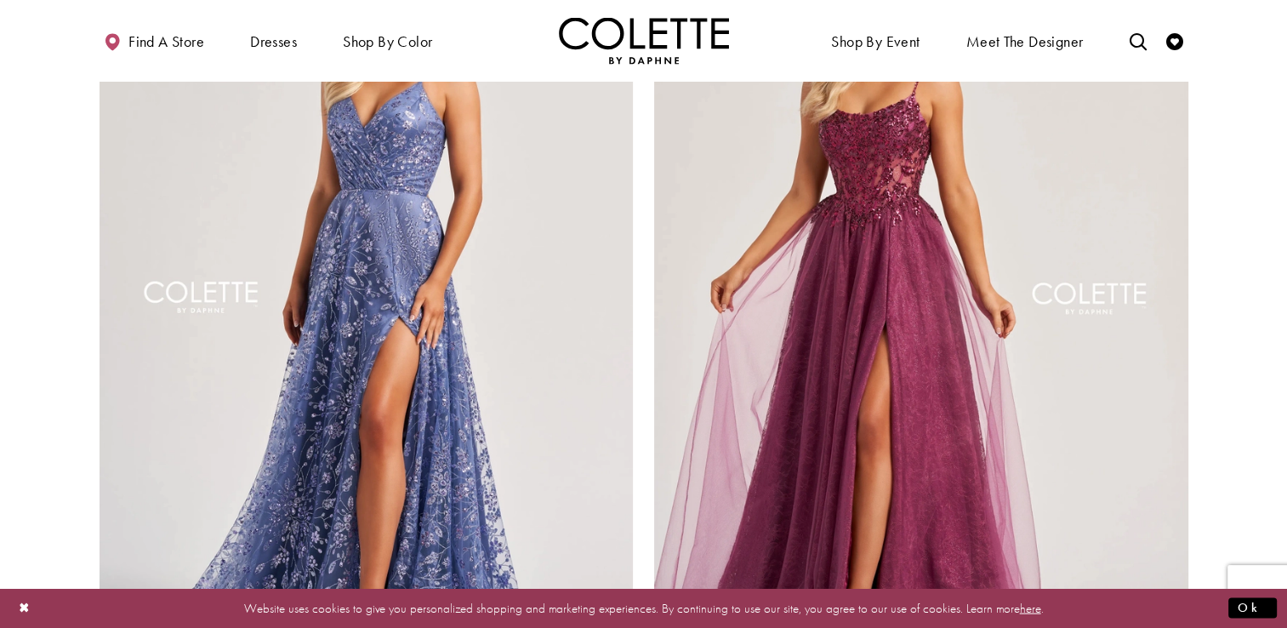
scroll to position [2992, 0]
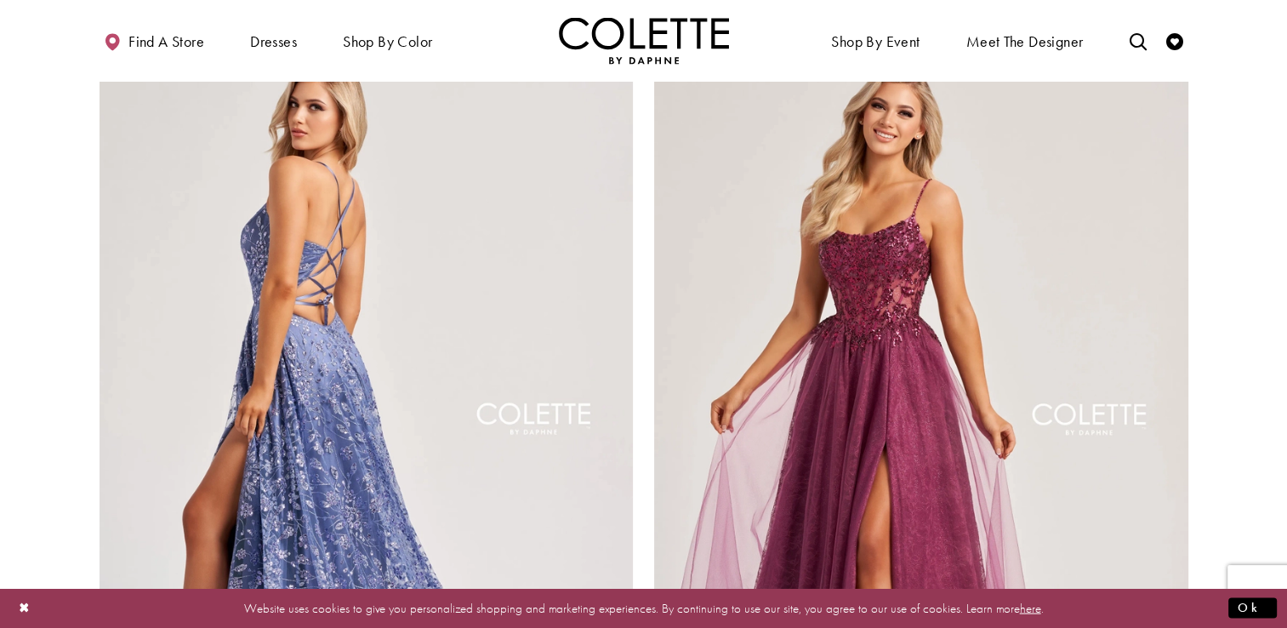
click at [373, 316] on img "Visit Colette by Daphne Style No. CL8230 Page" at bounding box center [367, 423] width 534 height 777
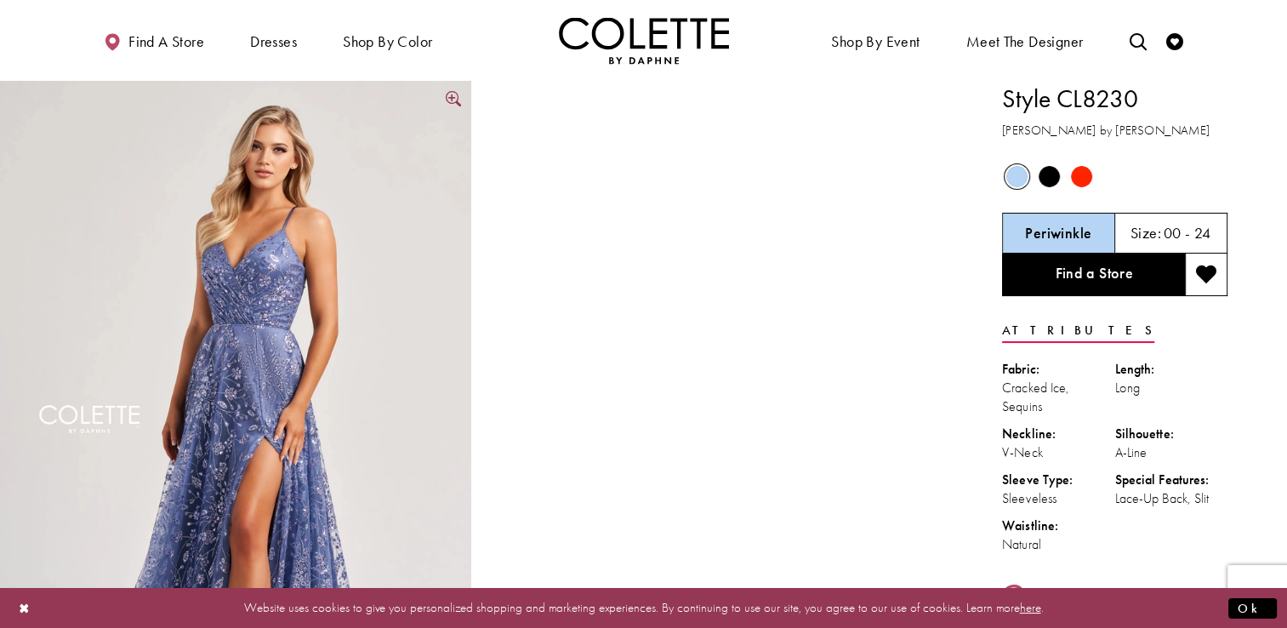
click at [265, 344] on img "Full size Style CL8230 Colette by Daphne #0 default Periwinkle frontface vertic…" at bounding box center [235, 434] width 471 height 707
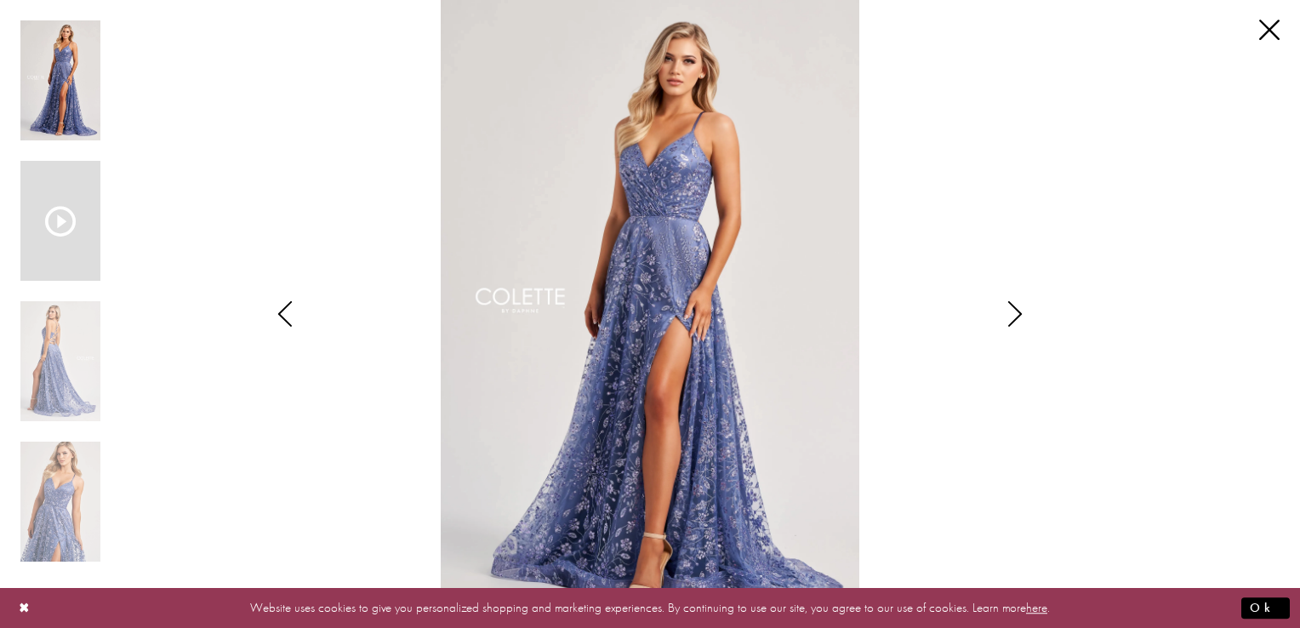
click at [66, 217] on icon "Scroll List" at bounding box center [60, 221] width 31 height 31
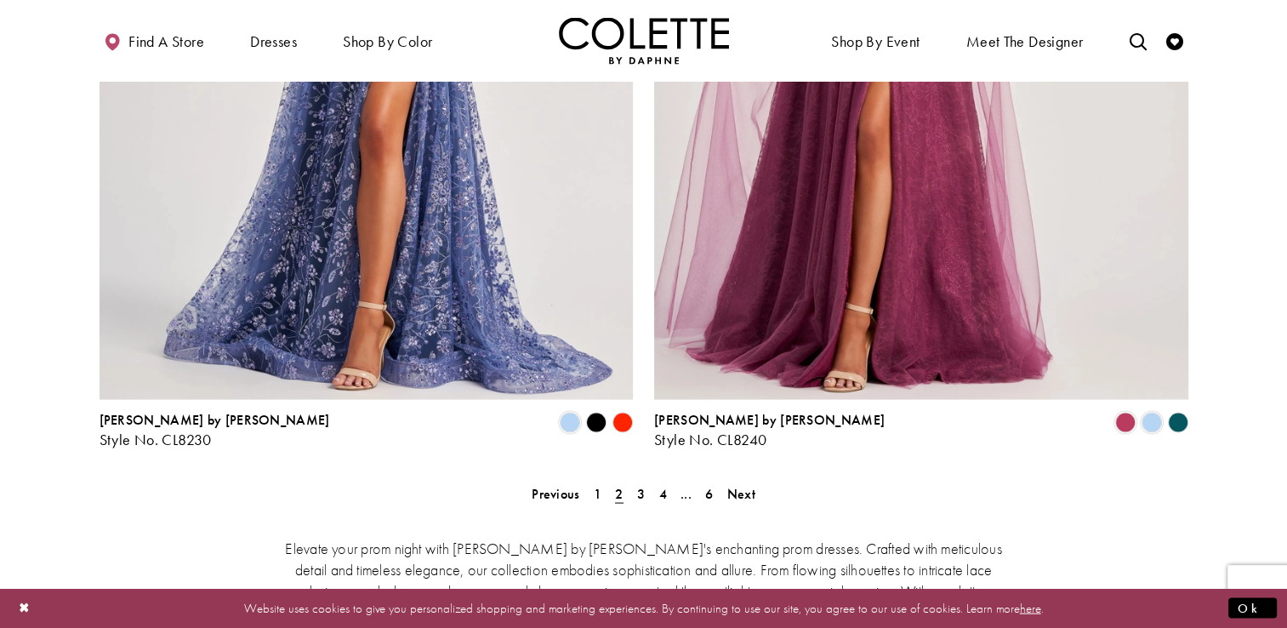
scroll to position [3408, 0]
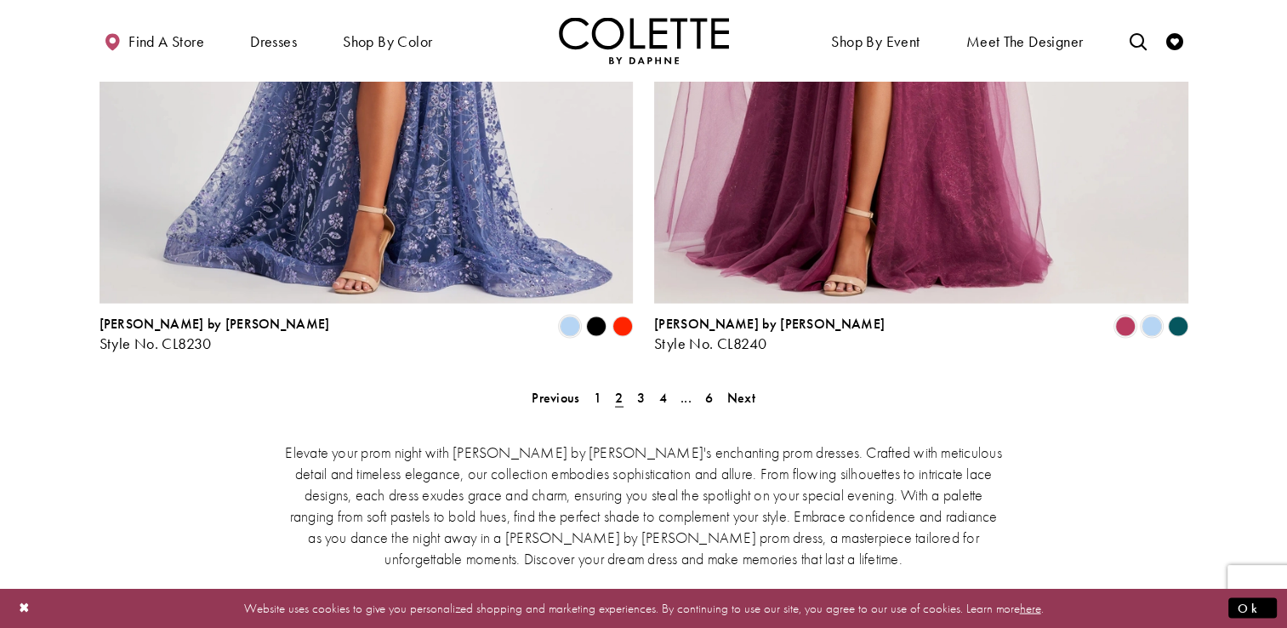
scroll to position [3431, 0]
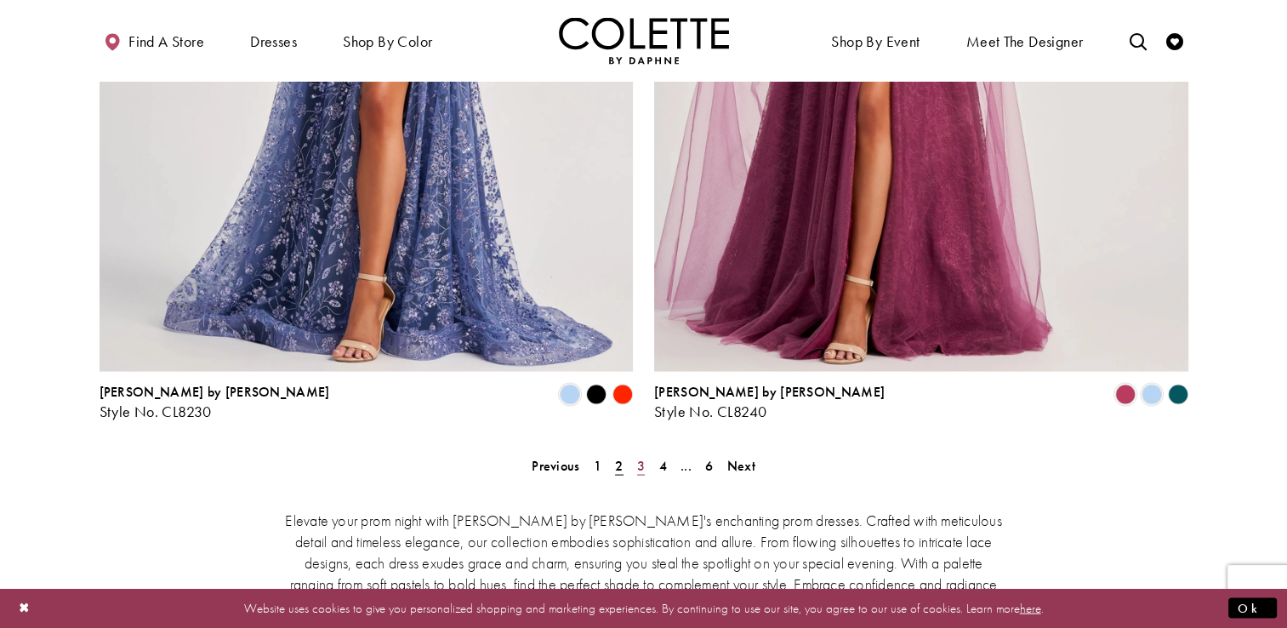
click at [637, 457] on span "3" at bounding box center [641, 466] width 8 height 18
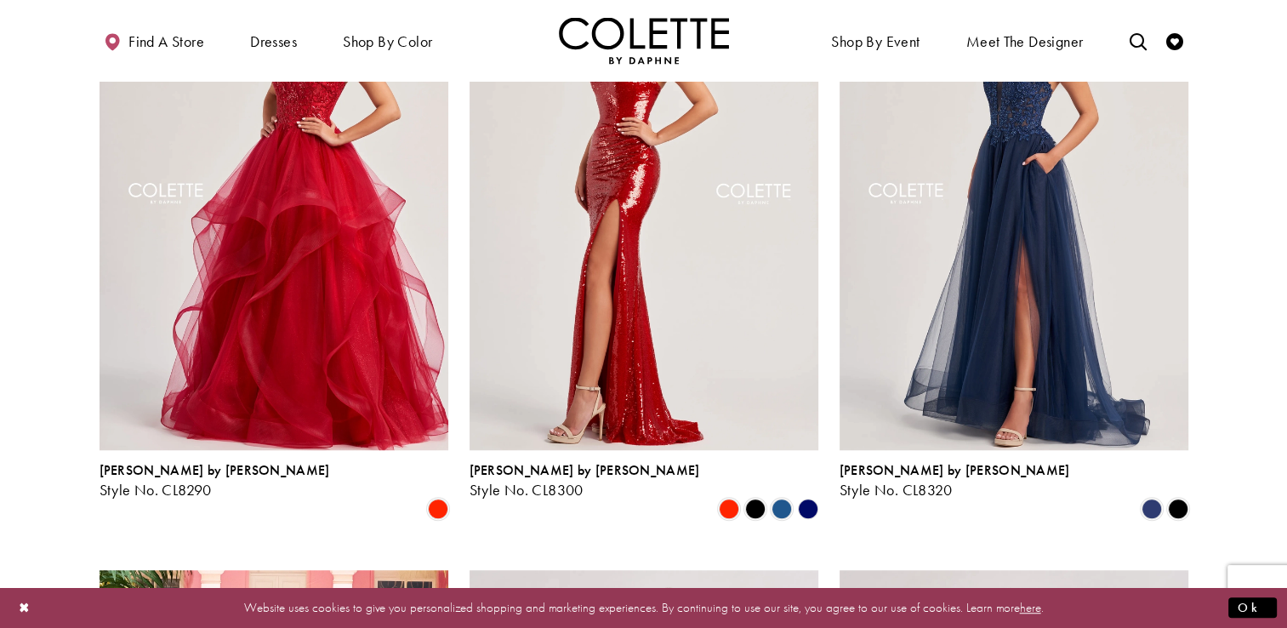
scroll to position [1208, 0]
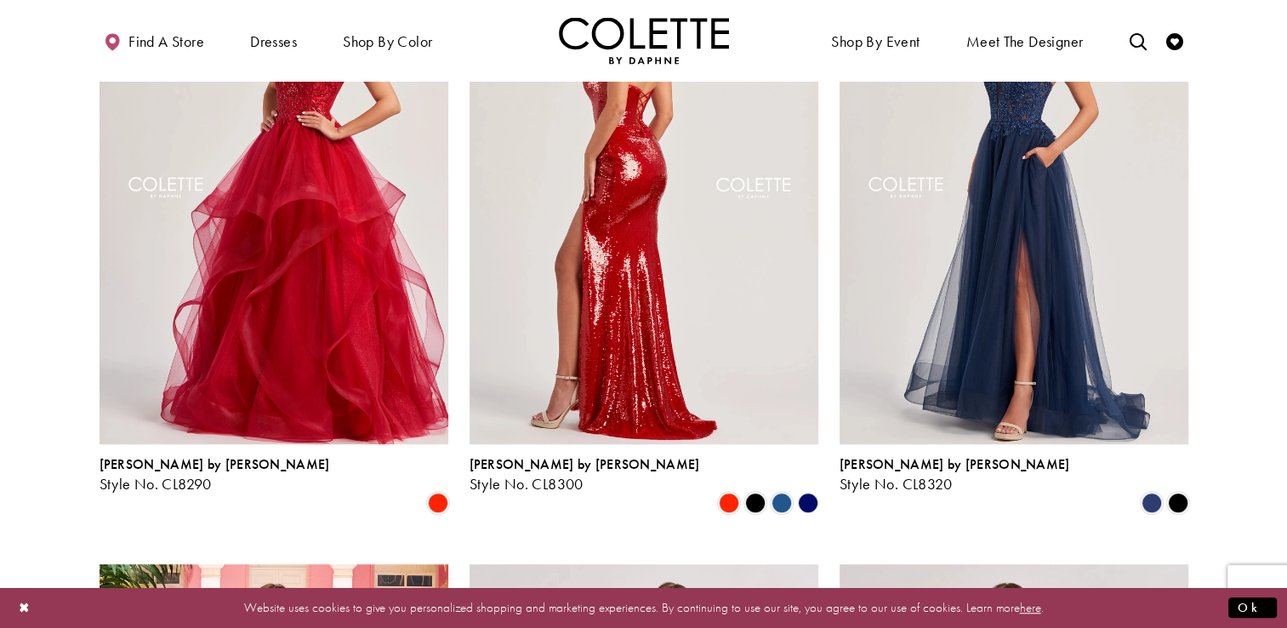
click at [667, 192] on img "Visit Colette by Daphne Style No. CL8300 Page" at bounding box center [644, 190] width 349 height 507
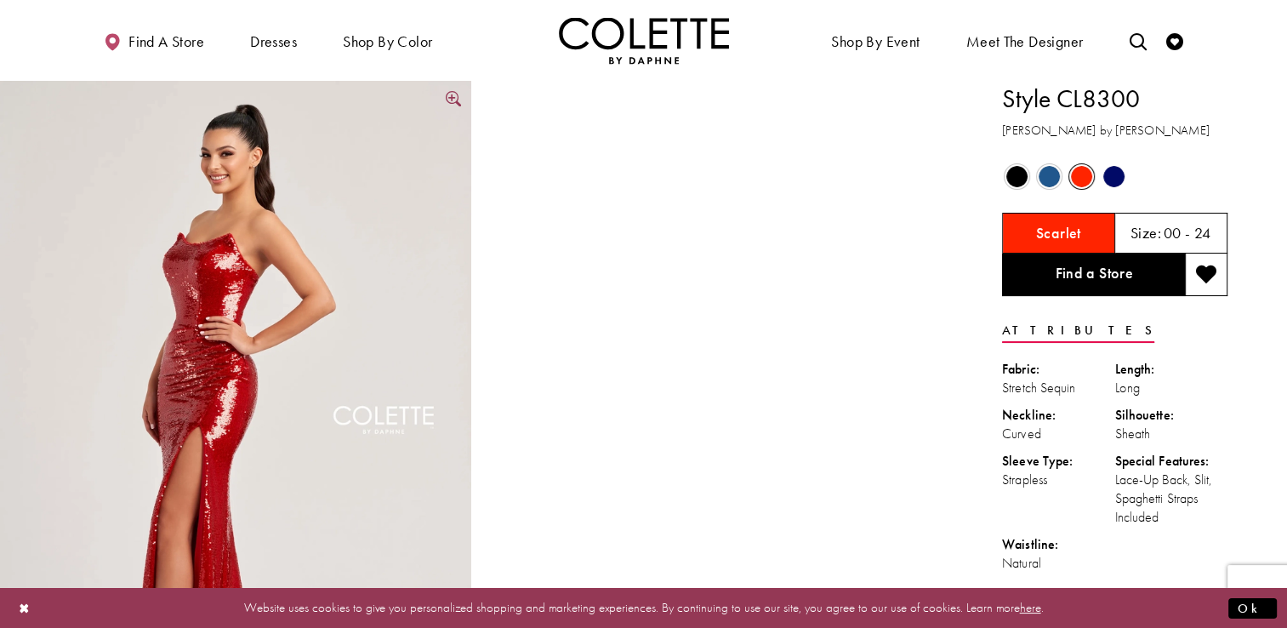
click at [222, 271] on img "Full size Style CL8300 Colette by Daphne #0 default Scarlet frontface vertical …" at bounding box center [235, 434] width 471 height 707
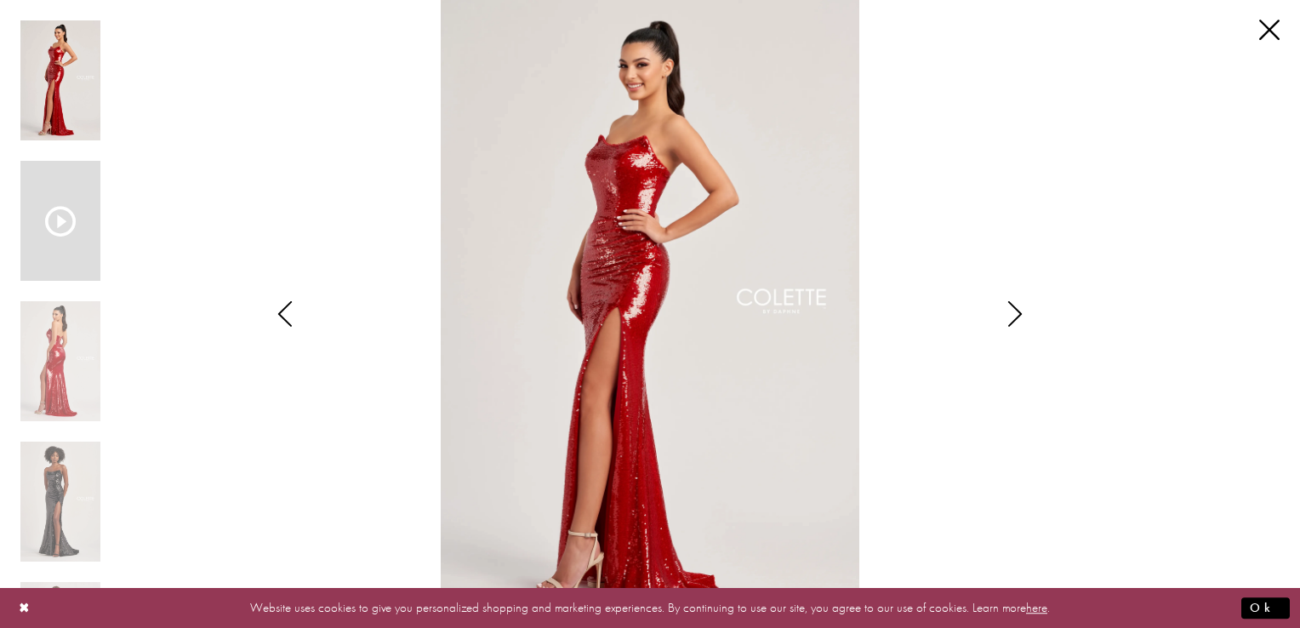
click at [58, 196] on div "Scroll List" at bounding box center [60, 221] width 80 height 120
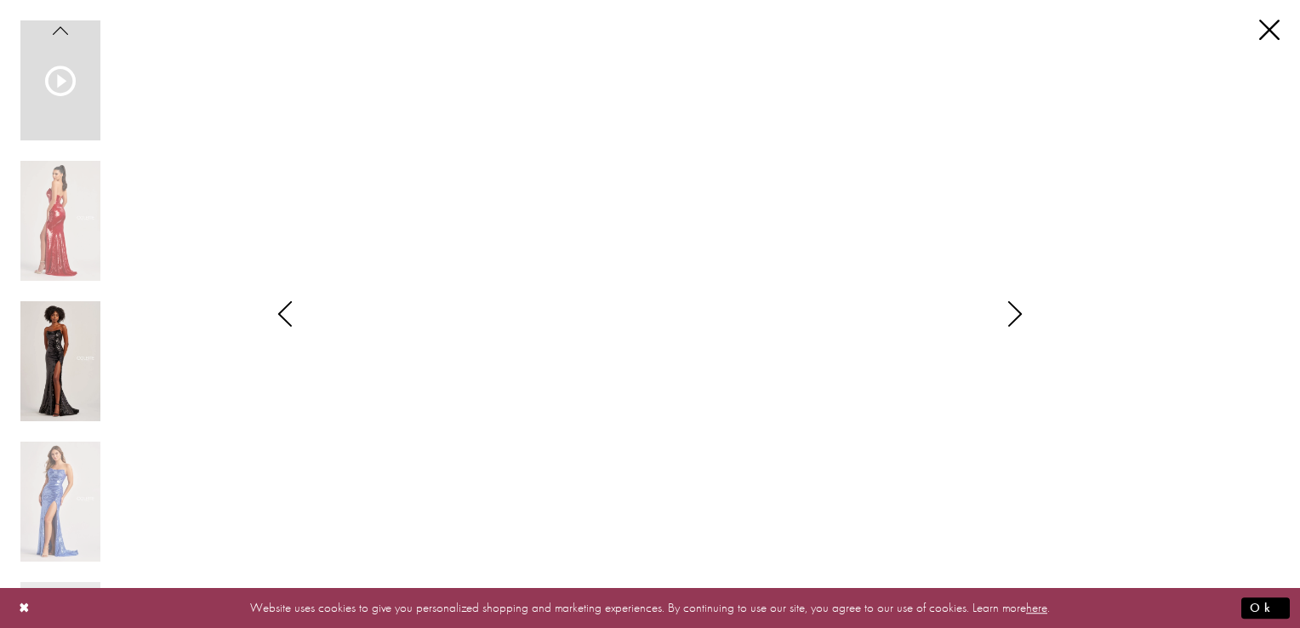
click at [51, 352] on img "Scroll List" at bounding box center [60, 361] width 80 height 120
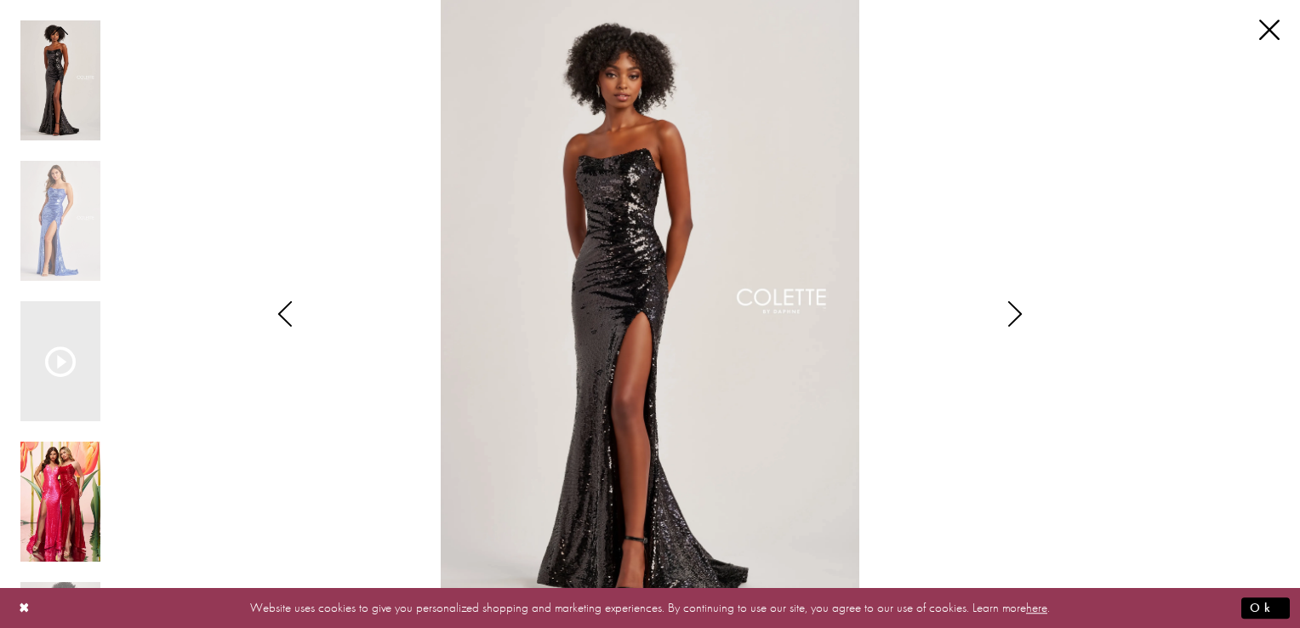
click at [60, 495] on img "Scroll List" at bounding box center [60, 501] width 80 height 120
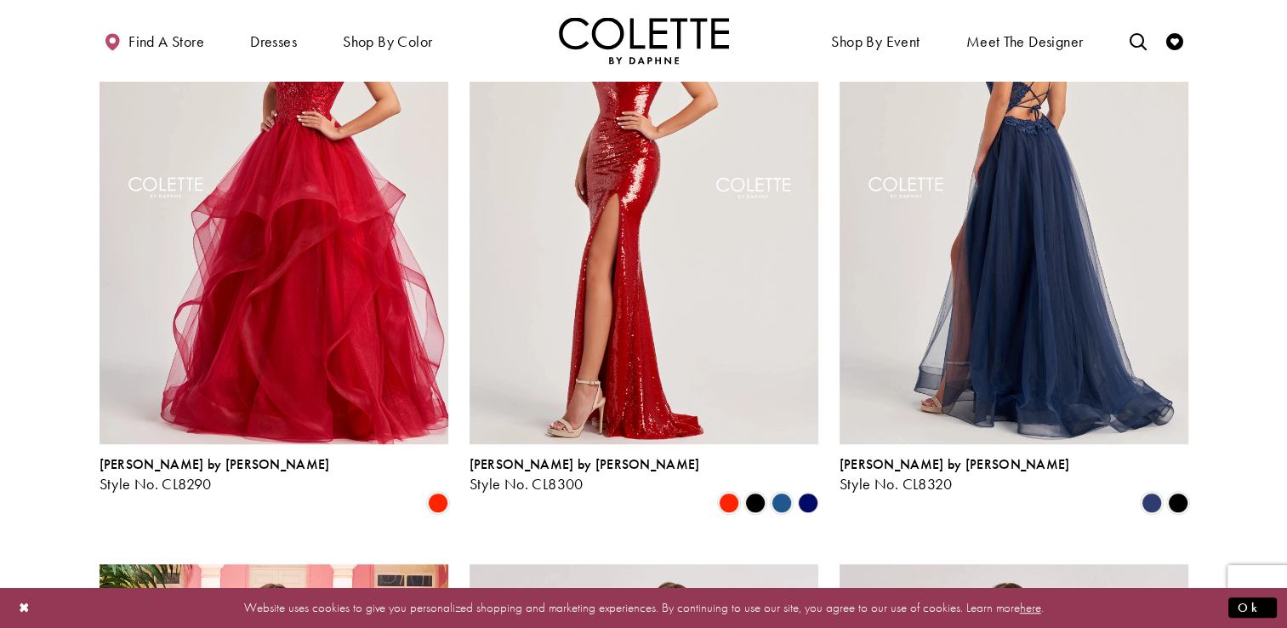
click at [1067, 285] on img "Visit Colette by Daphne Style No. CL8320 Page" at bounding box center [1014, 190] width 349 height 507
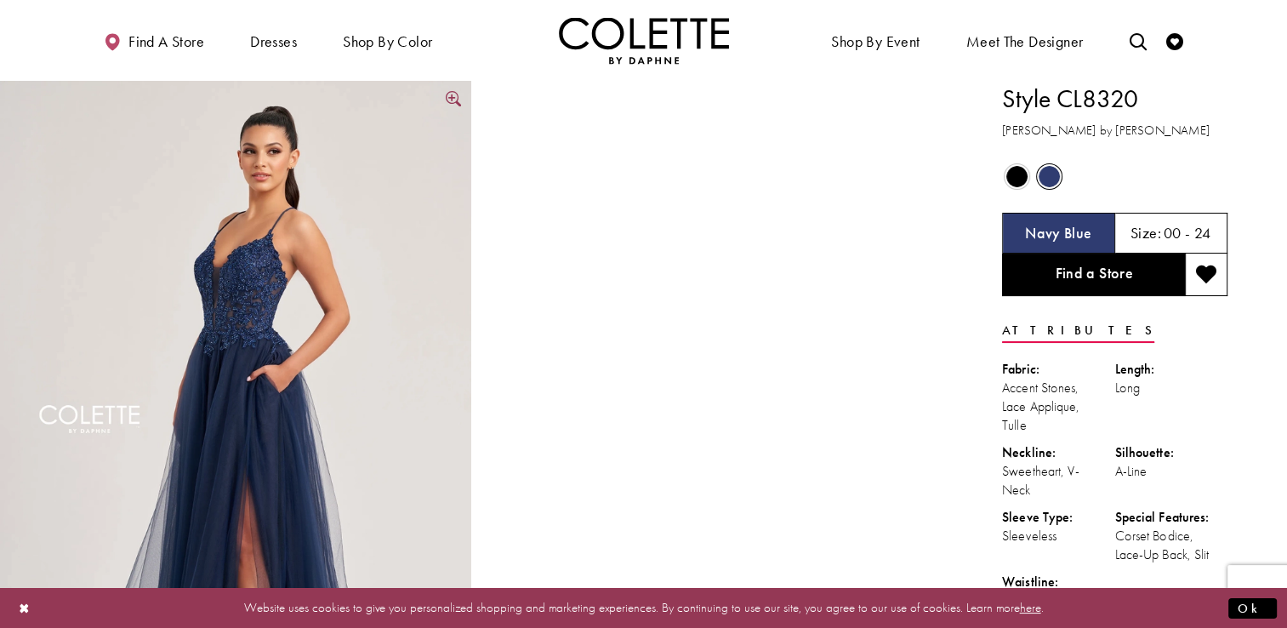
click at [291, 347] on img "Full size Style CL8320 Colette by Daphne #0 default Navy Blue frontface vertica…" at bounding box center [235, 434] width 471 height 707
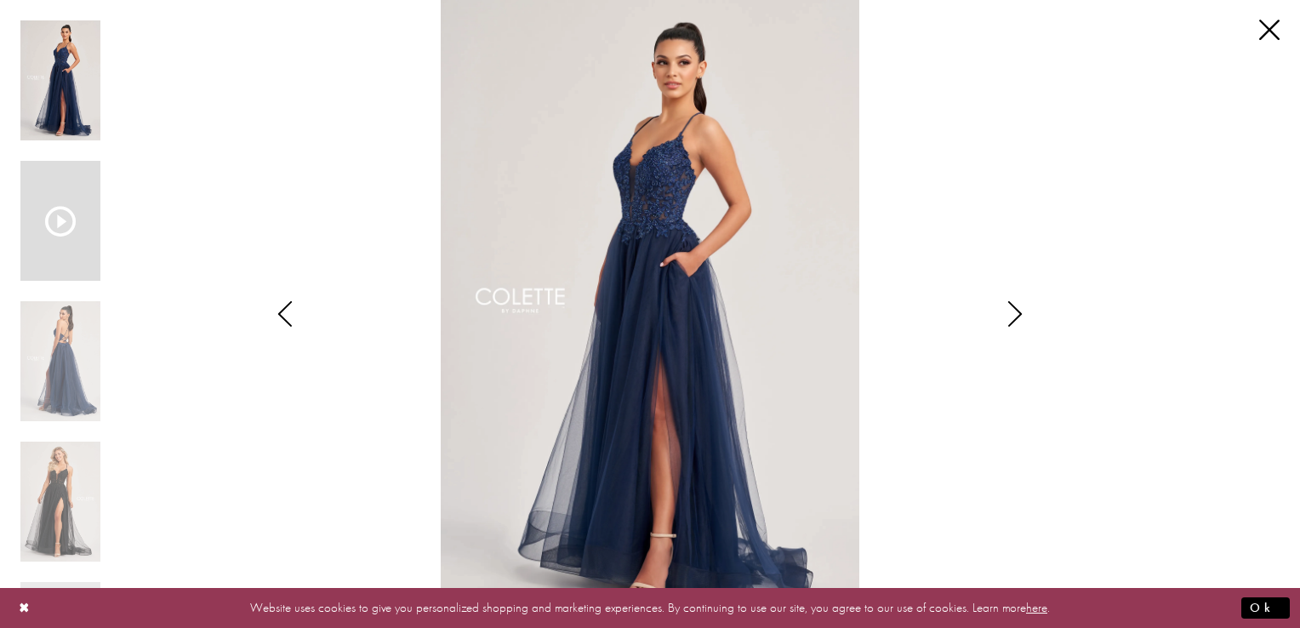
click at [61, 249] on div "Scroll List" at bounding box center [60, 221] width 80 height 120
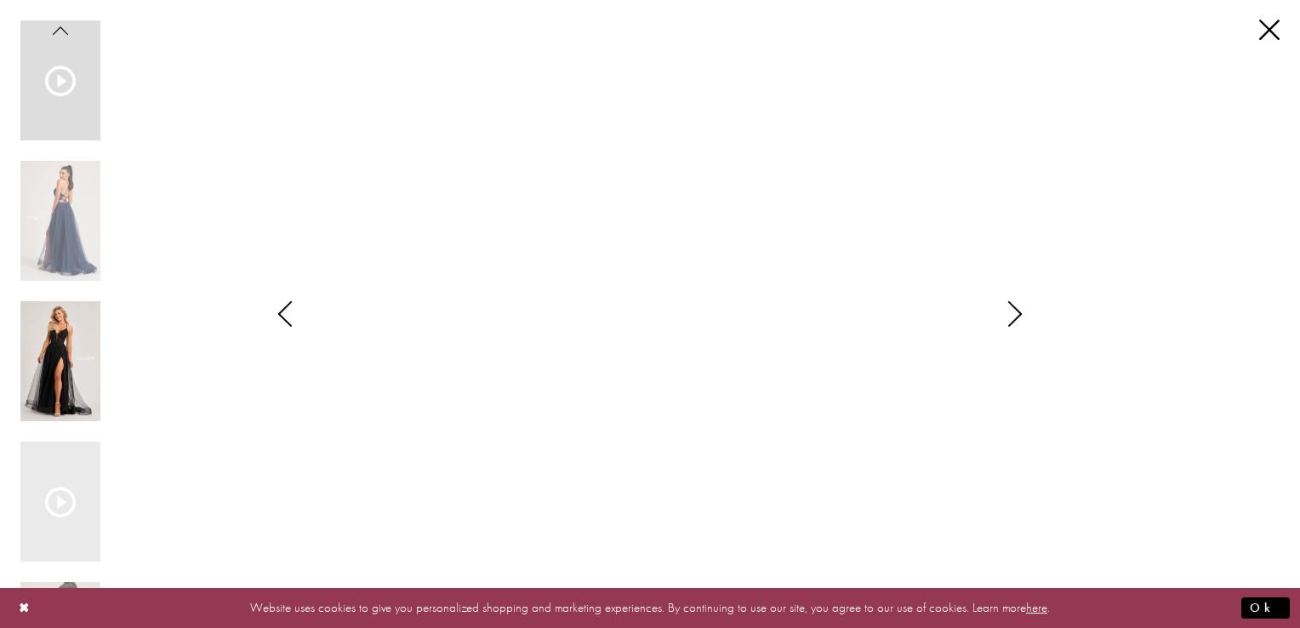
click at [77, 357] on img "Scroll List" at bounding box center [60, 361] width 80 height 120
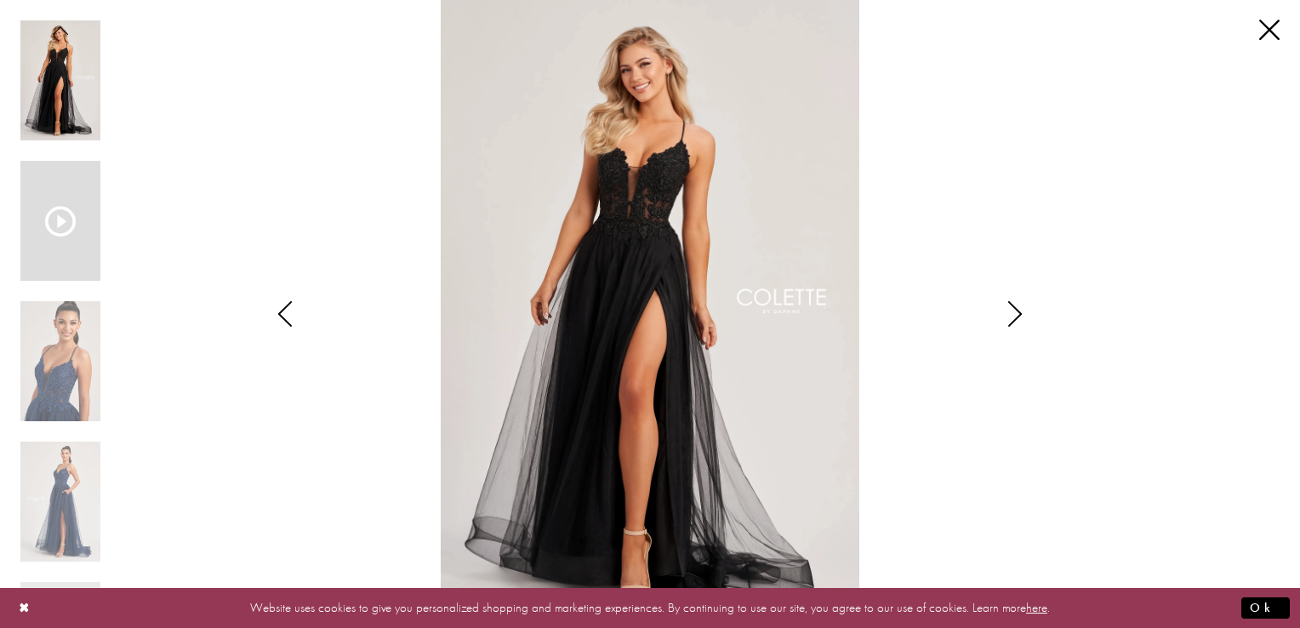
click at [48, 256] on div "Scroll List" at bounding box center [60, 221] width 80 height 120
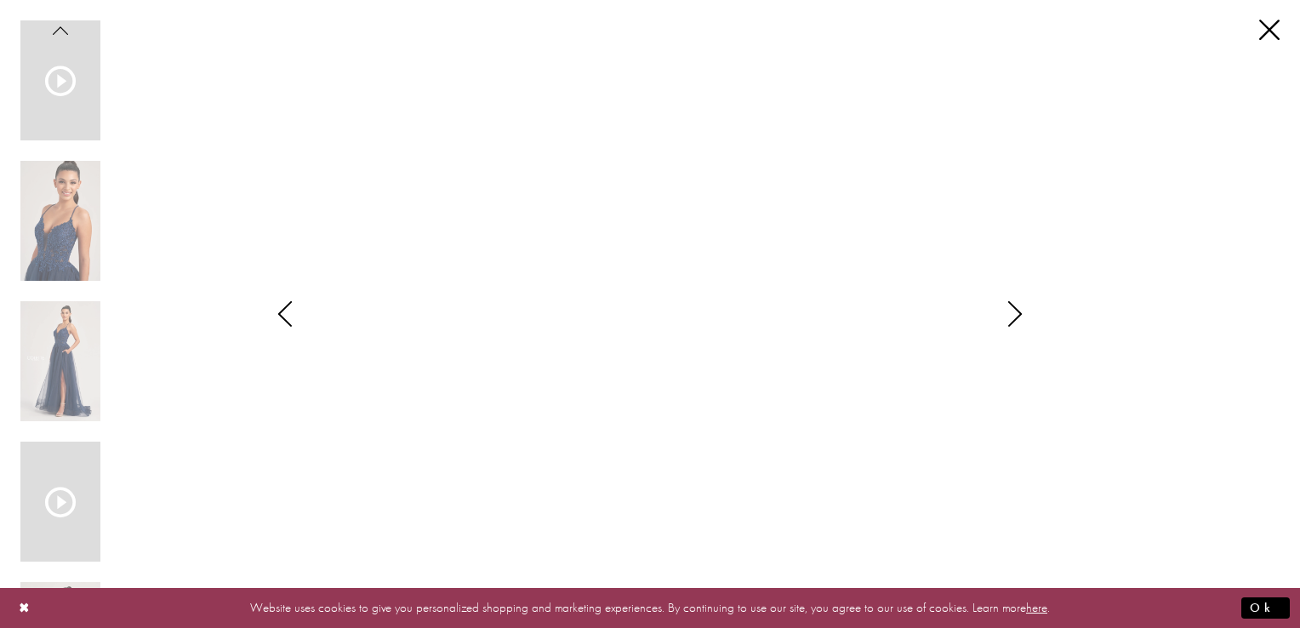
click at [74, 496] on icon "Scroll List" at bounding box center [60, 502] width 31 height 31
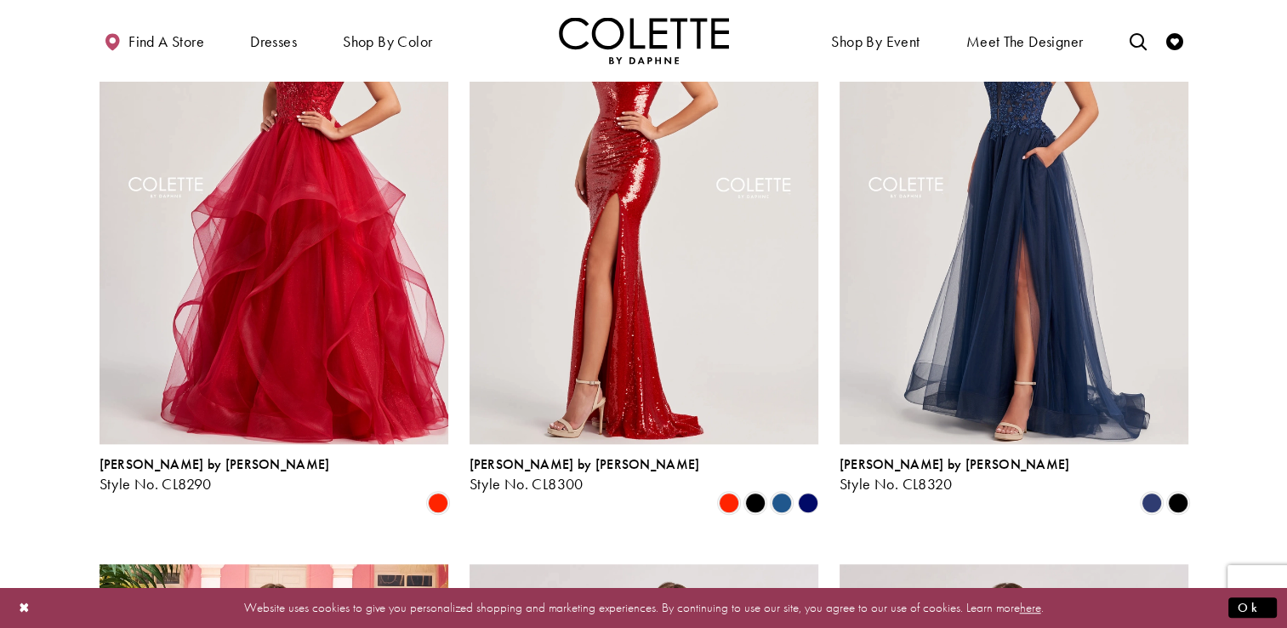
click at [1193, 270] on div "[PERSON_NAME] by [PERSON_NAME] Style No. CL8320 Skip Color List #a2557a936b to …" at bounding box center [1014, 225] width 370 height 627
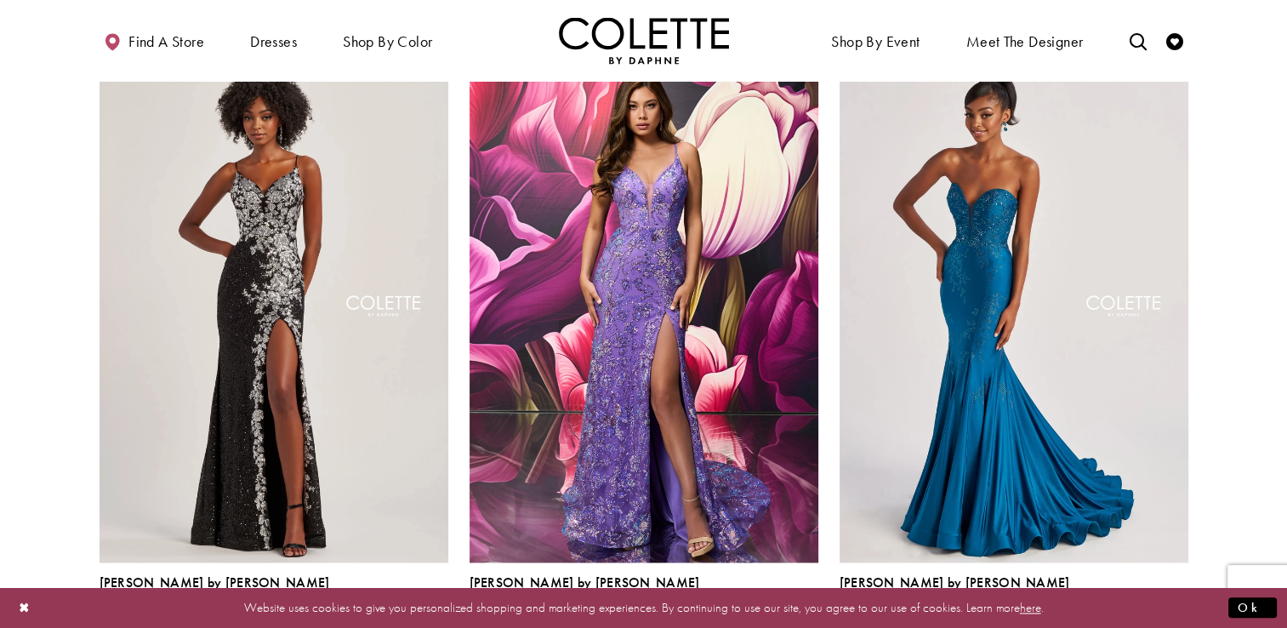
scroll to position [2350, 0]
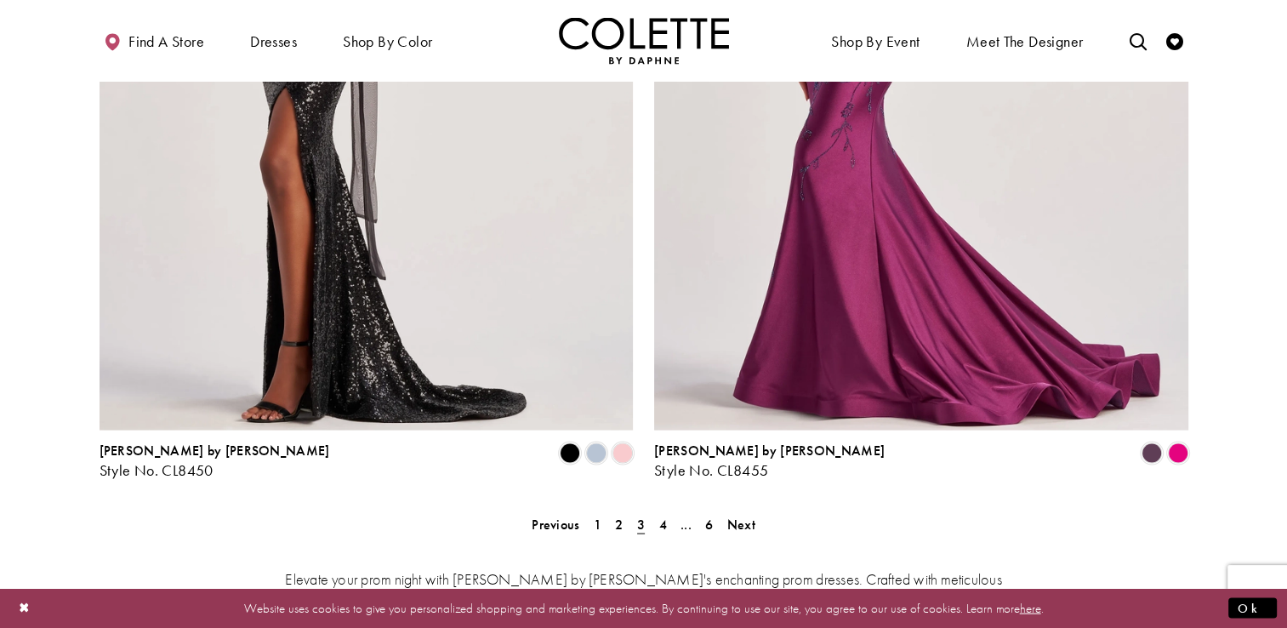
scroll to position [3382, 0]
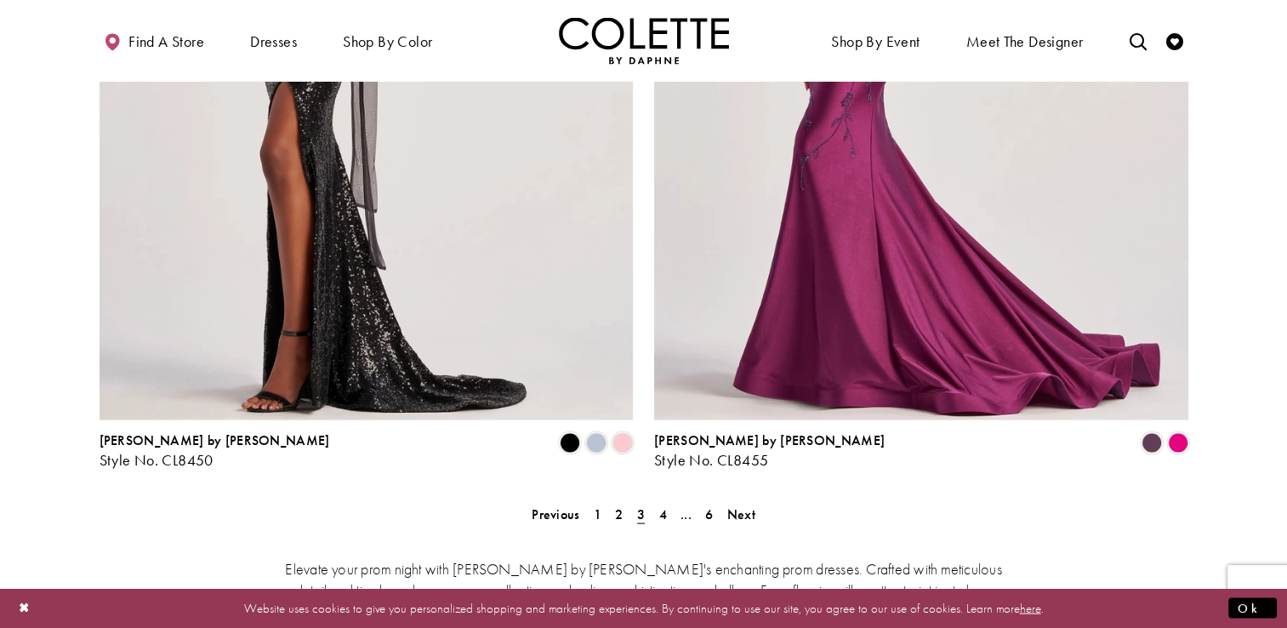
click at [664, 505] on span "4" at bounding box center [662, 514] width 8 height 18
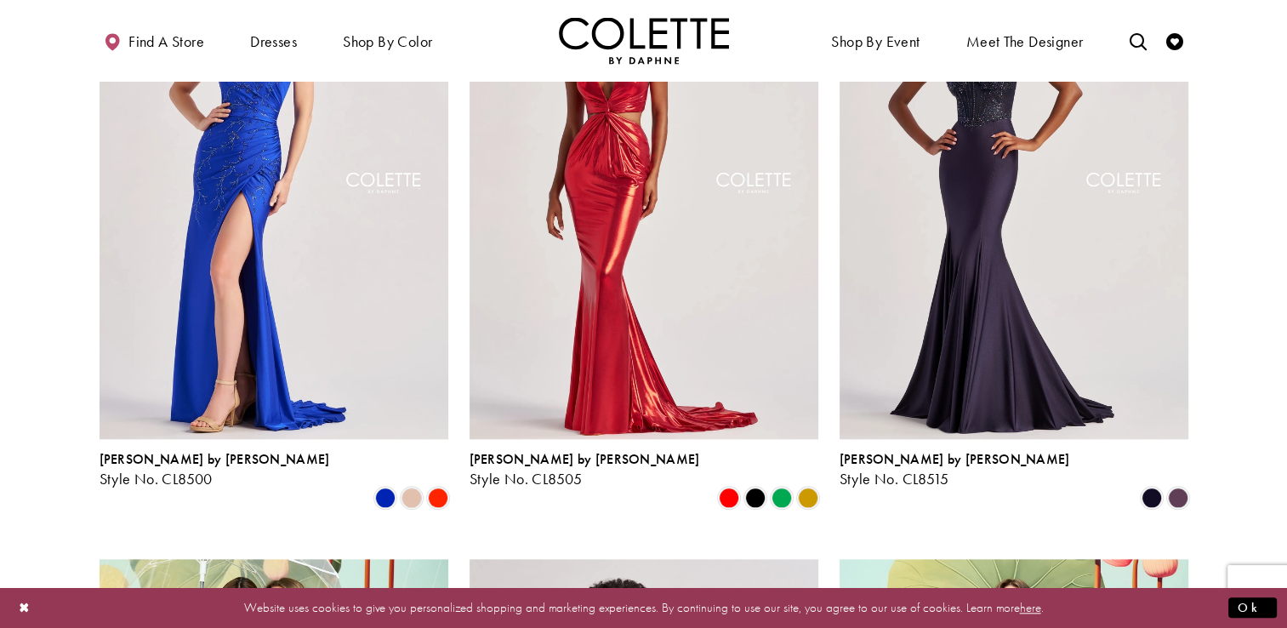
scroll to position [1803, 0]
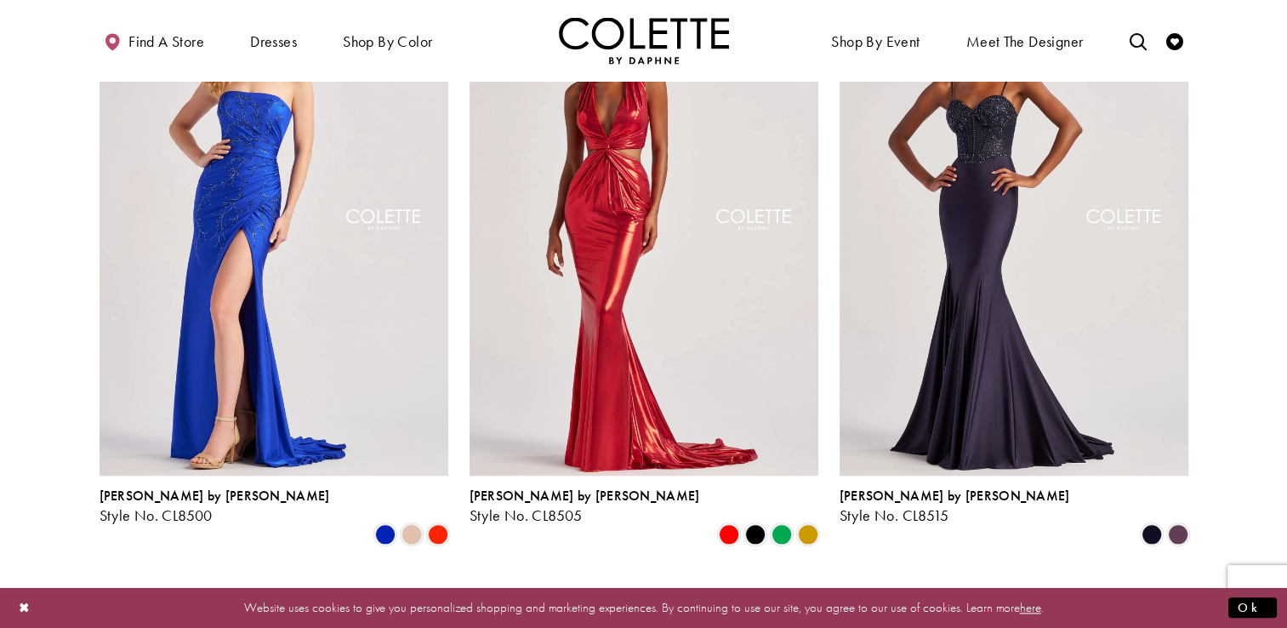
click at [1248, 254] on section at bounding box center [643, 361] width 1287 height 3371
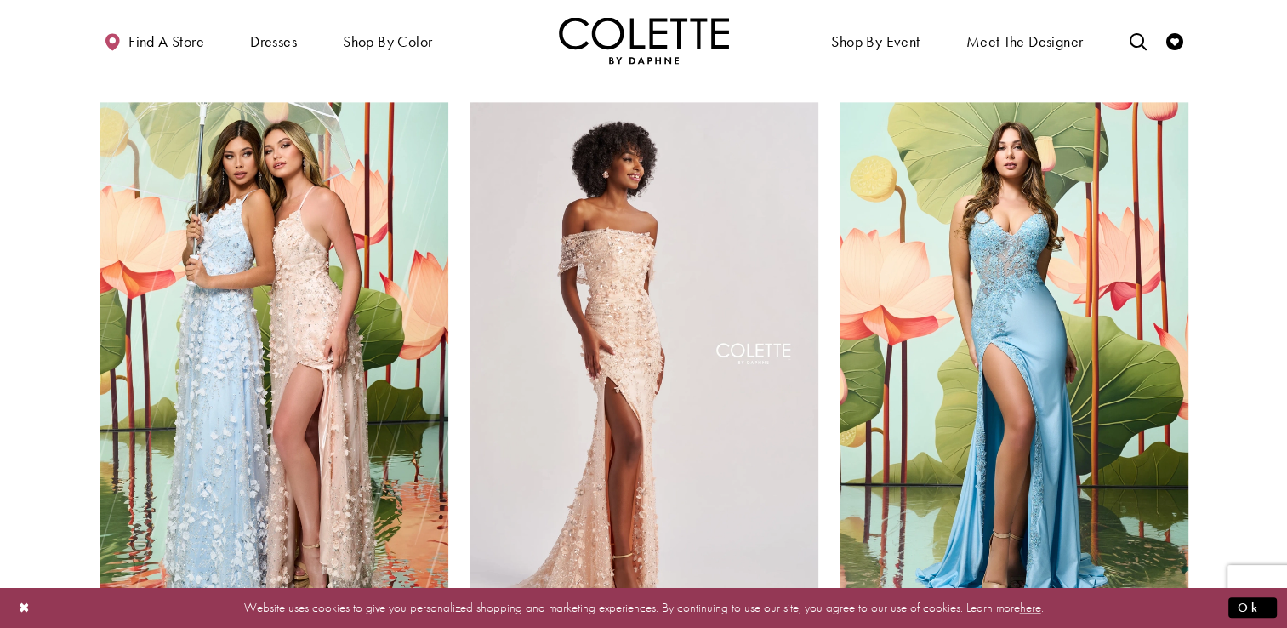
scroll to position [2293, 0]
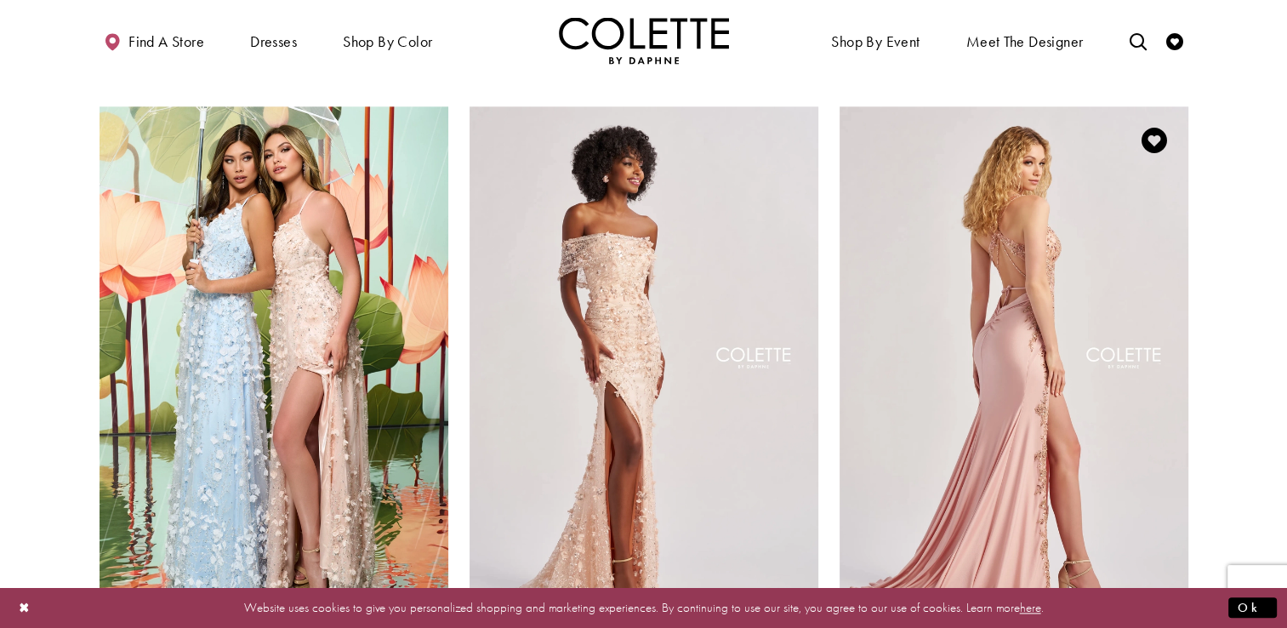
click at [1091, 320] on img "Visit Colette by Daphne Style No. CL8535 Page" at bounding box center [1014, 359] width 349 height 507
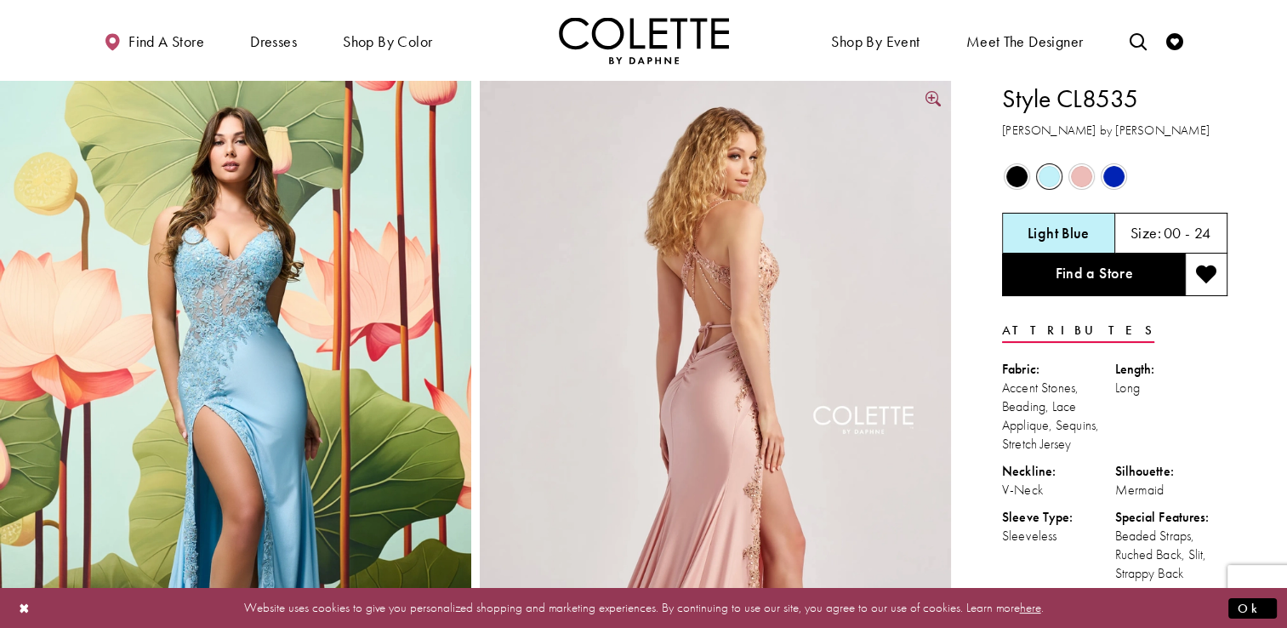
click at [775, 340] on img "Full size Style CL8535 Colette by Daphne #1 default Rose Gold backface vertical…" at bounding box center [715, 434] width 471 height 707
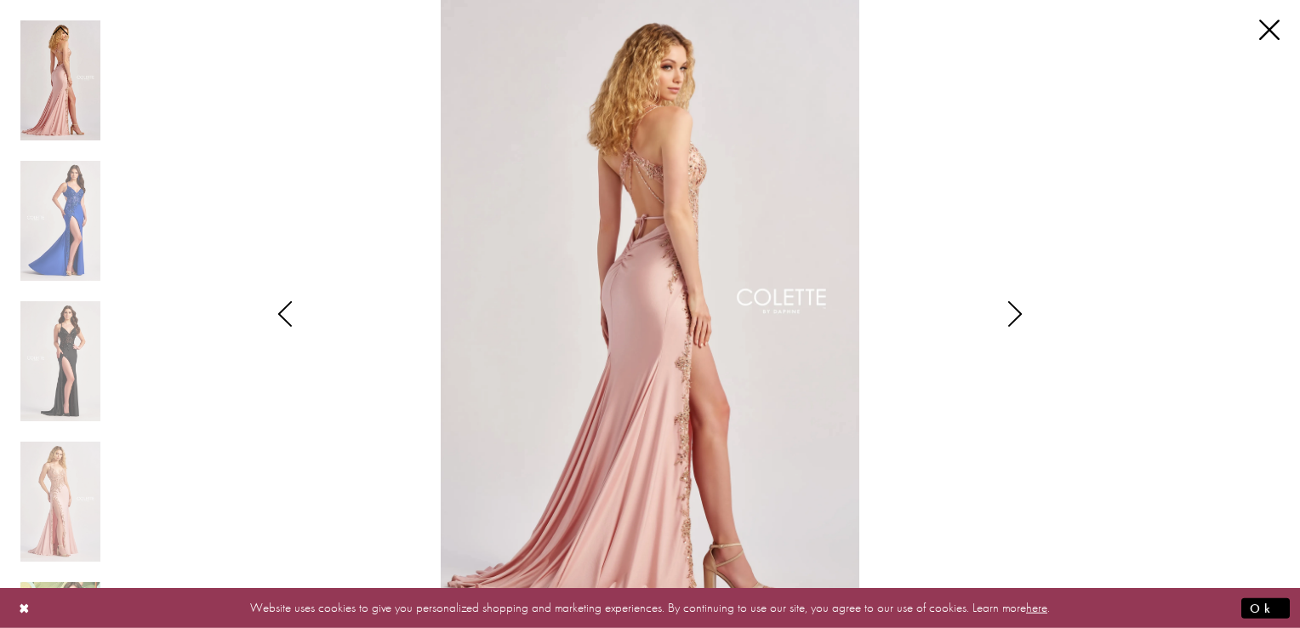
click at [700, 317] on img "Scroll List" at bounding box center [649, 314] width 687 height 628
click at [52, 213] on img "Scroll List" at bounding box center [60, 221] width 80 height 120
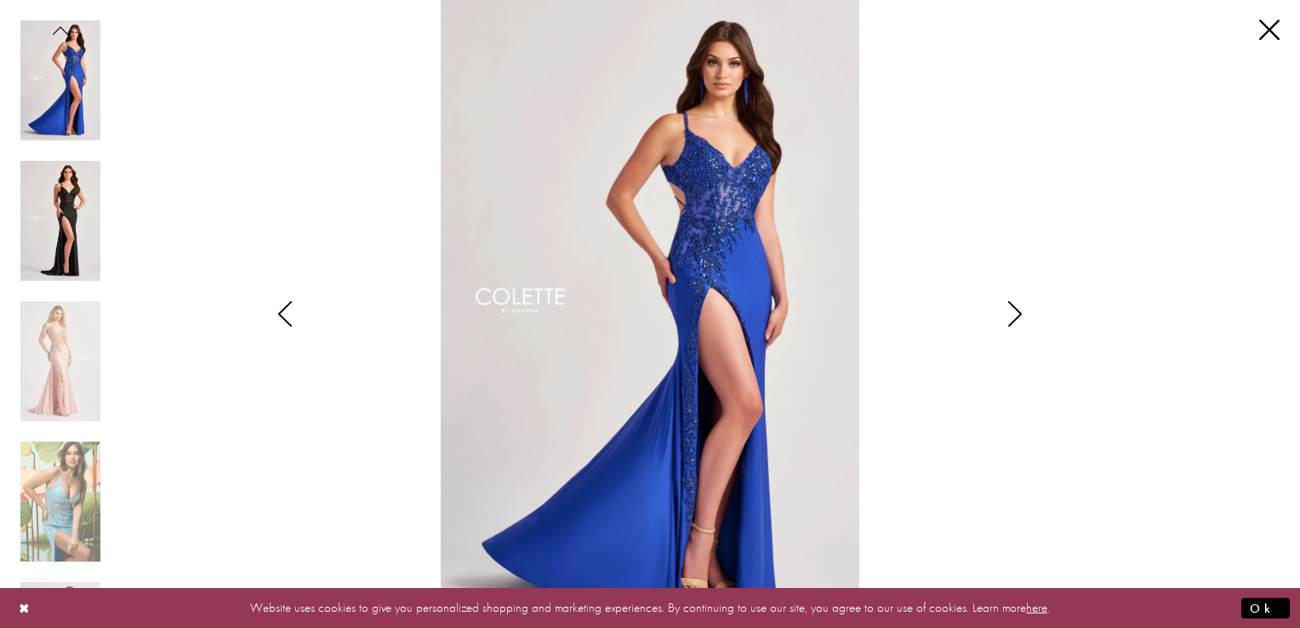
click at [64, 212] on img "Scroll List" at bounding box center [60, 221] width 80 height 120
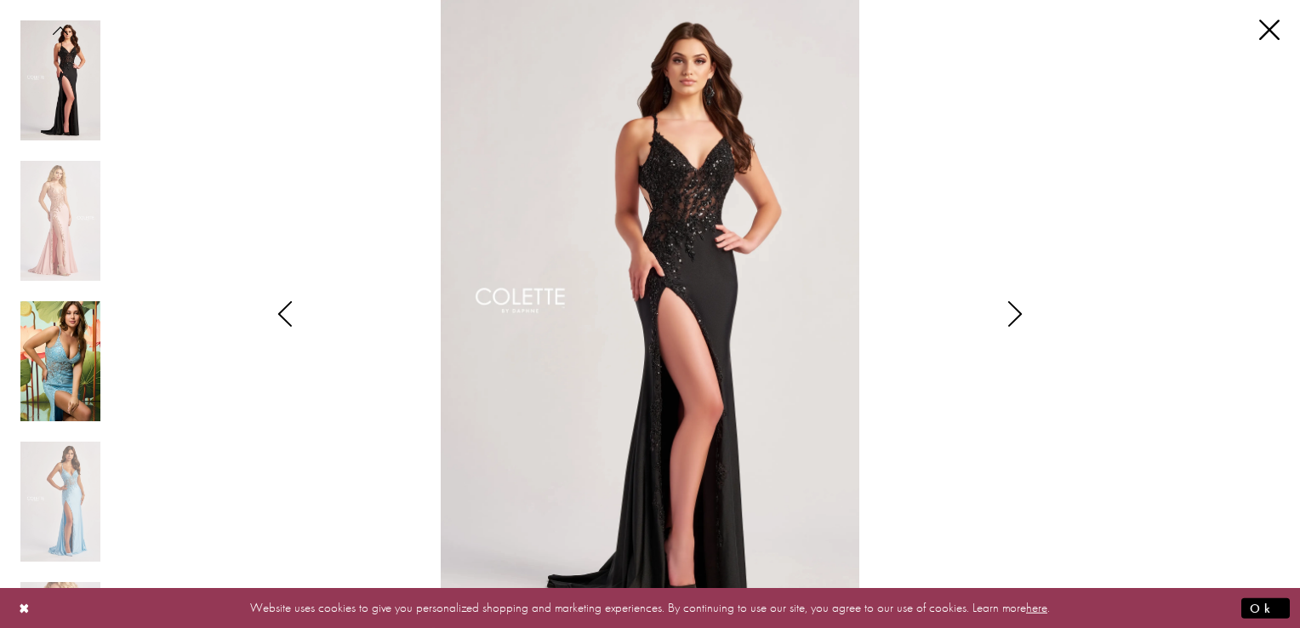
click at [68, 379] on img "Scroll List" at bounding box center [60, 361] width 80 height 120
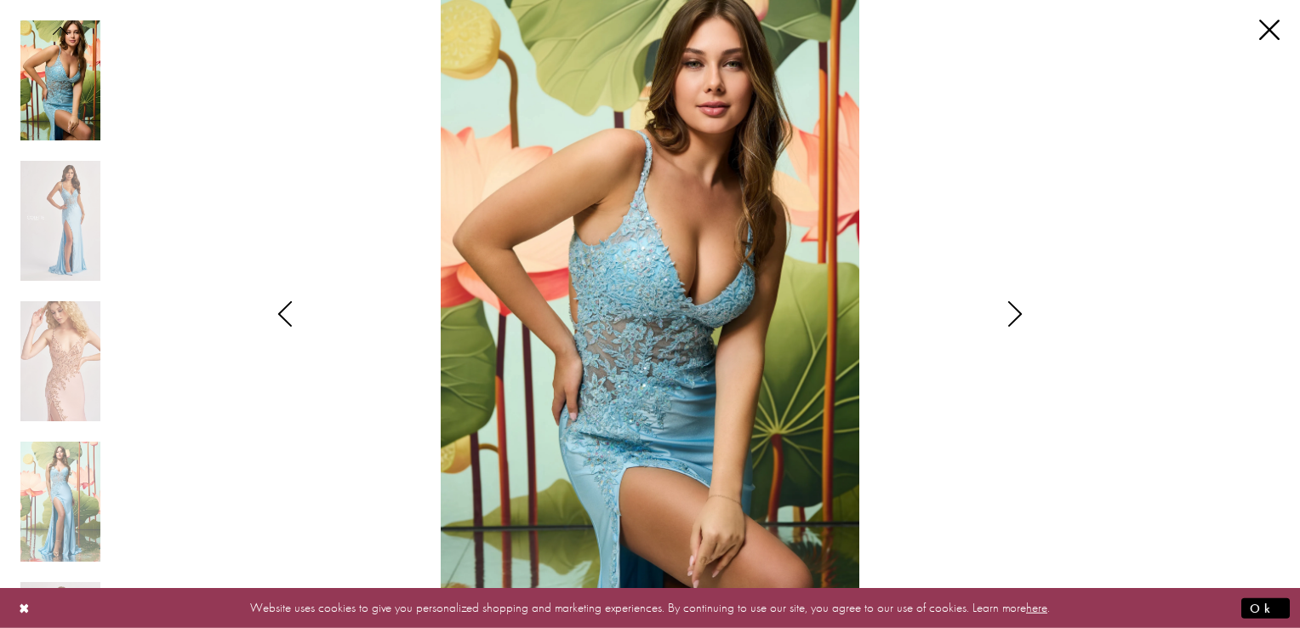
click at [102, 565] on div "Pause autoplay Previous Slide Next Slide 0 1 2 3 4 5 6 7" at bounding box center [70, 314] width 100 height 628
click at [83, 588] on div "Website uses cookies to give you personalized shopping and marketing experience…" at bounding box center [650, 608] width 1300 height 40
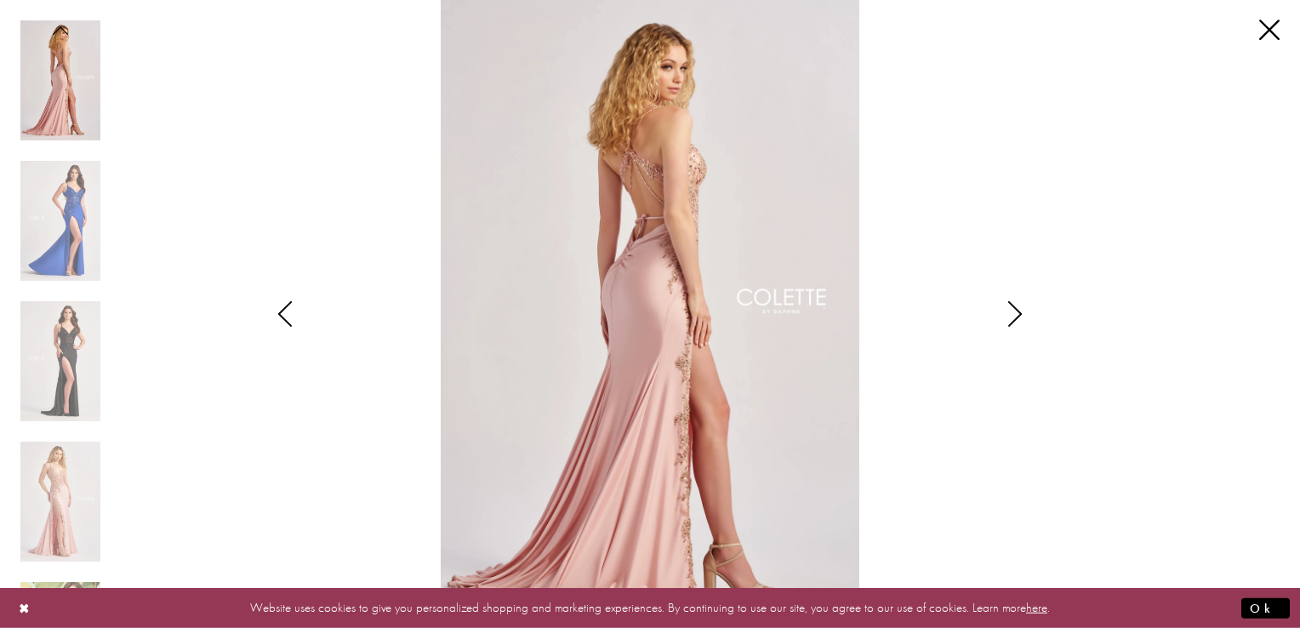
click at [1000, 313] on icon "Style CL8535 Colette by Daphne Views dialog" at bounding box center [1015, 314] width 43 height 26
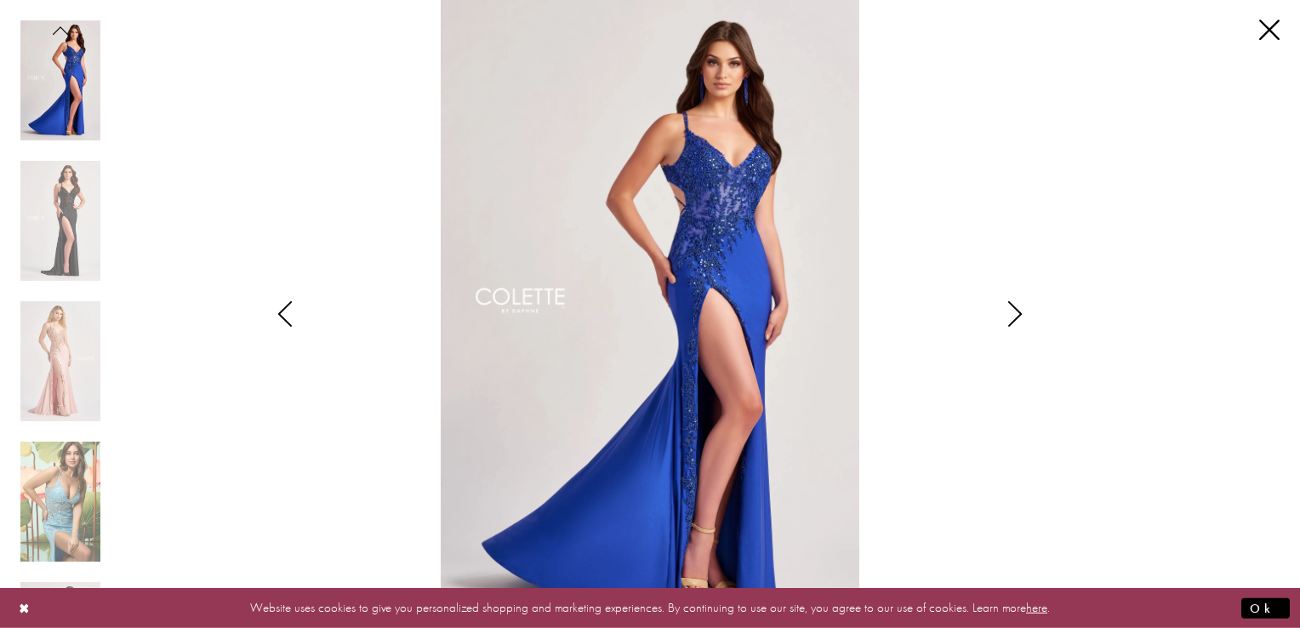
click at [1005, 316] on icon "Style CL8535 Colette by Daphne Views dialog" at bounding box center [1015, 314] width 43 height 26
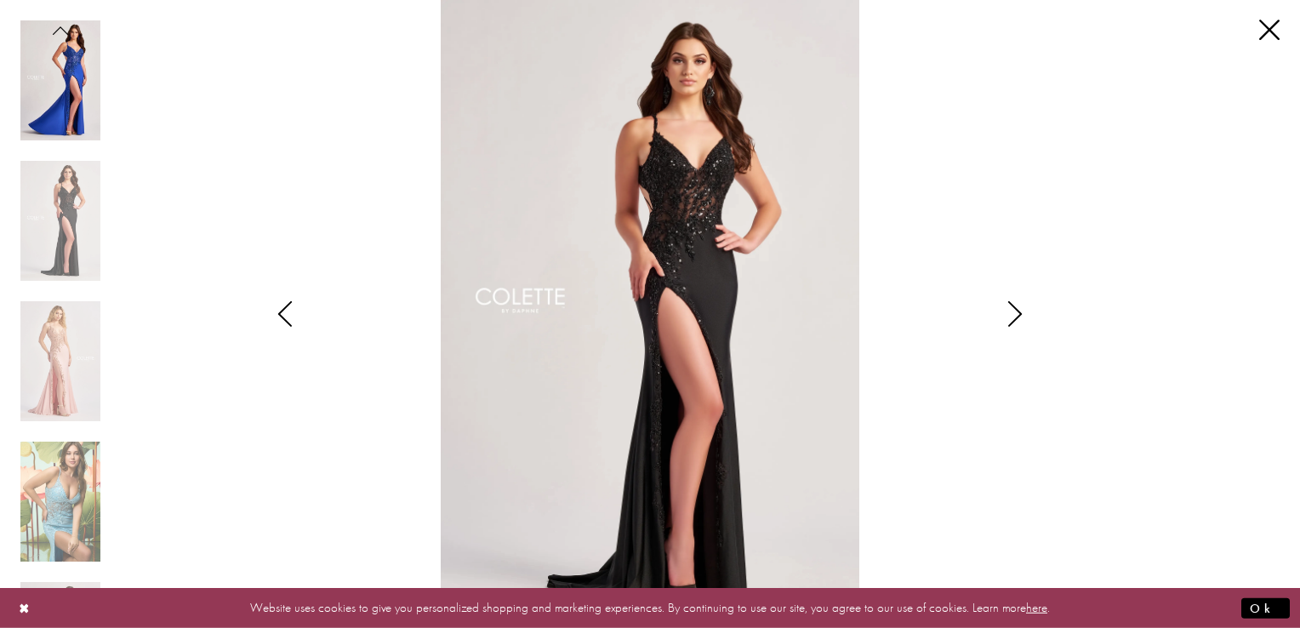
click at [1005, 316] on icon "Style CL8535 Colette by Daphne Views dialog" at bounding box center [1015, 314] width 43 height 26
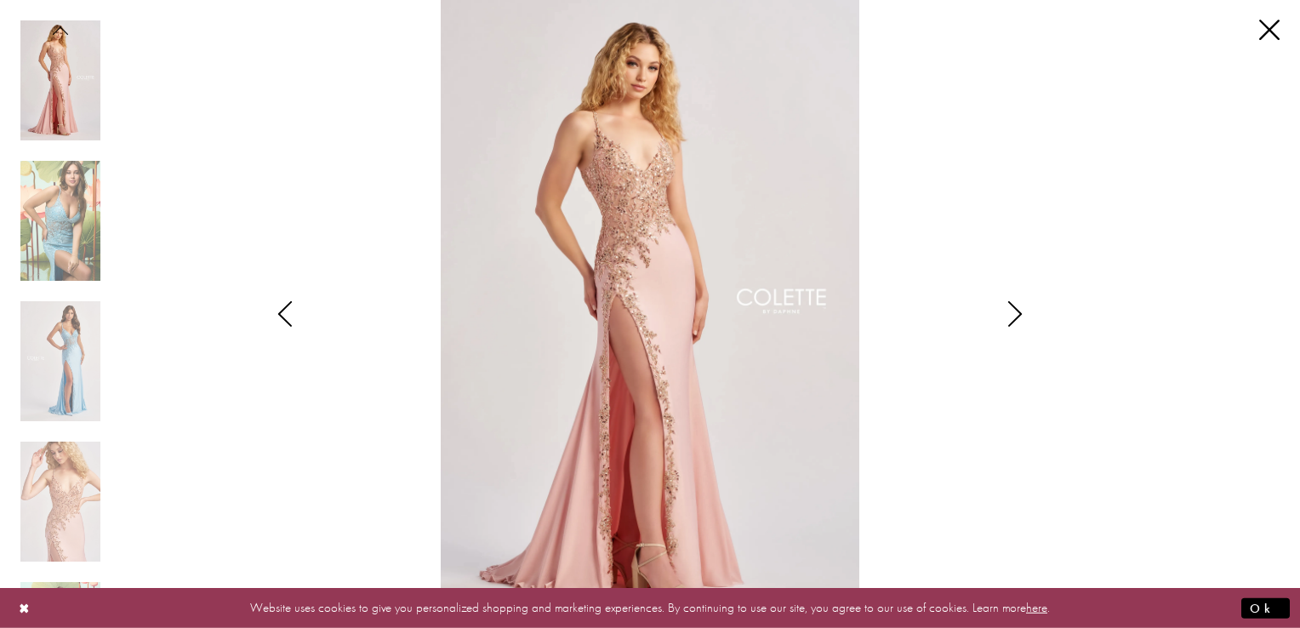
click at [1005, 316] on icon "Style CL8535 Colette by Daphne Views dialog" at bounding box center [1015, 314] width 43 height 26
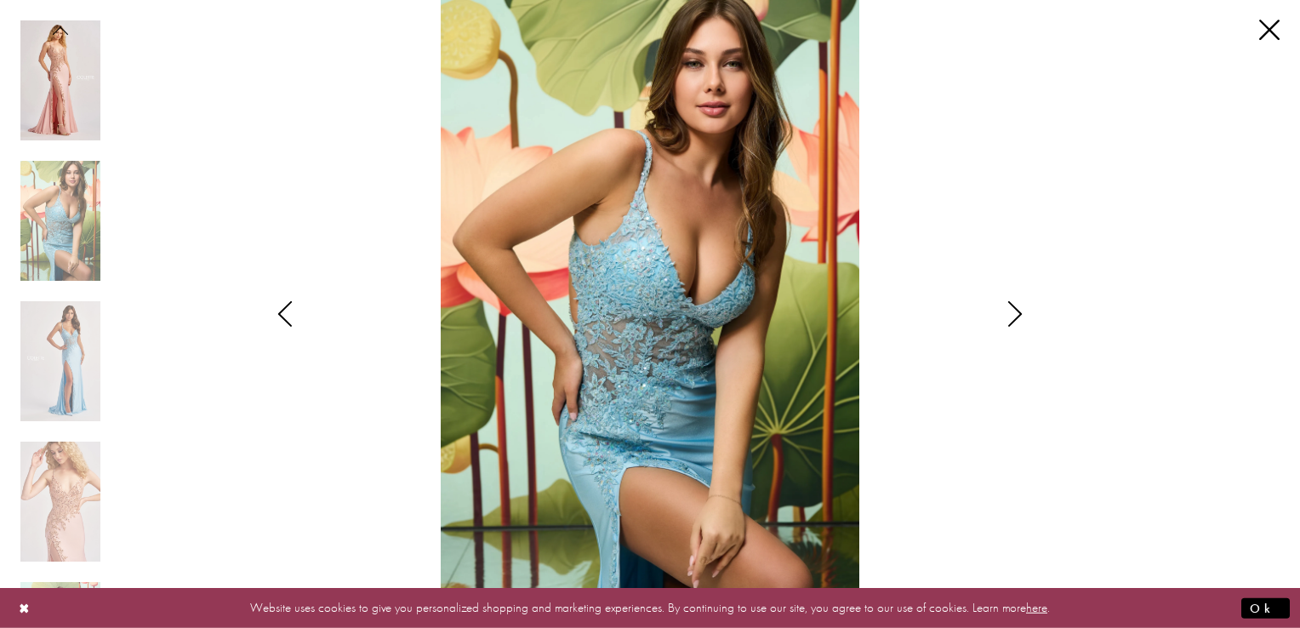
click at [1005, 321] on icon "Style CL8535 Colette by Daphne Views dialog" at bounding box center [1015, 314] width 43 height 26
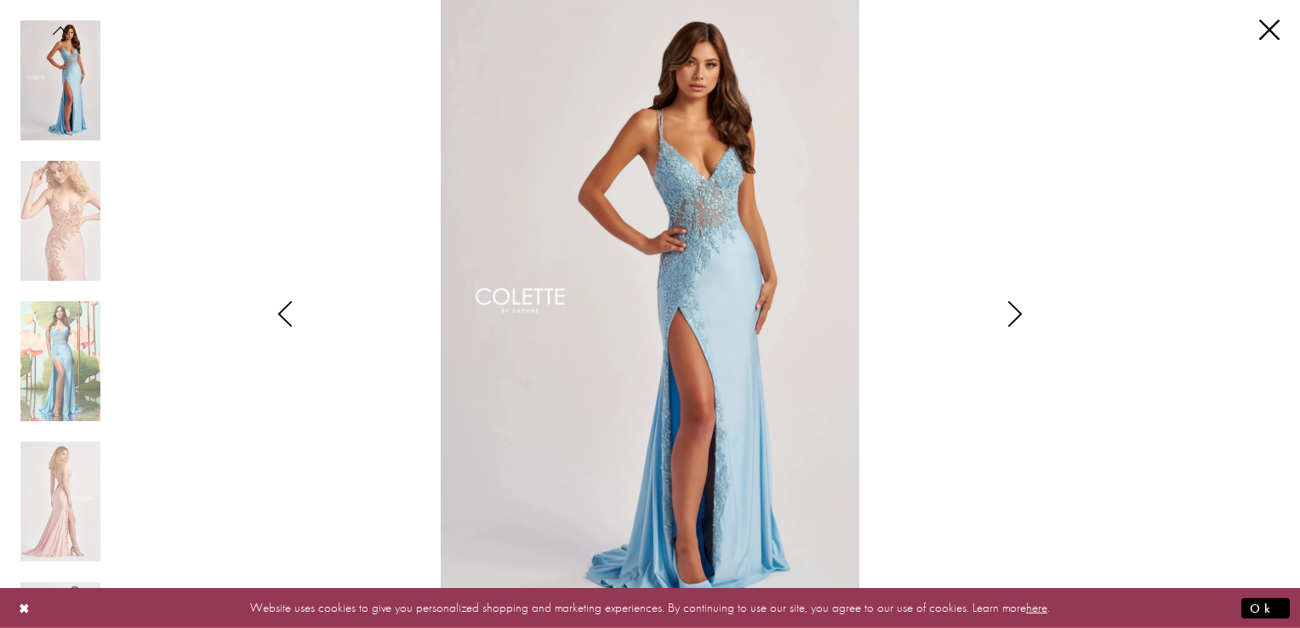
click at [1007, 323] on icon "Style CL8535 Colette by Daphne Views dialog" at bounding box center [1015, 314] width 43 height 26
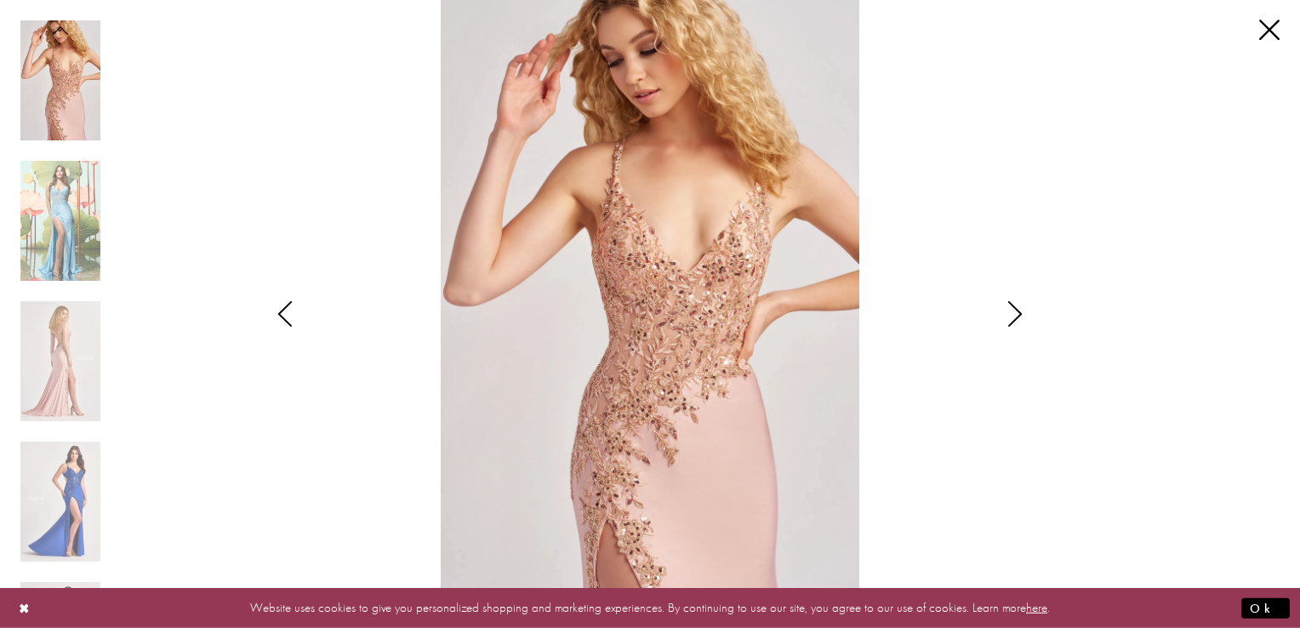
click at [1007, 326] on icon "Style CL8535 Colette by Daphne Views dialog" at bounding box center [1015, 314] width 43 height 26
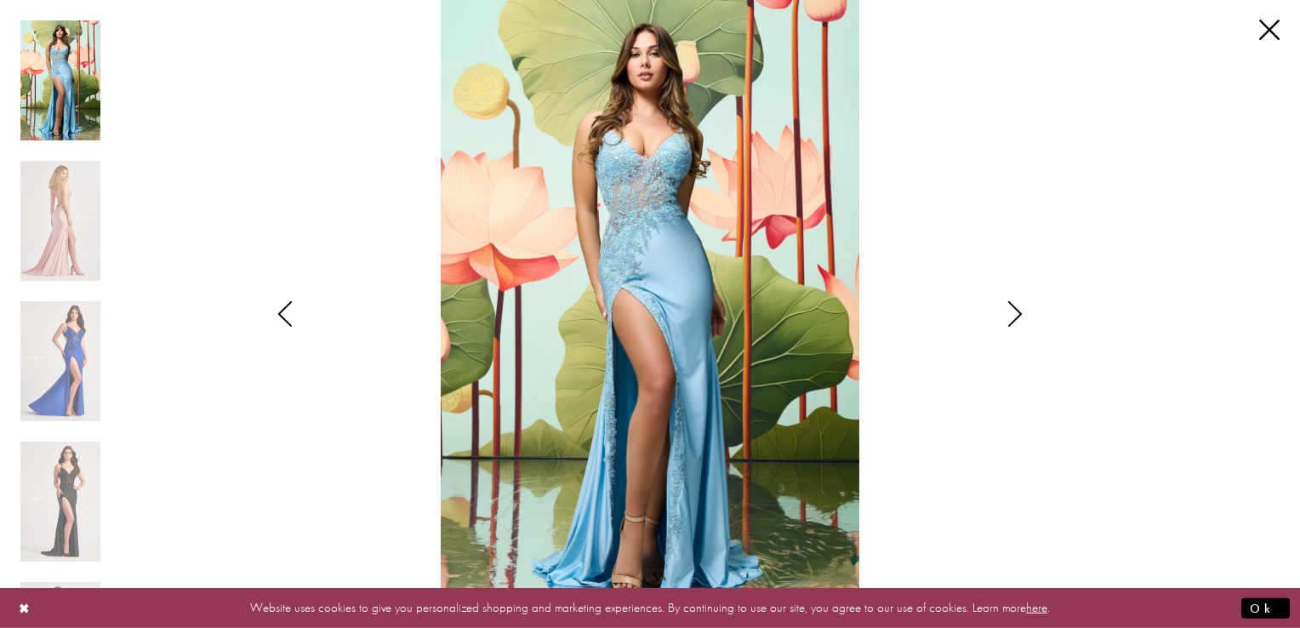
click at [1009, 331] on div "Style CL8535 Colette by Daphne Views dialog" at bounding box center [1015, 314] width 43 height 628
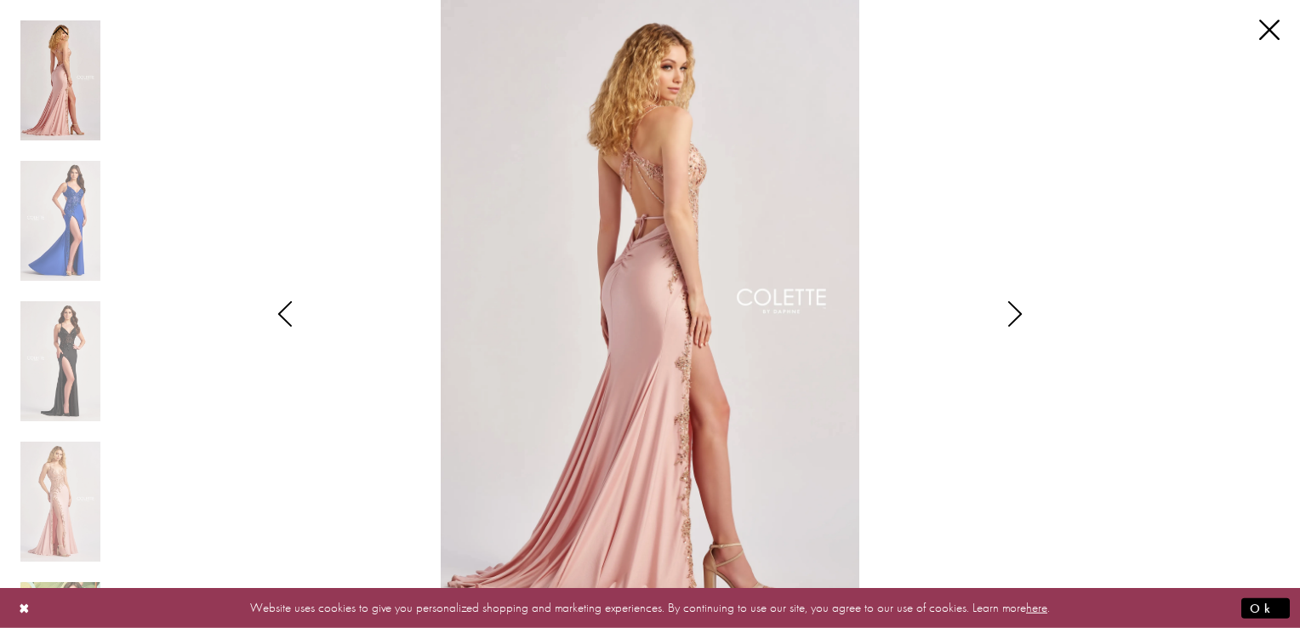
click at [1009, 331] on div "Style CL8535 Colette by Daphne Views dialog" at bounding box center [1015, 314] width 43 height 628
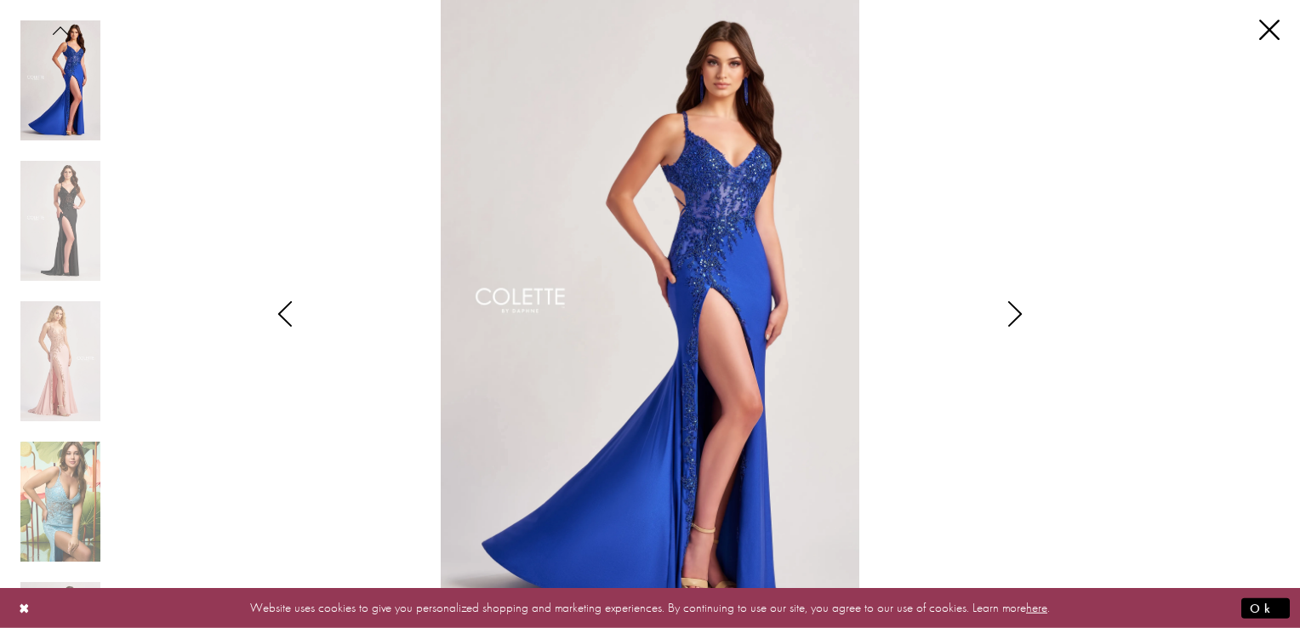
click at [1009, 331] on div "Style CL8535 Colette by Daphne Views dialog" at bounding box center [1015, 314] width 43 height 628
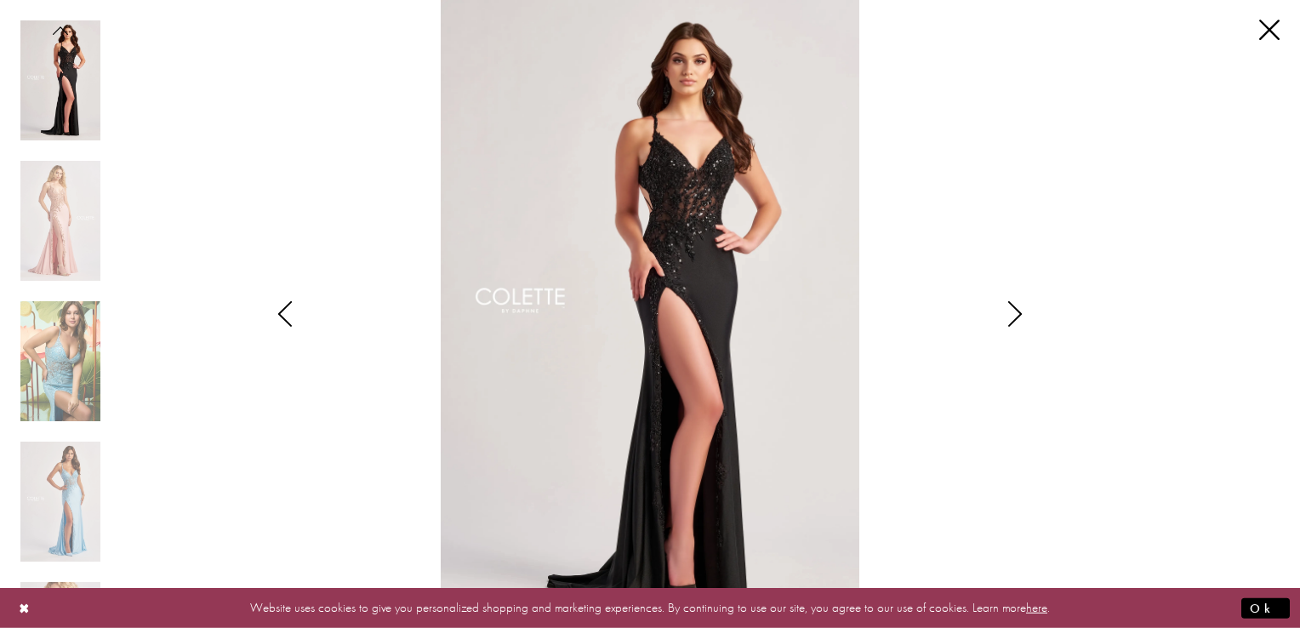
click at [1009, 331] on div "Style CL8535 Colette by Daphne Views dialog" at bounding box center [1015, 314] width 43 height 628
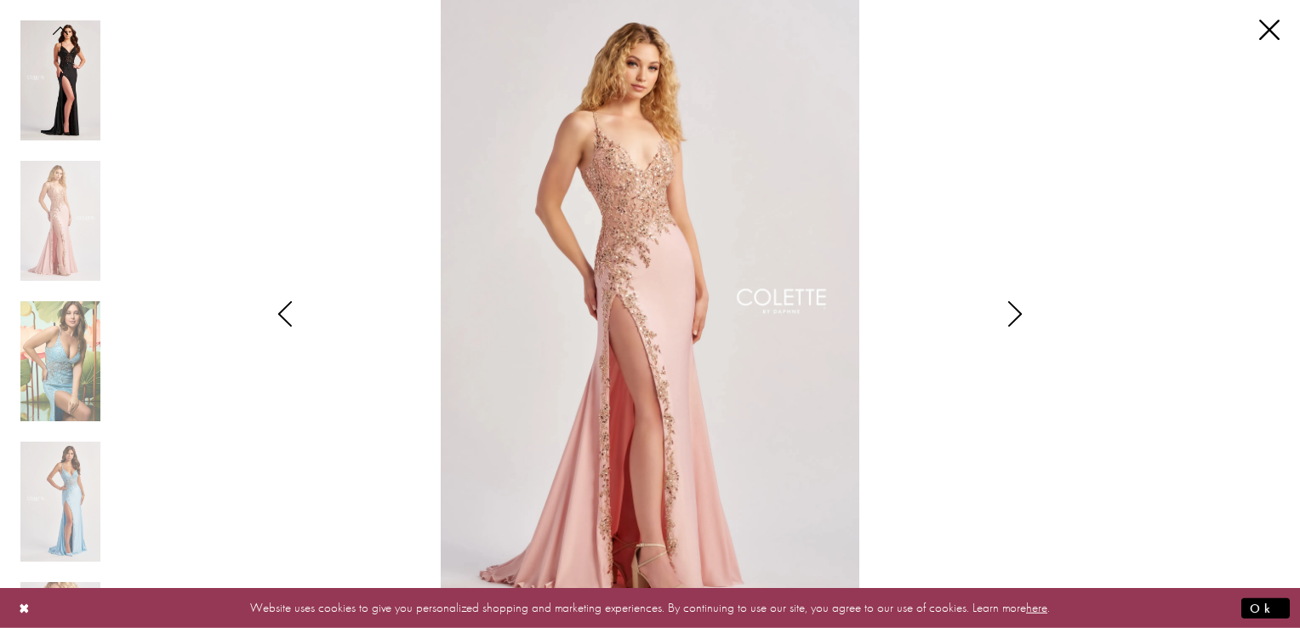
click at [1009, 331] on div "Style CL8535 Colette by Daphne Views dialog" at bounding box center [1015, 314] width 43 height 628
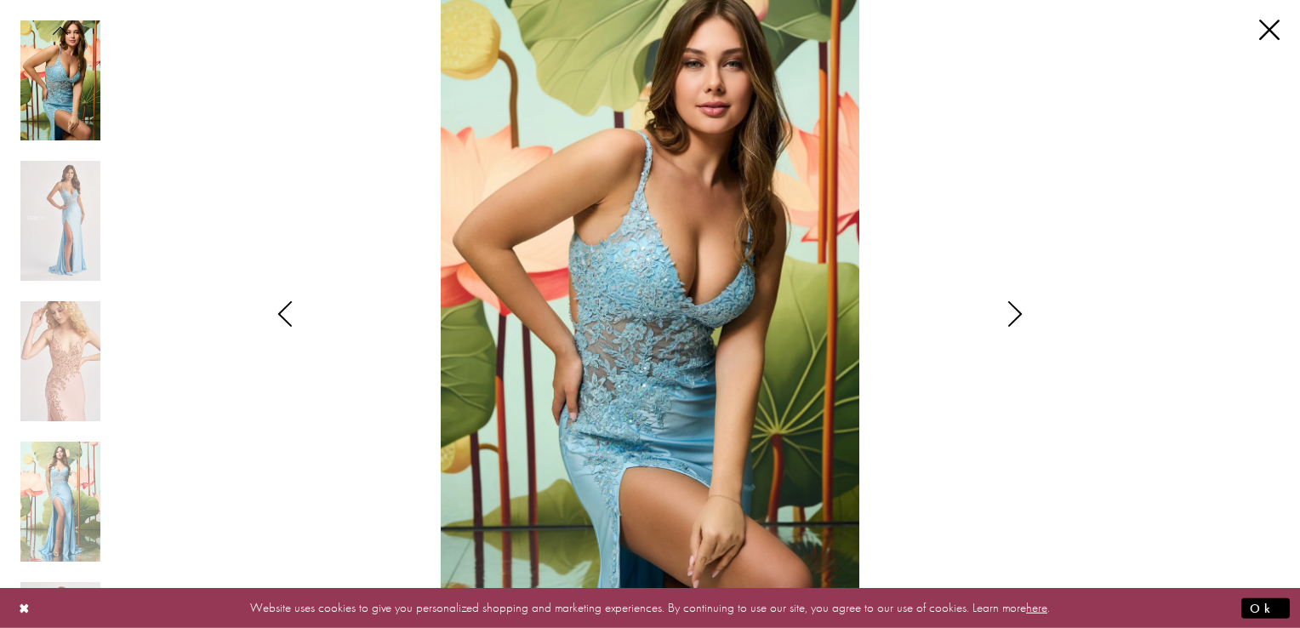
click at [1009, 331] on div "Style CL8535 Colette by Daphne Views dialog" at bounding box center [1015, 314] width 43 height 628
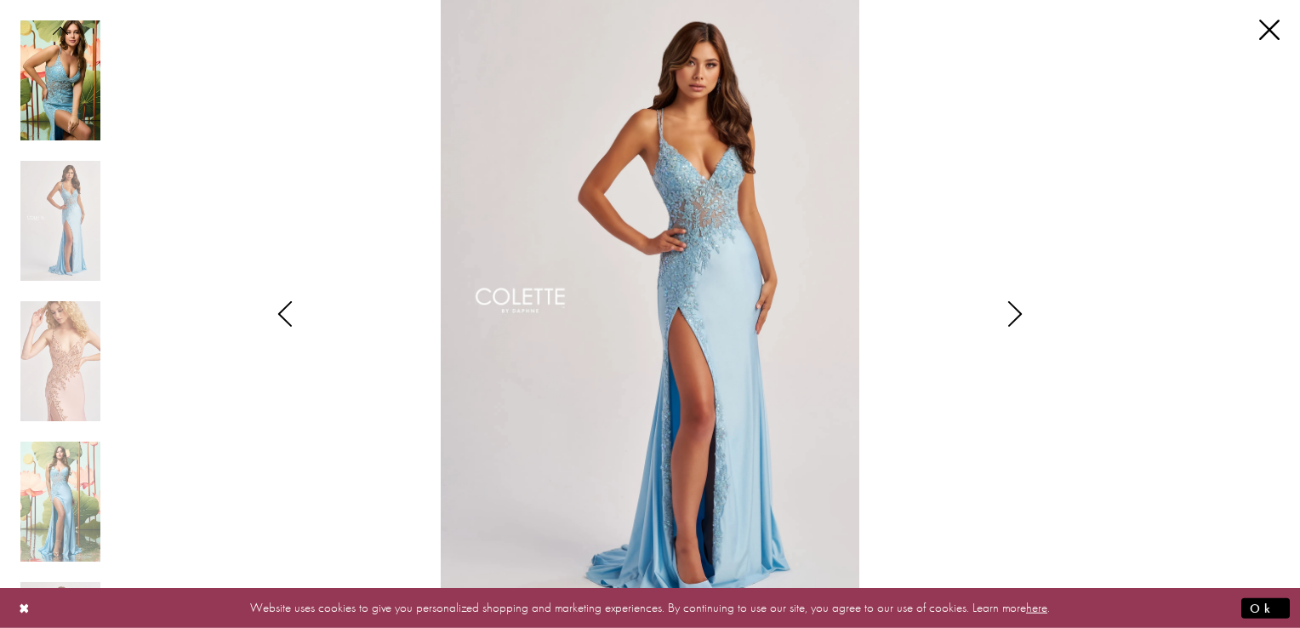
click at [1009, 331] on div "Style CL8535 Colette by Daphne Views dialog" at bounding box center [1015, 314] width 43 height 628
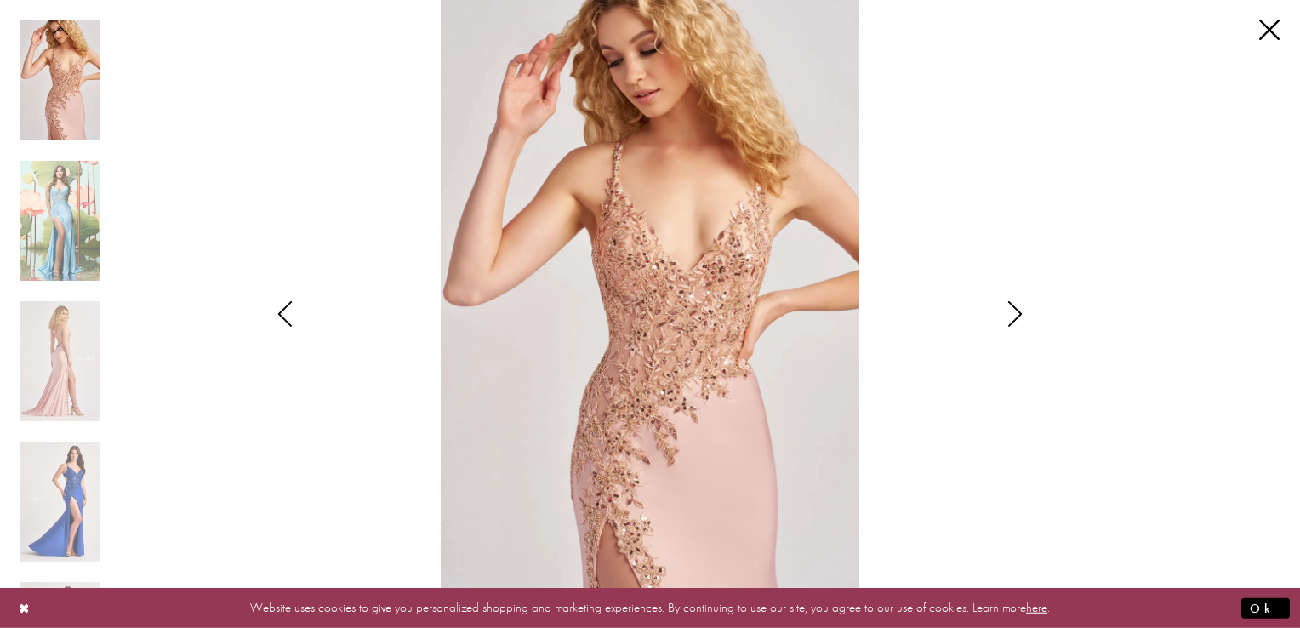
click at [1009, 331] on div "Style CL8535 Colette by Daphne Views dialog" at bounding box center [1015, 314] width 43 height 628
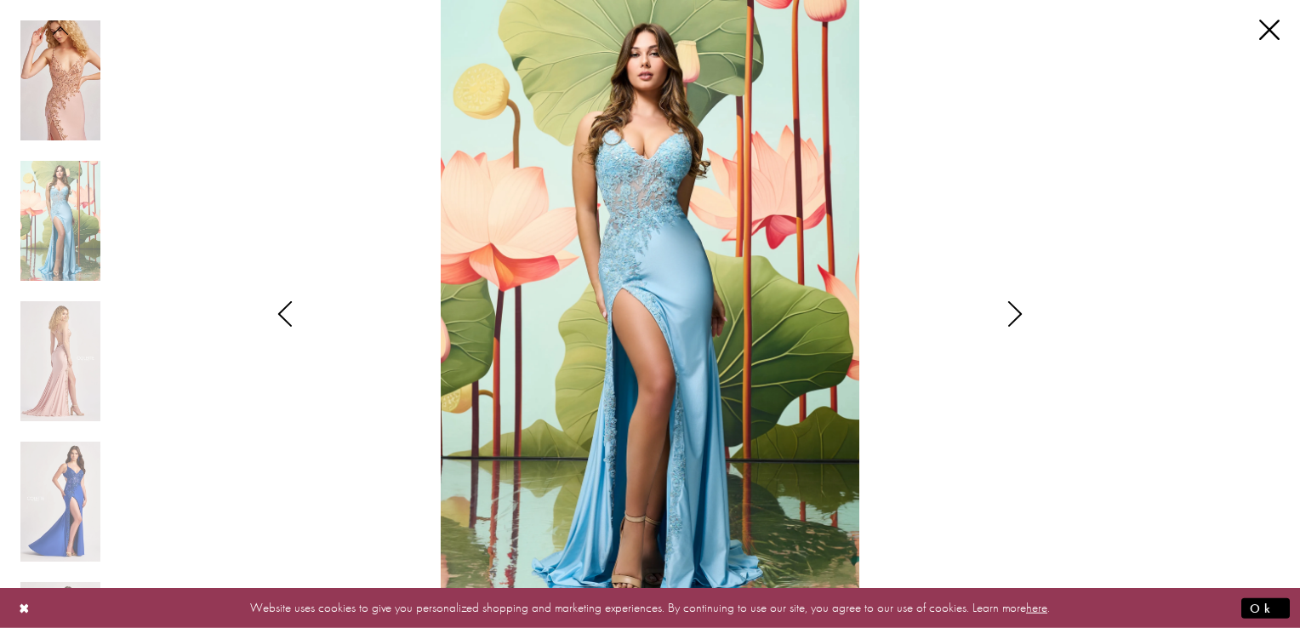
click at [1009, 331] on div "Style CL8535 Colette by Daphne Views dialog" at bounding box center [1015, 314] width 43 height 628
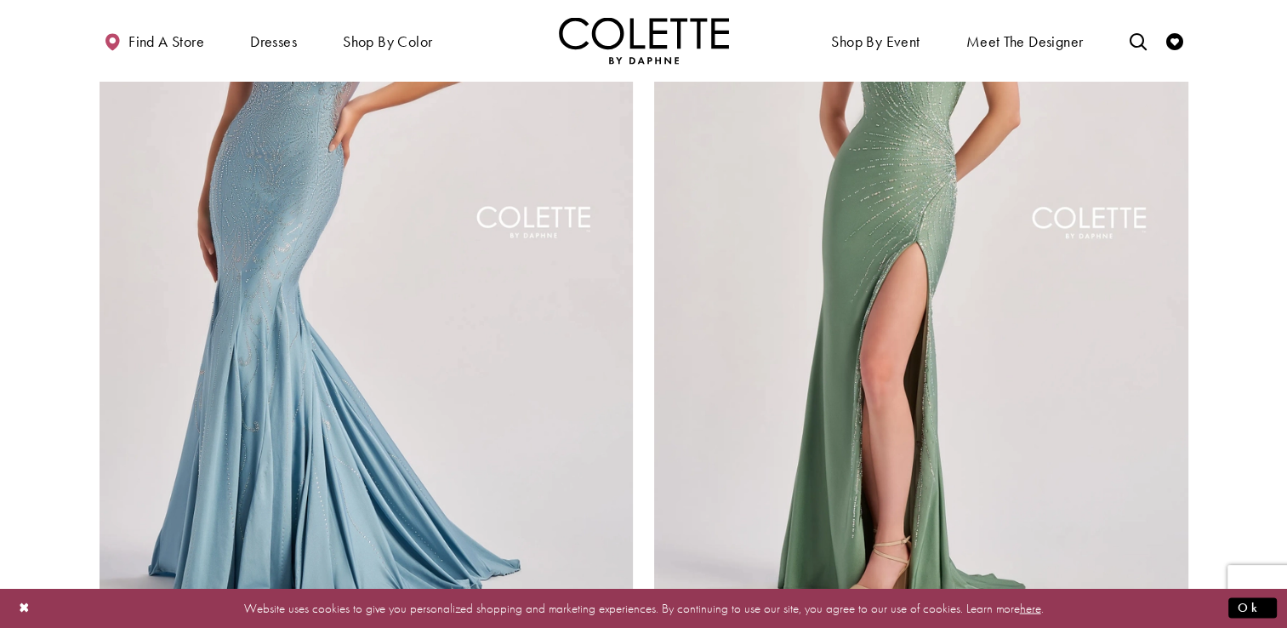
scroll to position [3173, 0]
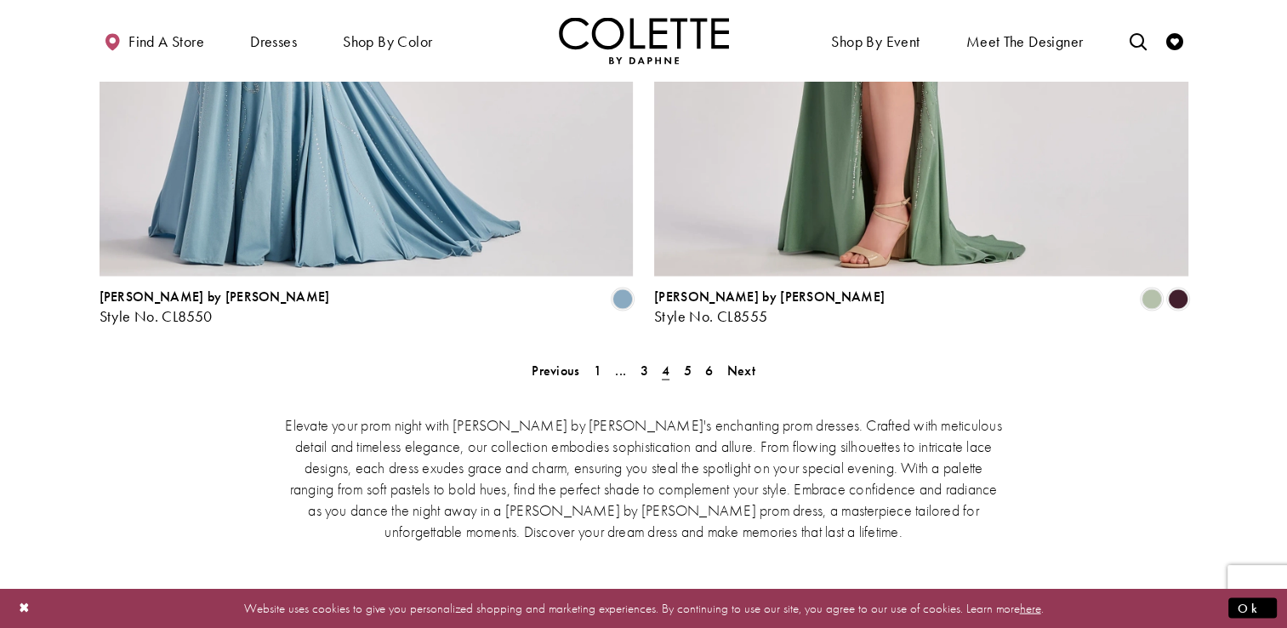
scroll to position [3542, 0]
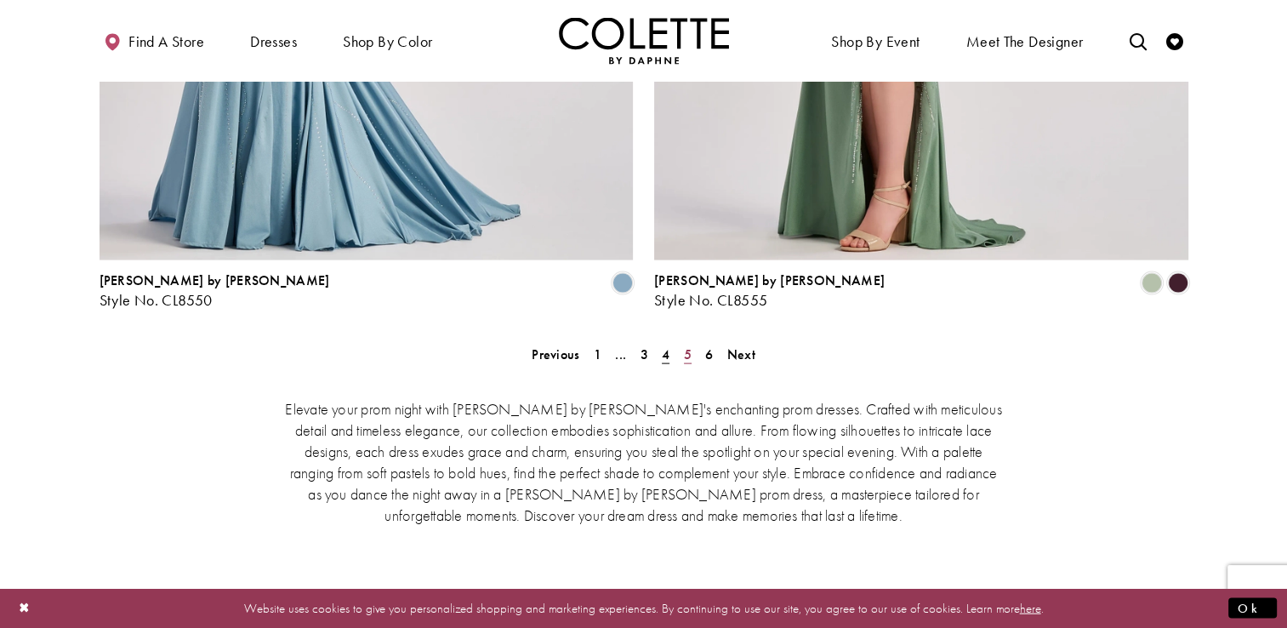
click at [684, 345] on span "5" at bounding box center [688, 354] width 8 height 18
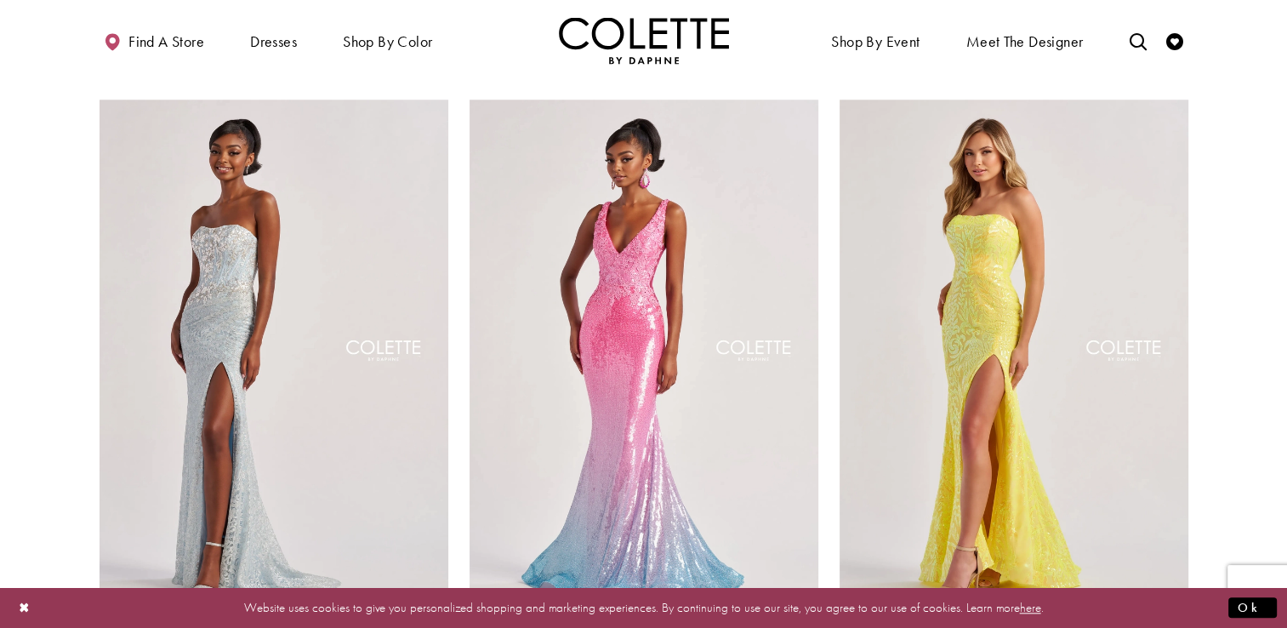
scroll to position [1657, 0]
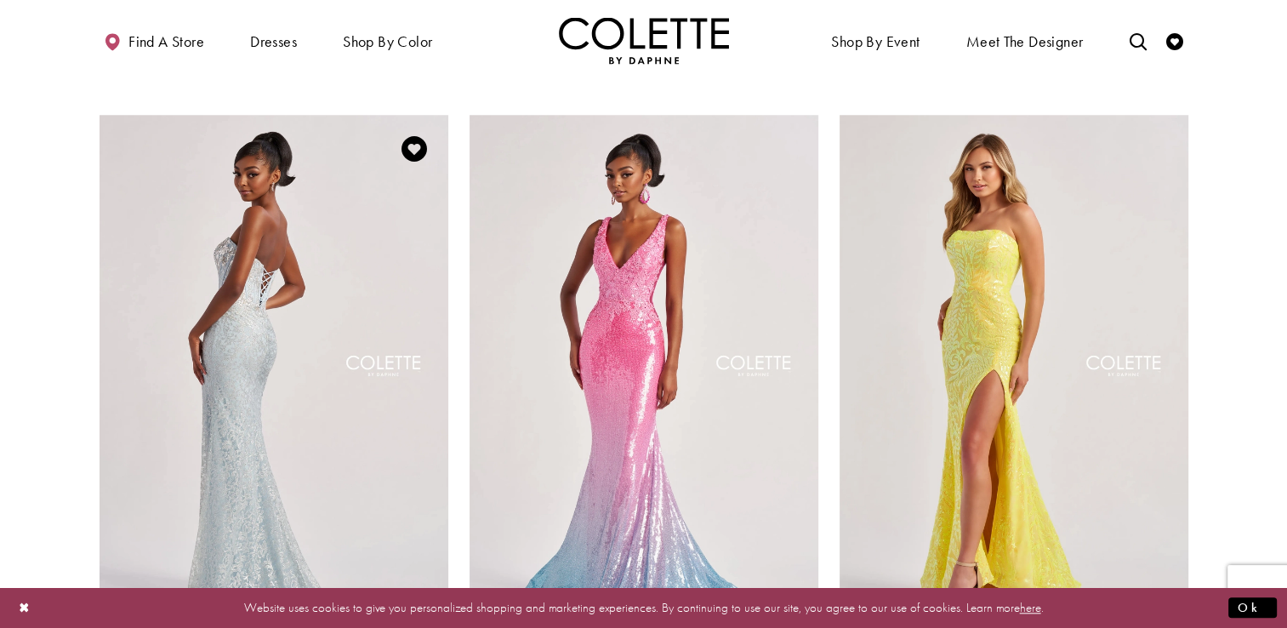
click at [208, 237] on img "Visit Colette by Daphne Style No. CL8595 Page" at bounding box center [274, 368] width 349 height 507
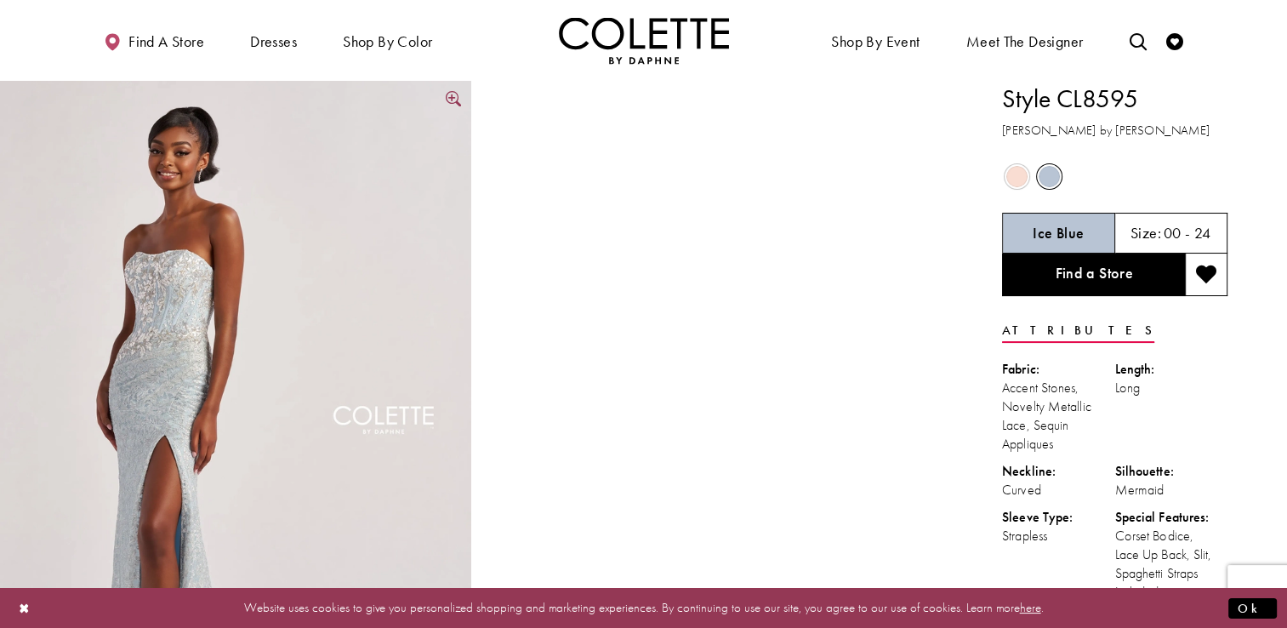
click at [170, 371] on img "Full size Style CL8595 Colette by Daphne #0 default Ice Blue frontface vertical…" at bounding box center [235, 434] width 471 height 707
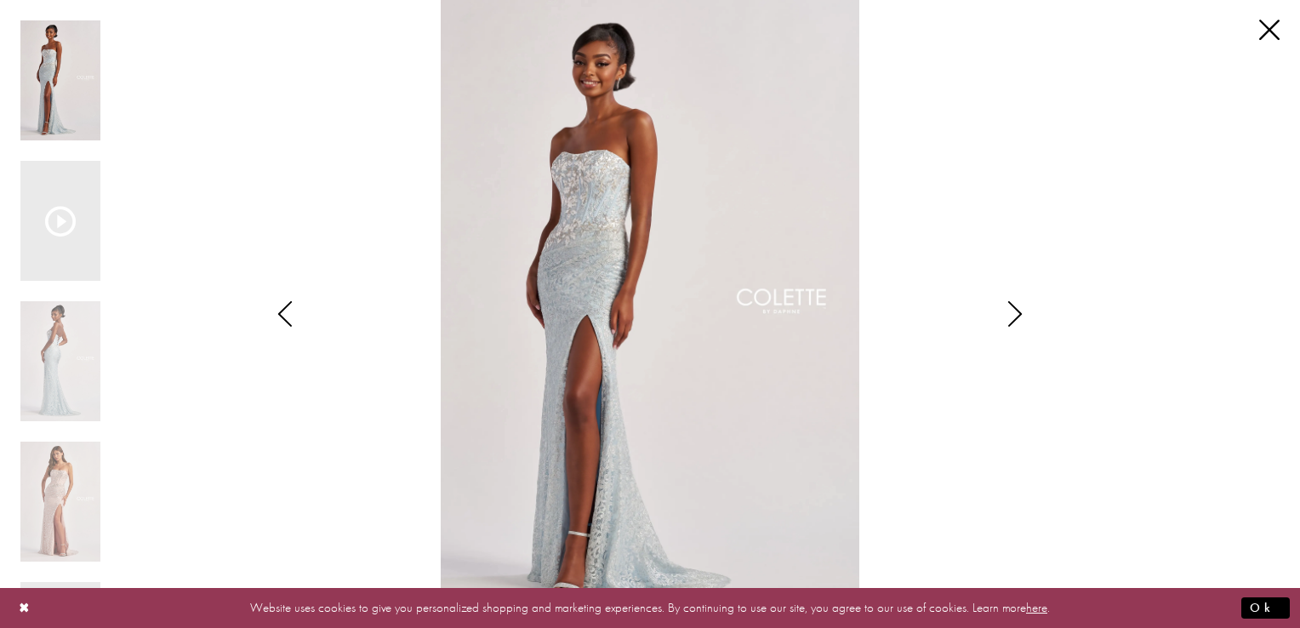
click at [605, 284] on img "Scroll List" at bounding box center [649, 314] width 687 height 628
click at [58, 215] on icon "Scroll List" at bounding box center [60, 221] width 31 height 31
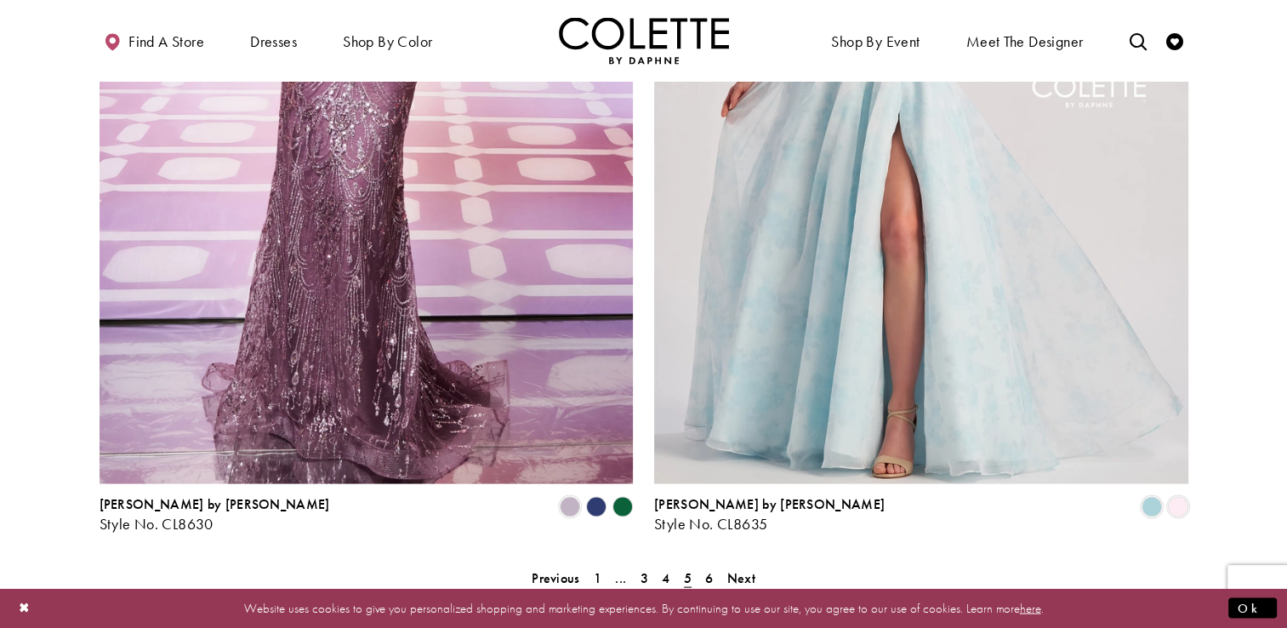
scroll to position [3350, 0]
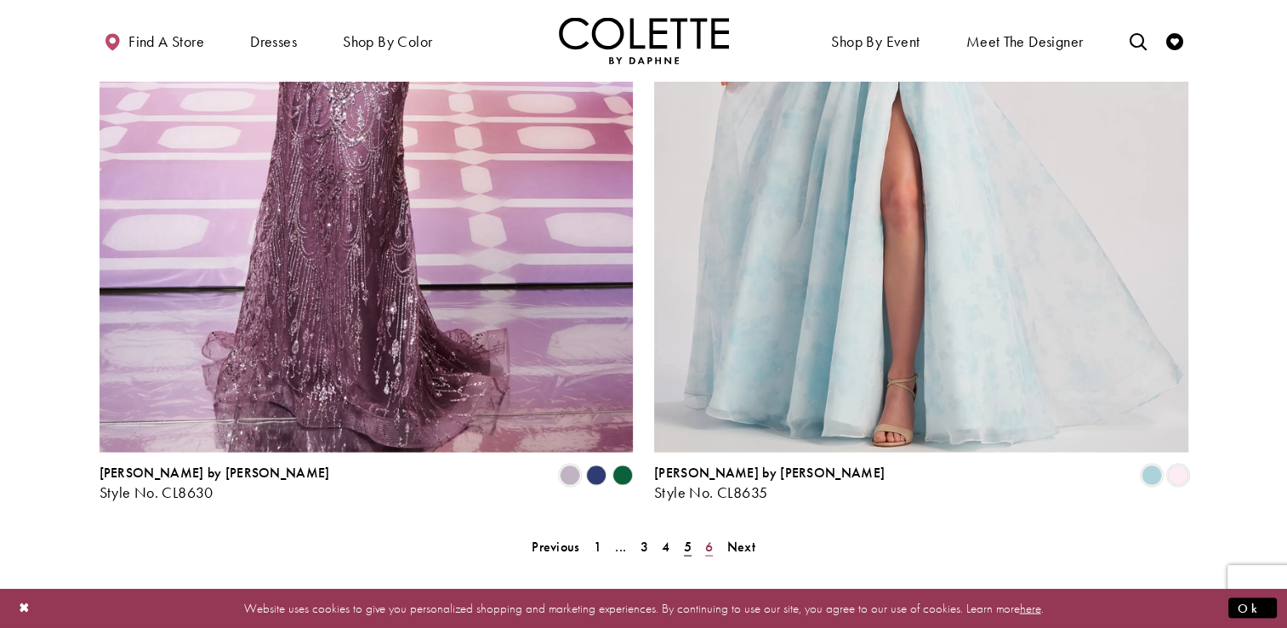
click at [713, 538] on span "6" at bounding box center [709, 547] width 8 height 18
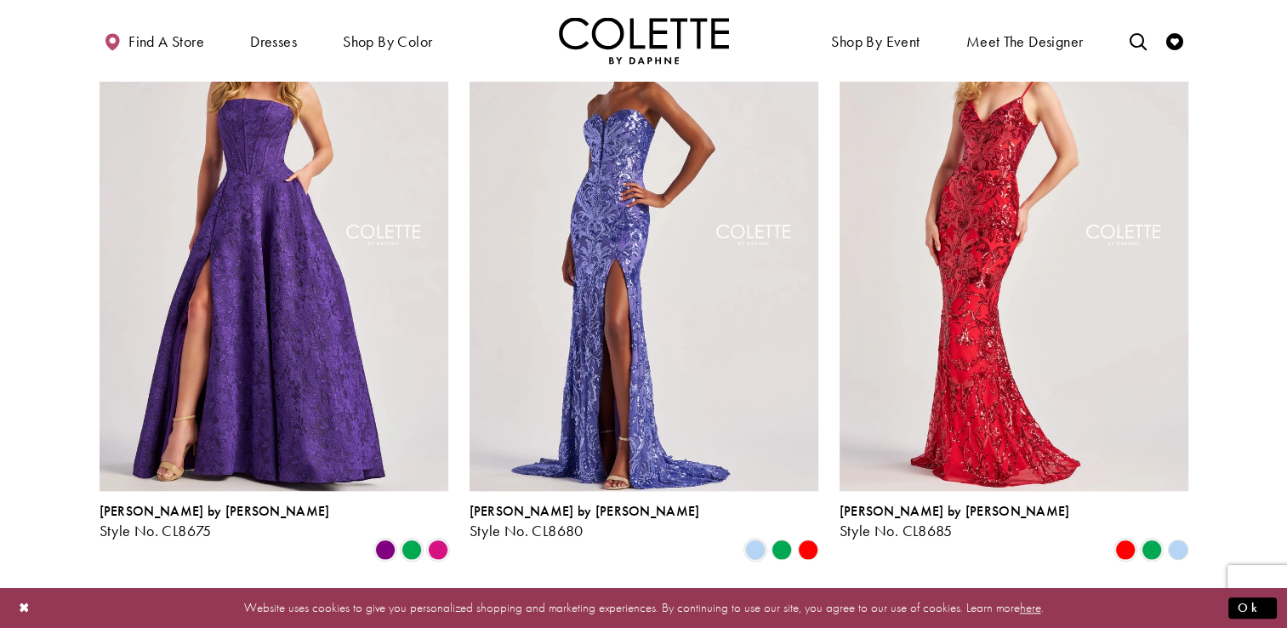
scroll to position [1802, 0]
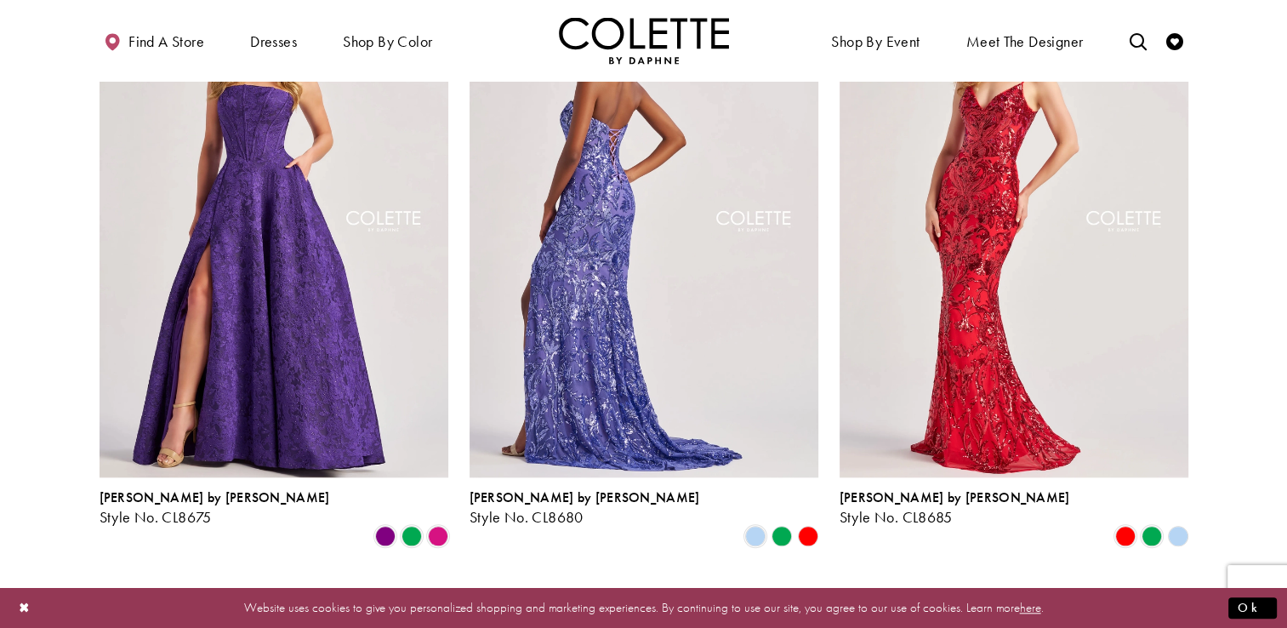
click at [670, 163] on img "Visit Colette by Daphne Style No. CL8680 Page" at bounding box center [644, 223] width 349 height 507
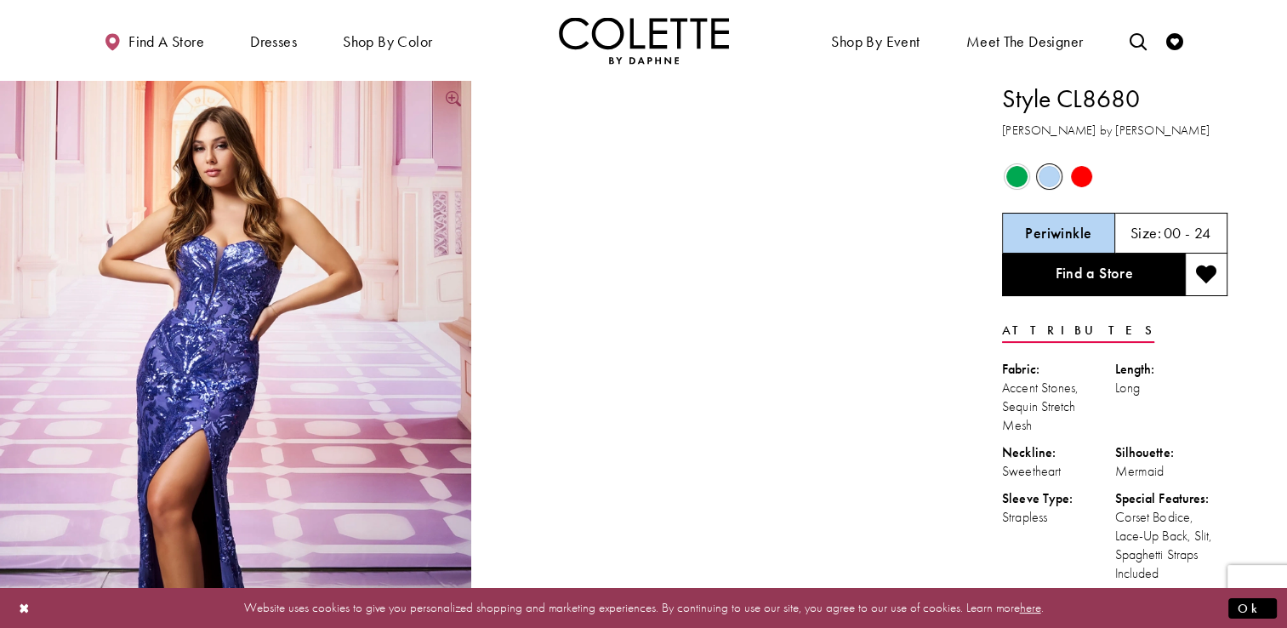
click at [308, 254] on img "Full size Style CL8680 Colette by Daphne #0 Periwinkle frontface vertical pictu…" at bounding box center [235, 434] width 471 height 707
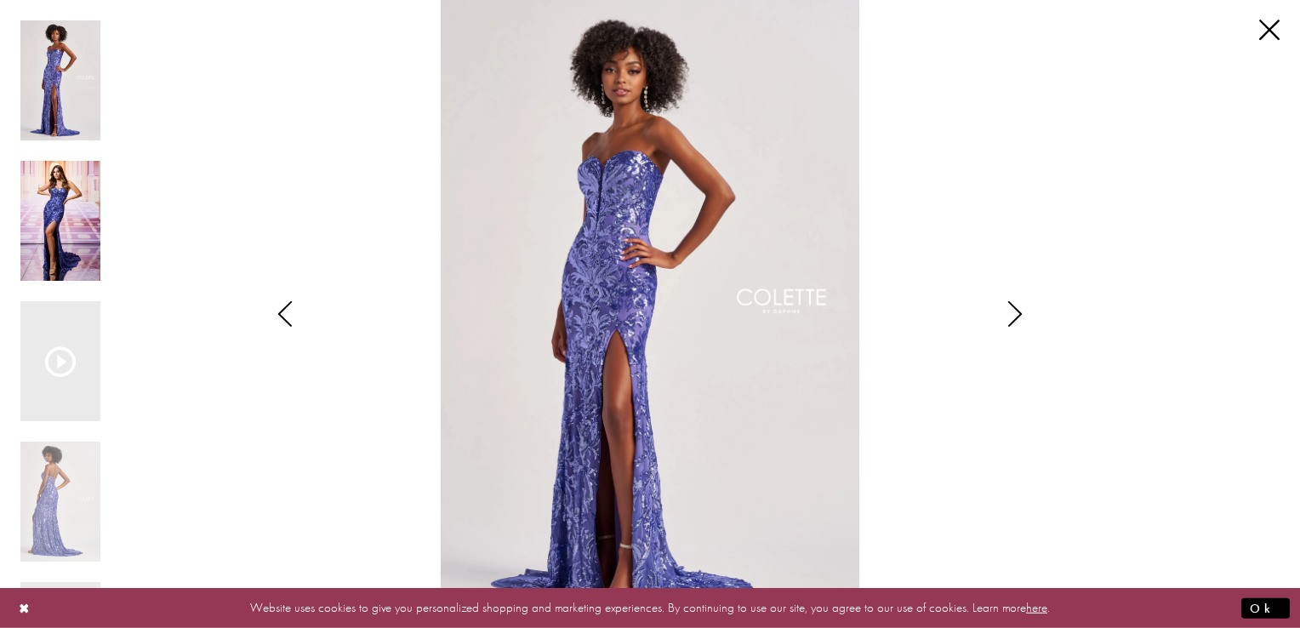
click at [70, 210] on img "Scroll List" at bounding box center [60, 221] width 80 height 120
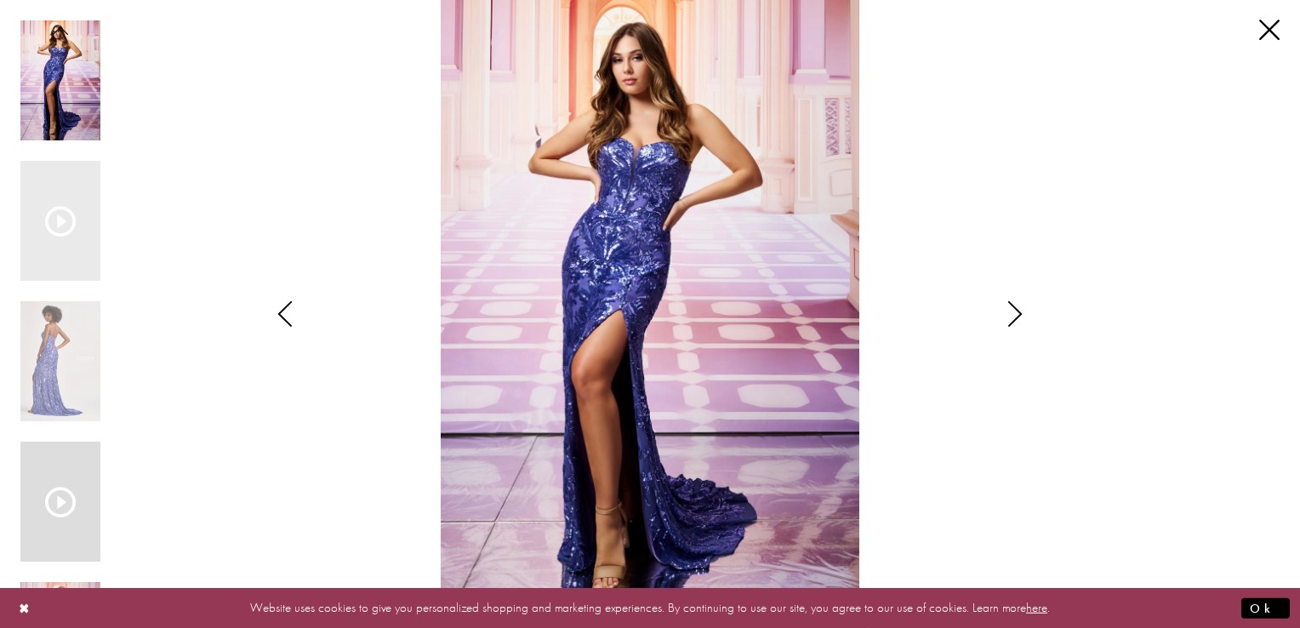
click at [61, 509] on icon "Scroll List" at bounding box center [60, 502] width 31 height 31
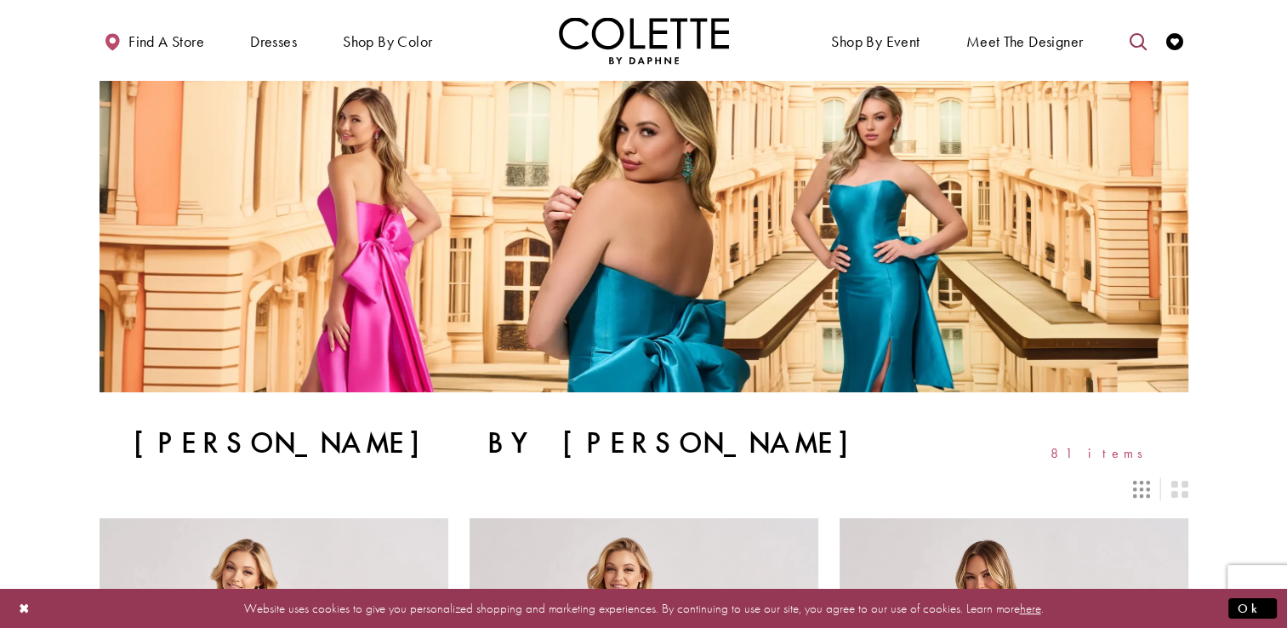
click at [1125, 40] on link "Toggle search" at bounding box center [1138, 40] width 26 height 47
click at [1082, 42] on input "Search" at bounding box center [1050, 42] width 205 height 26
click at [987, 40] on input "Search" at bounding box center [1050, 42] width 205 height 26
paste input "******"
type input "******"
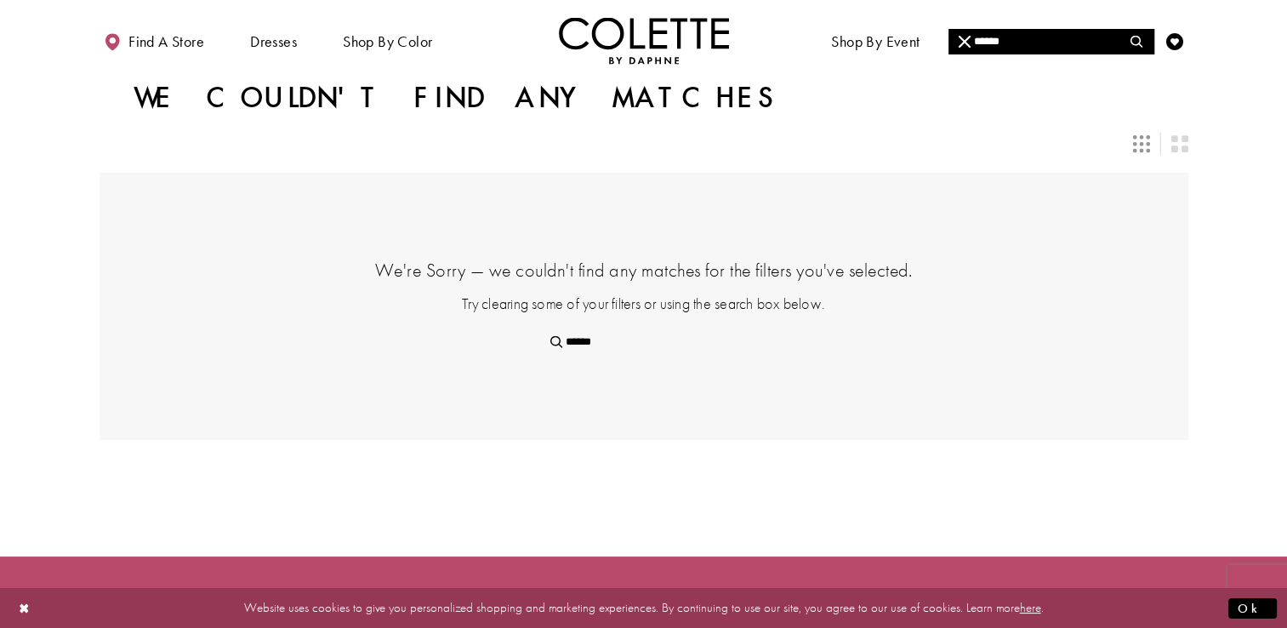
click at [1014, 36] on input "******" at bounding box center [1050, 42] width 205 height 26
paste input "Search"
type input "******"
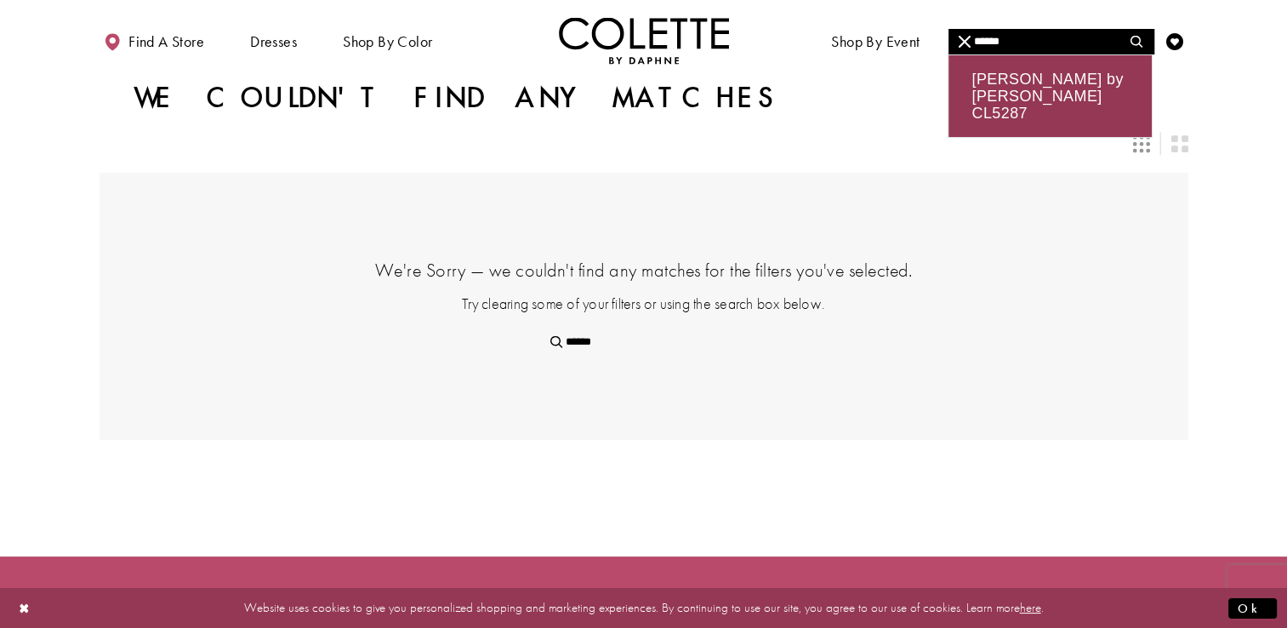
type input "******"
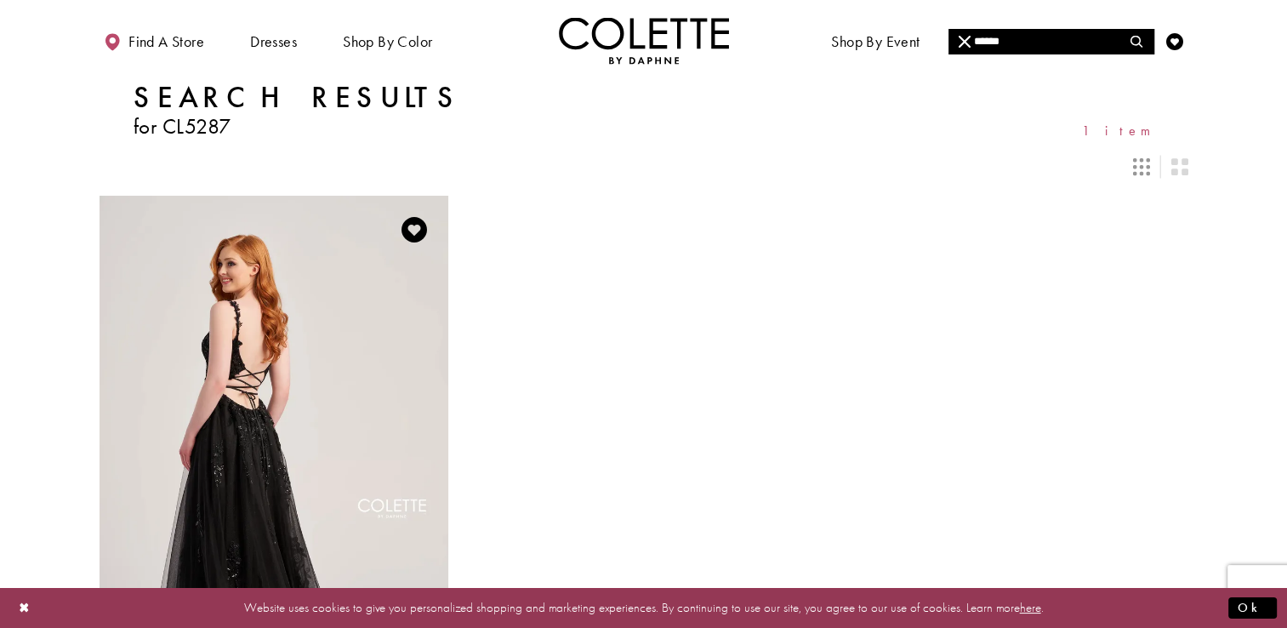
click at [177, 417] on img "Visit Colette by Daphne Style No. CL5287 Page" at bounding box center [274, 449] width 349 height 507
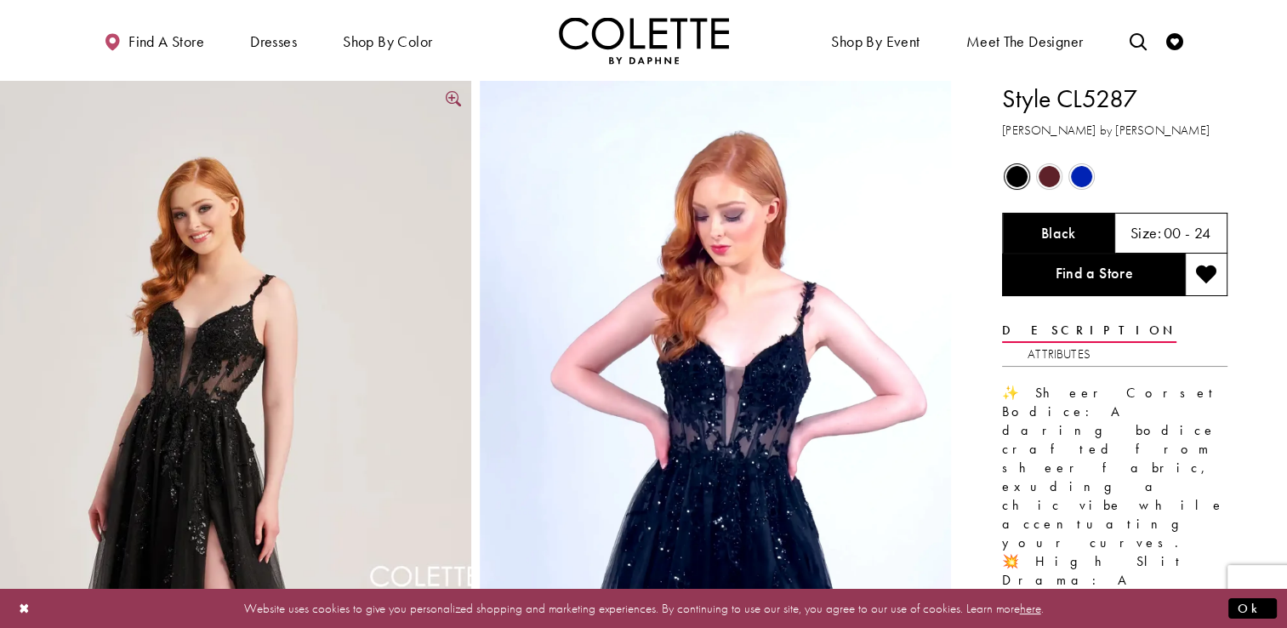
click at [223, 417] on img "Full size Style CL5287 Colette by Daphne #0 default Black frontface vertical pi…" at bounding box center [235, 500] width 471 height 838
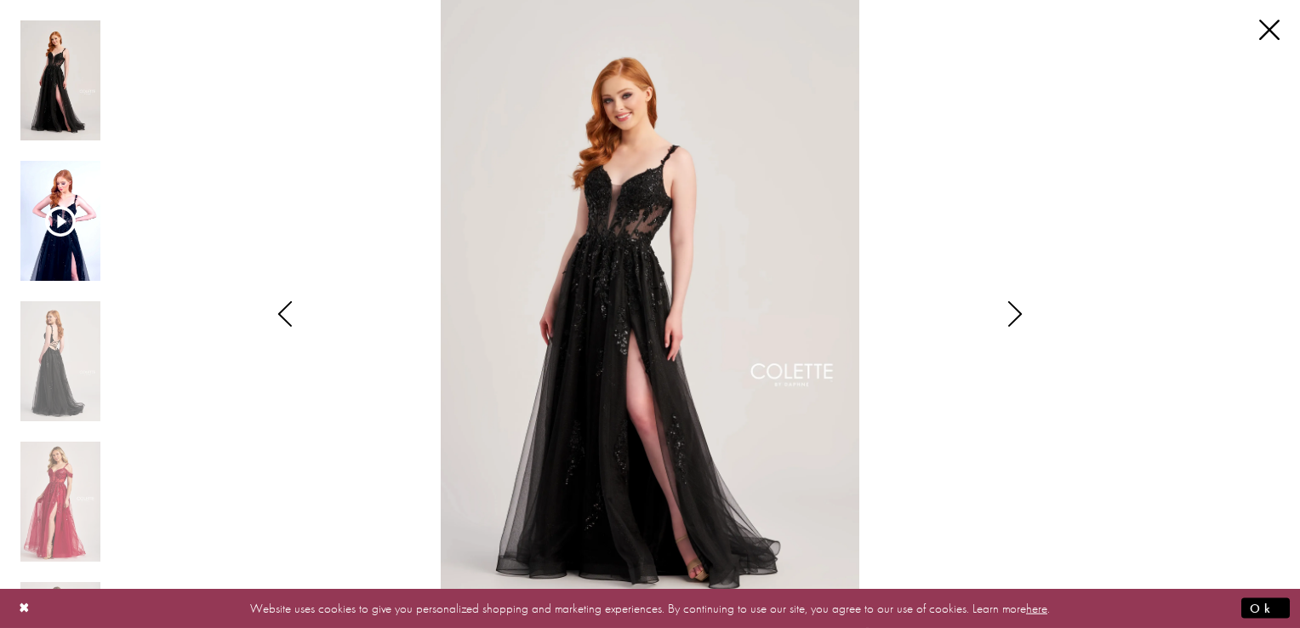
click at [48, 241] on img "Scroll List" at bounding box center [60, 221] width 80 height 120
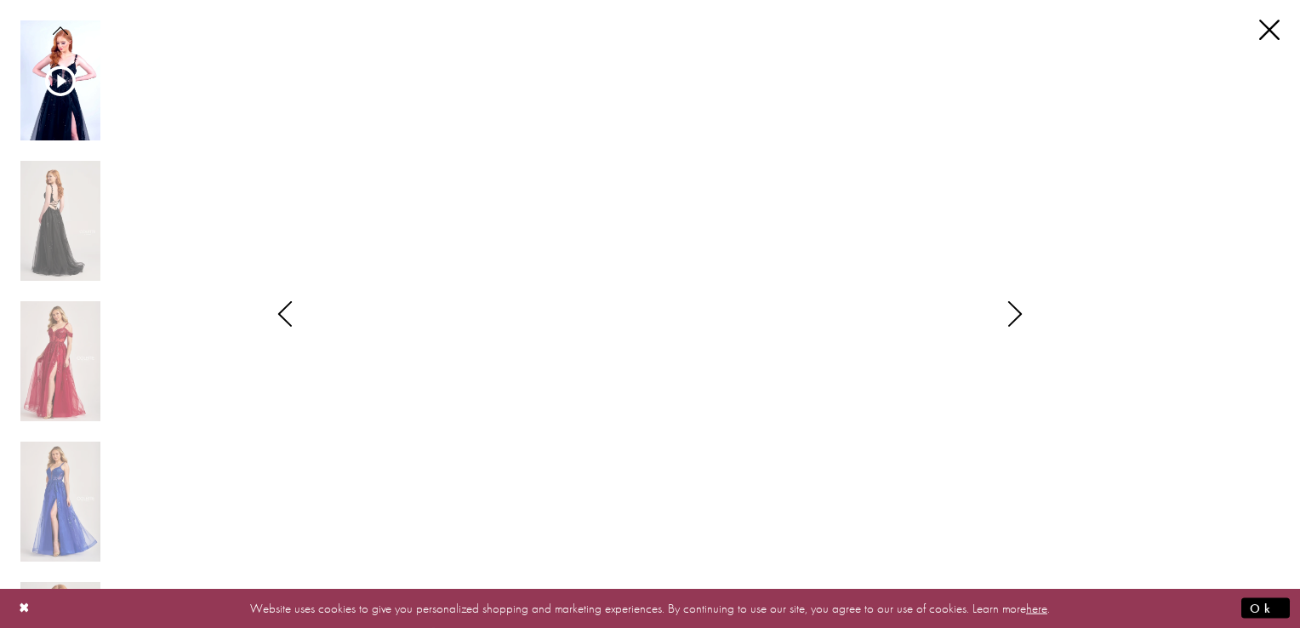
click at [1232, 77] on div "**********" at bounding box center [649, 314] width 1259 height 628
click at [1264, 31] on link "Close" at bounding box center [1269, 30] width 20 height 20
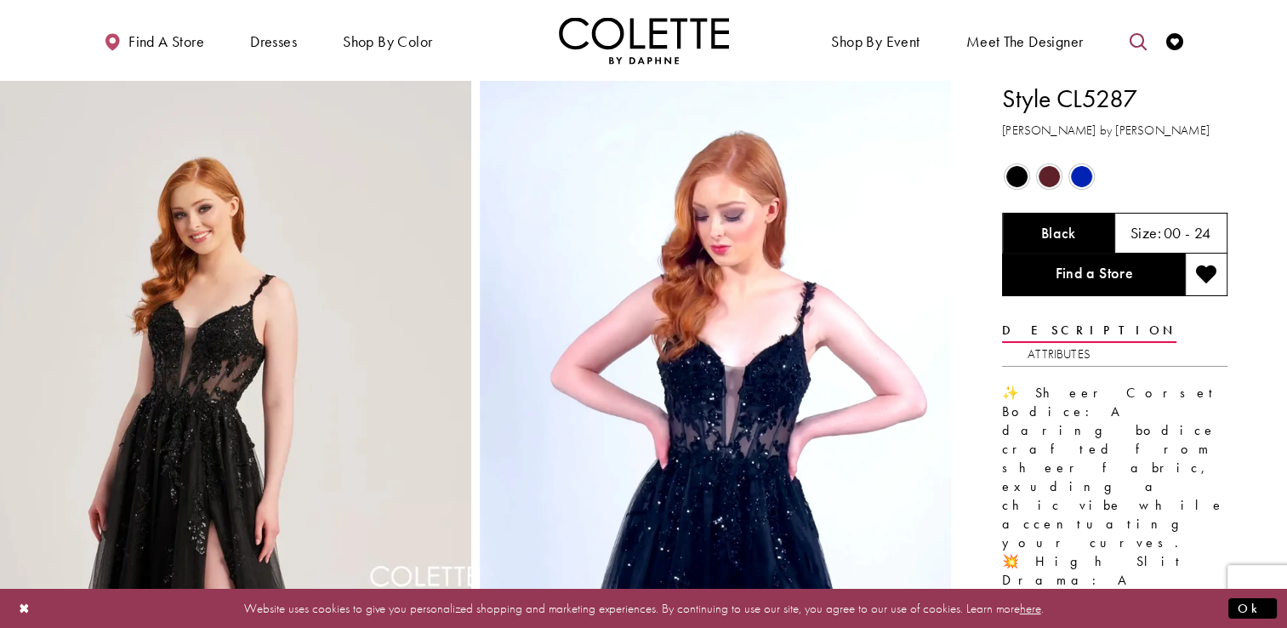
click at [1133, 36] on icon "Toggle search" at bounding box center [1137, 41] width 17 height 17
click at [1060, 38] on input "Search" at bounding box center [1050, 42] width 205 height 26
paste input "******"
type input "******"
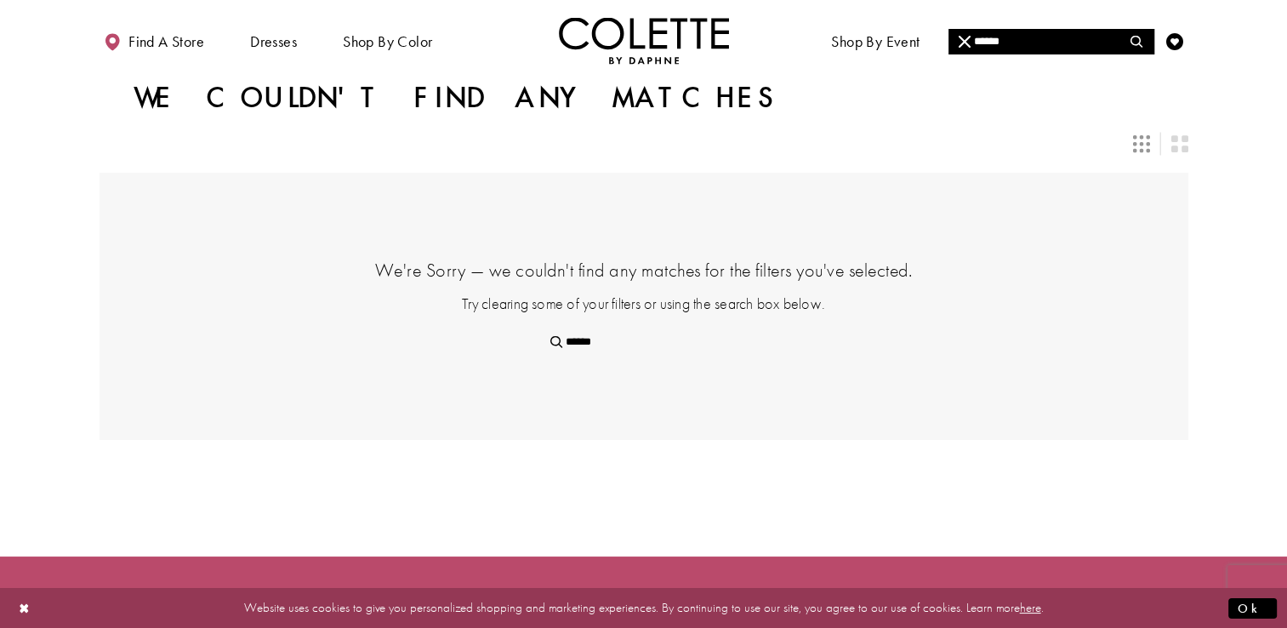
click at [1039, 40] on input "******" at bounding box center [1050, 42] width 205 height 26
type input "*****"
type input "******"
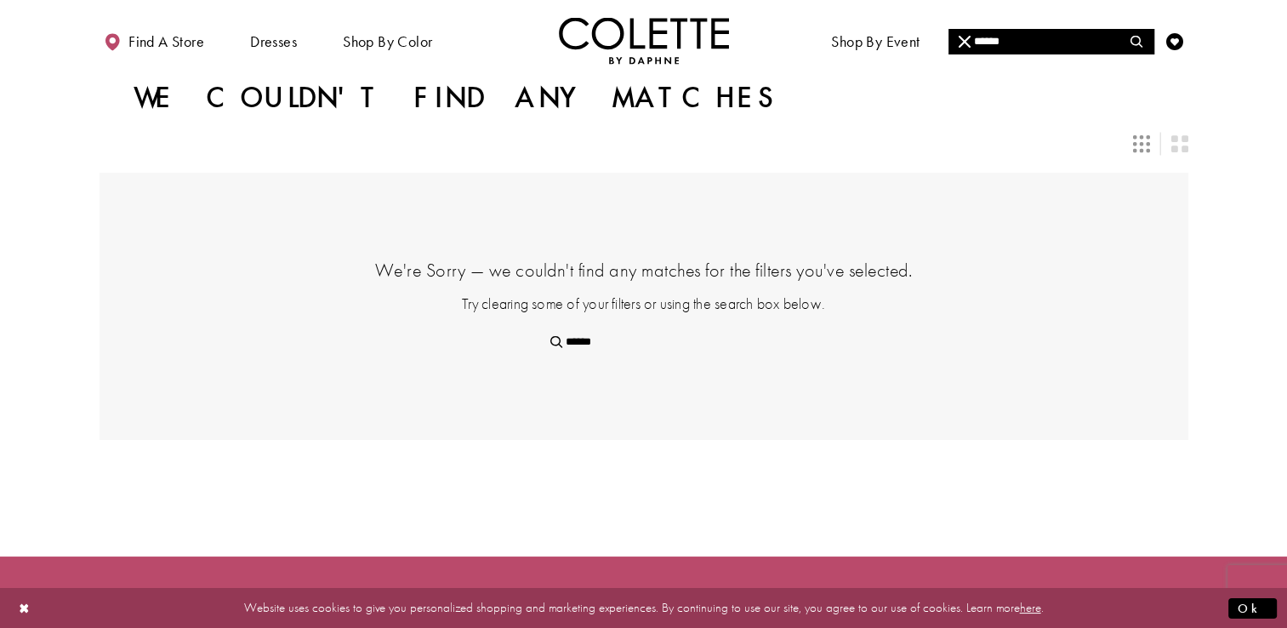
type input "******"
click at [997, 43] on input "******" at bounding box center [1050, 42] width 205 height 26
paste input "Search"
type input "******"
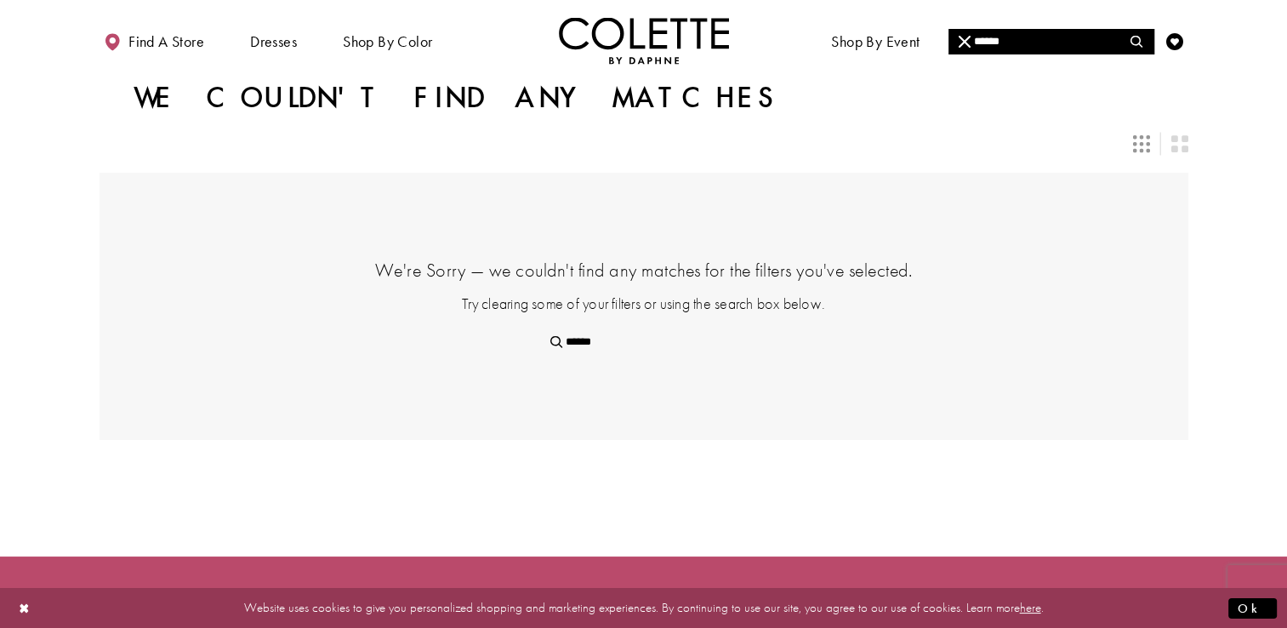
type input "******"
click at [1013, 43] on input "******" at bounding box center [1050, 42] width 205 height 26
paste input "Search"
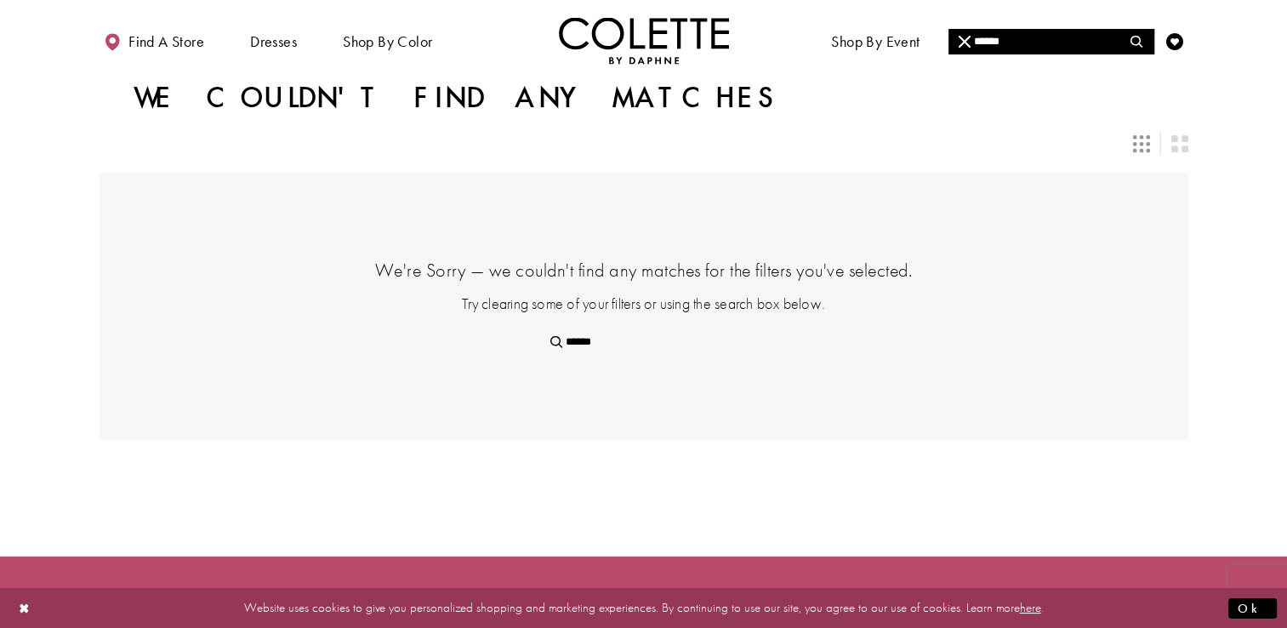
type input "******"
click at [1004, 36] on input "******" at bounding box center [1050, 42] width 205 height 26
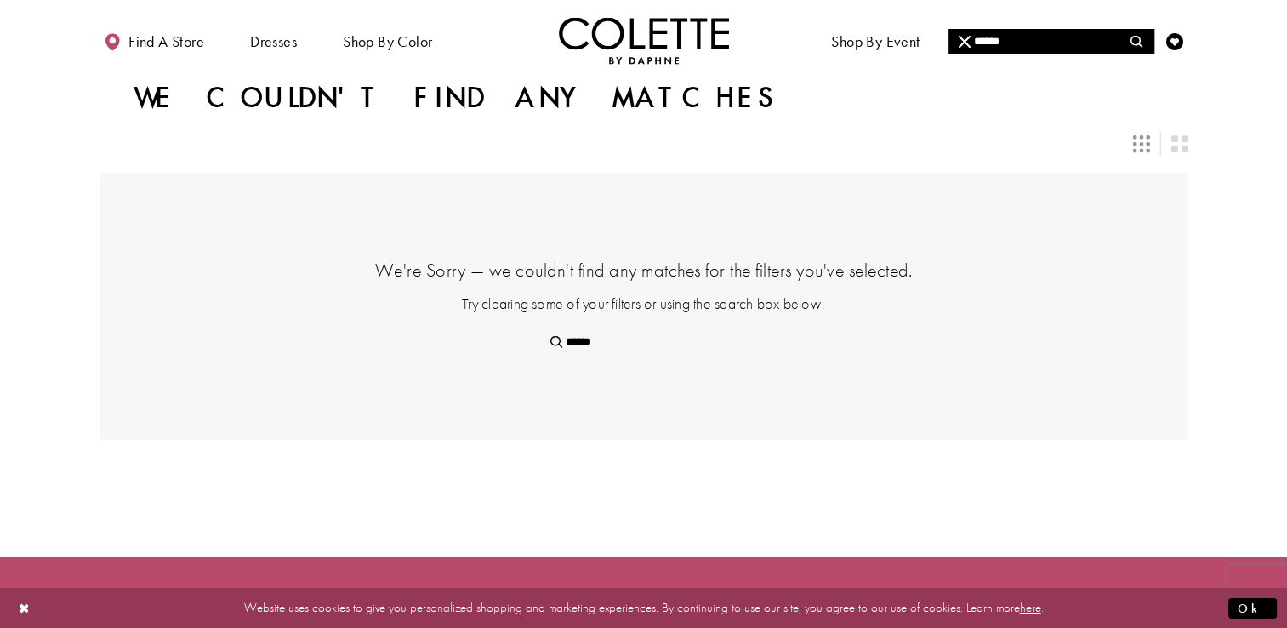
paste input "Search"
type input "******"
click at [1005, 39] on input "******" at bounding box center [1050, 42] width 205 height 26
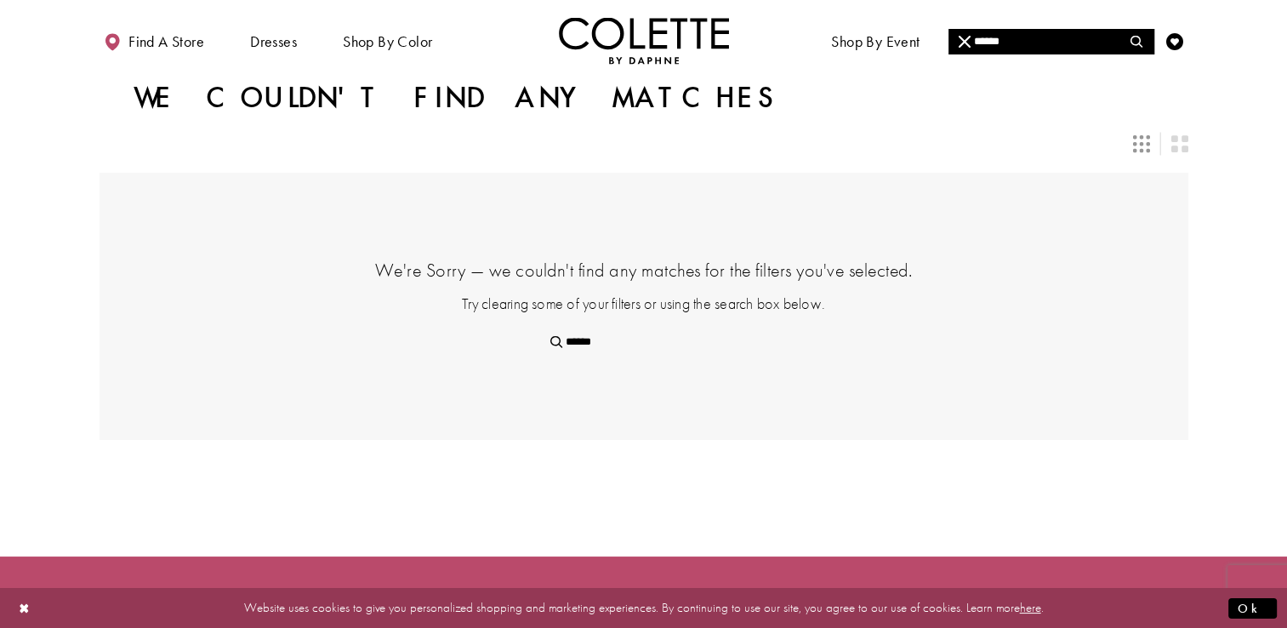
click at [1005, 39] on input "******" at bounding box center [1050, 42] width 205 height 26
paste input "Search"
type input "******"
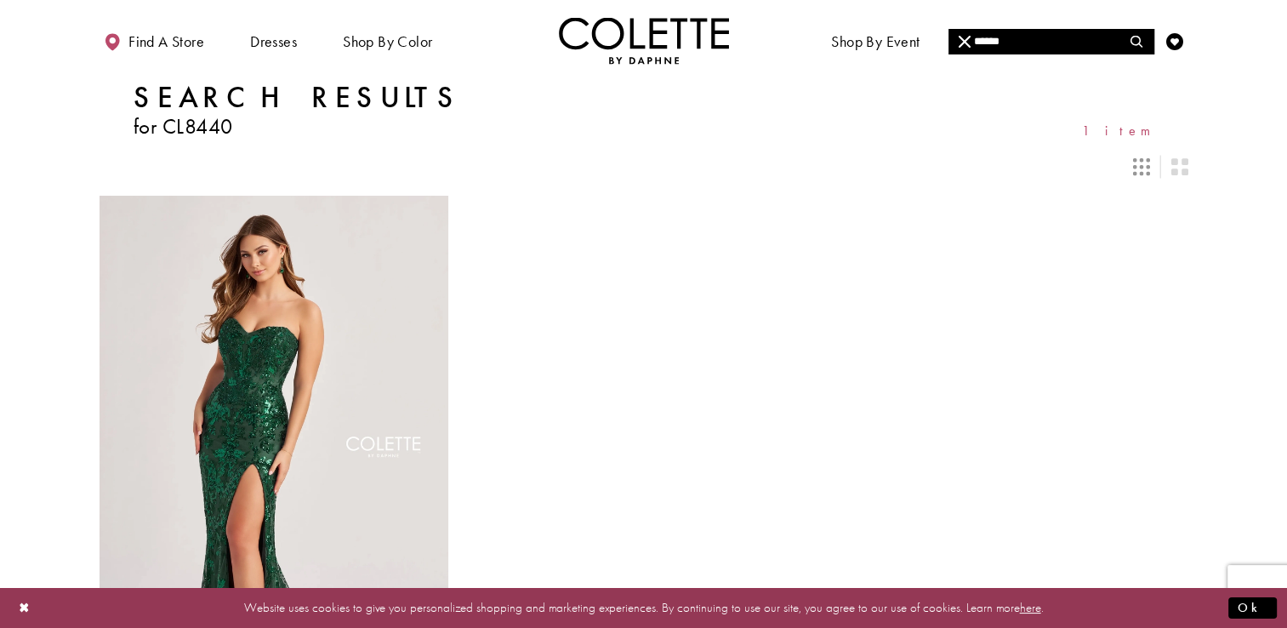
click at [999, 42] on input "******" at bounding box center [1050, 42] width 205 height 26
paste input "Search"
type input "******"
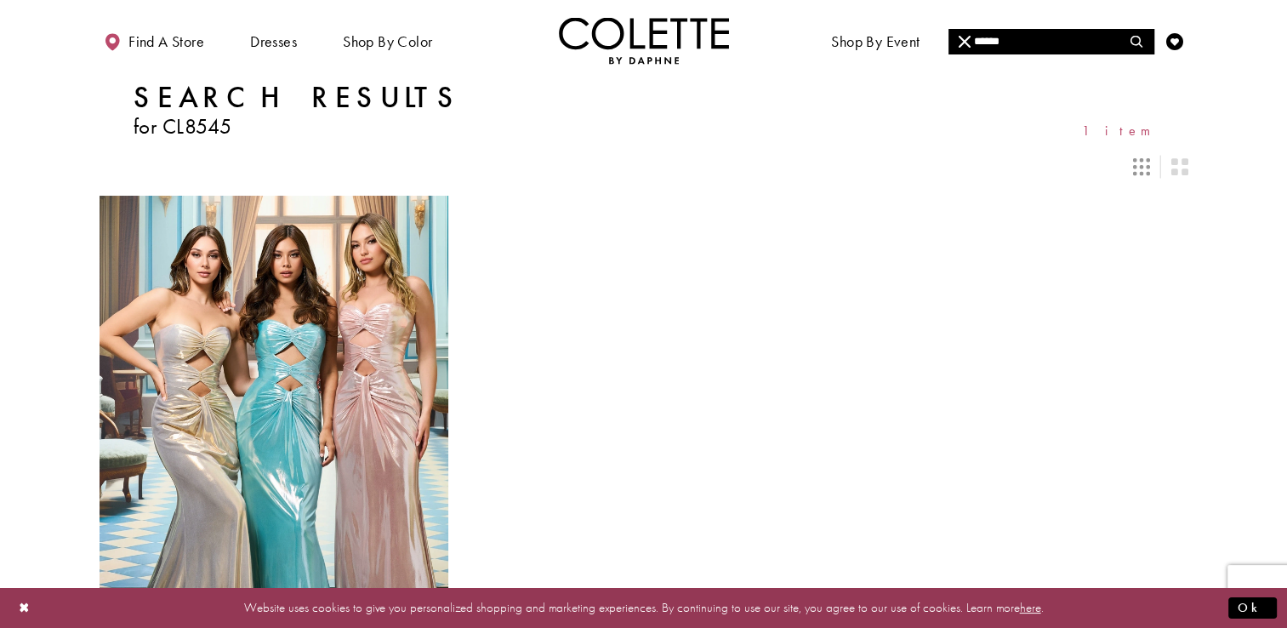
click at [1005, 31] on input "******" at bounding box center [1050, 42] width 205 height 26
paste input "******"
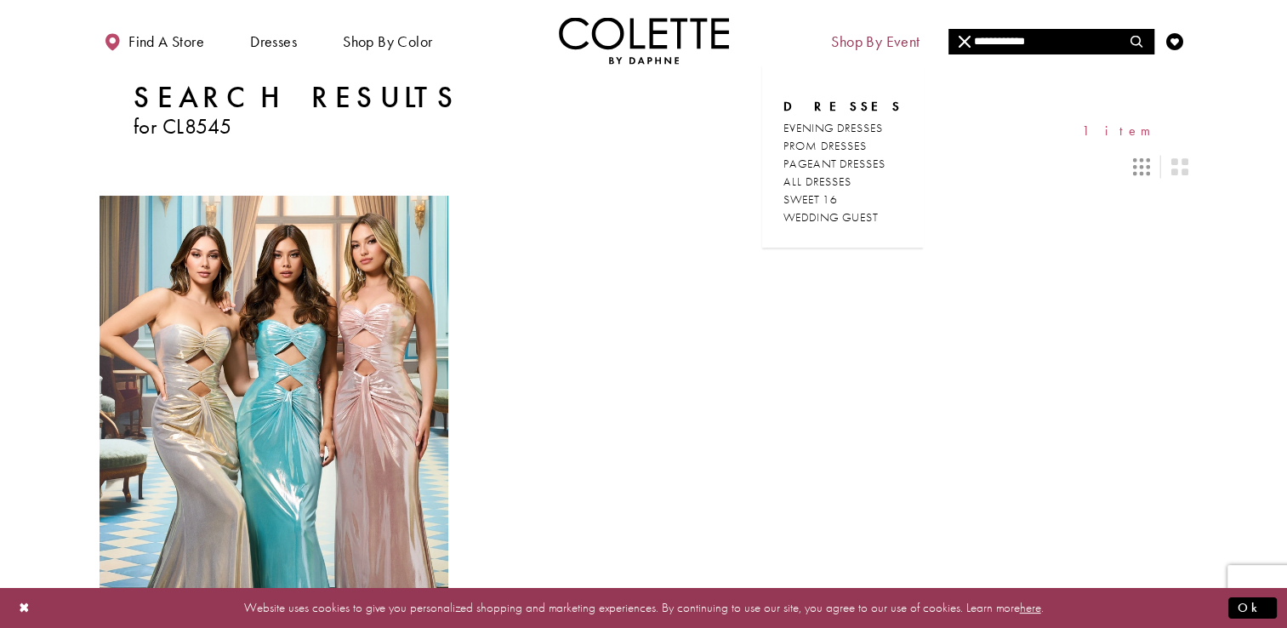
drag, startPoint x: 1075, startPoint y: 36, endPoint x: 915, endPoint y: 53, distance: 160.8
click at [915, 53] on div "**********" at bounding box center [644, 40] width 1089 height 81
paste input "Search"
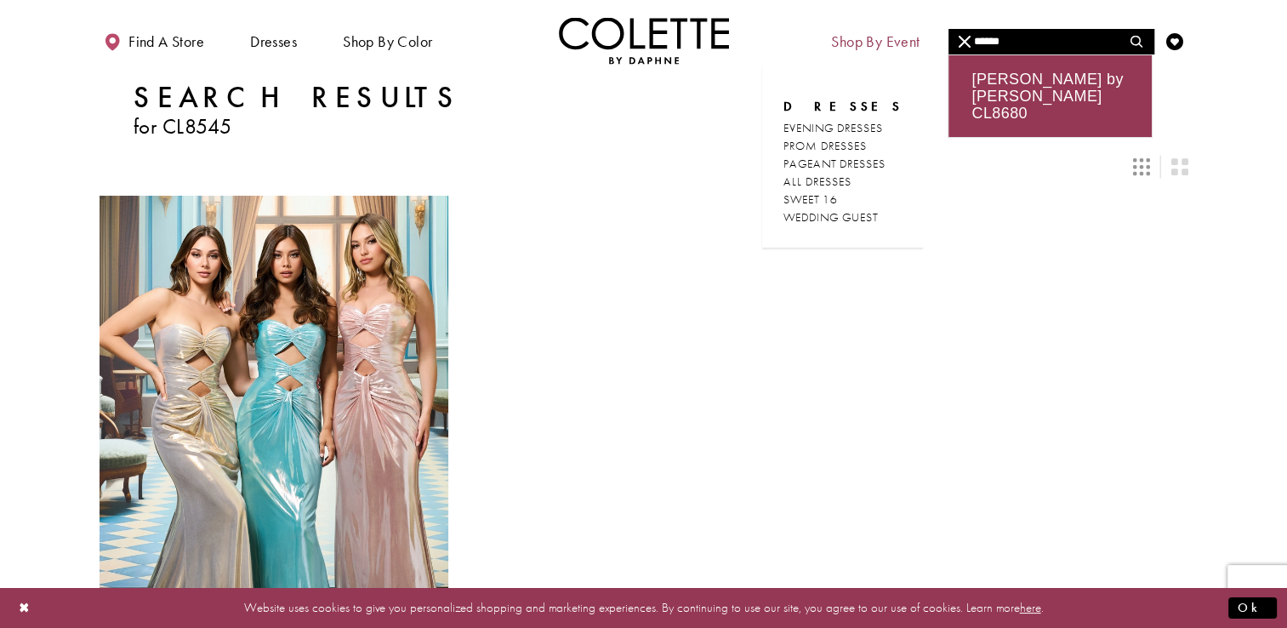
type input "******"
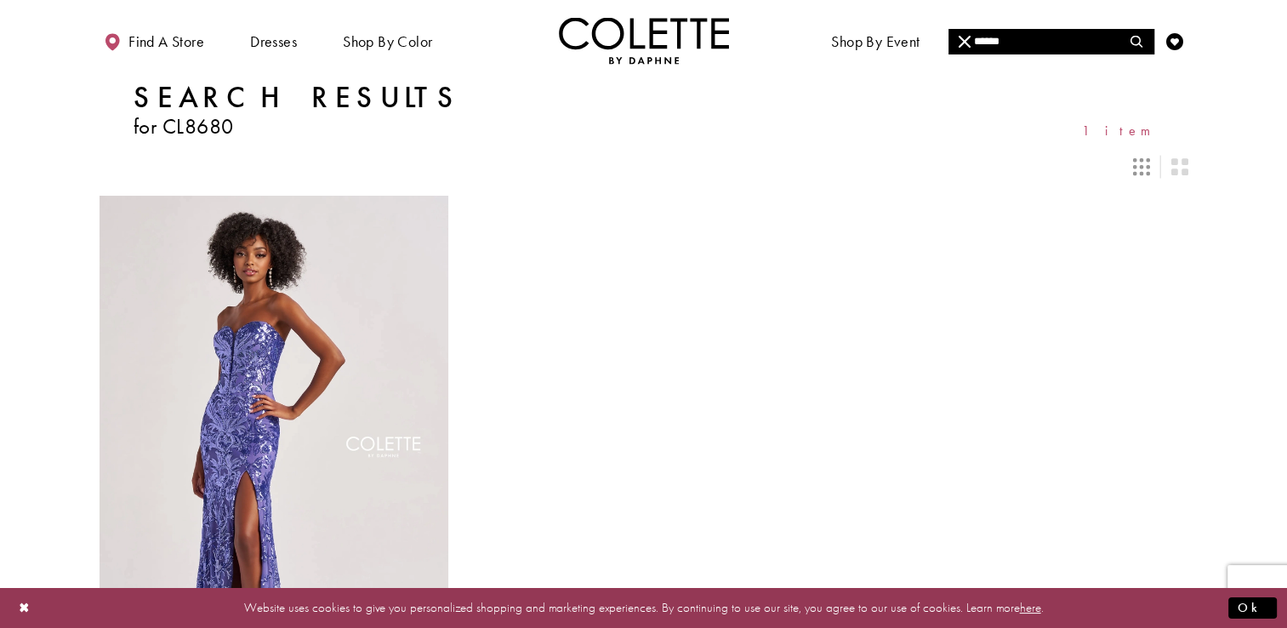
click at [1000, 35] on input "******" at bounding box center [1050, 42] width 205 height 26
paste input "Search"
type input "******"
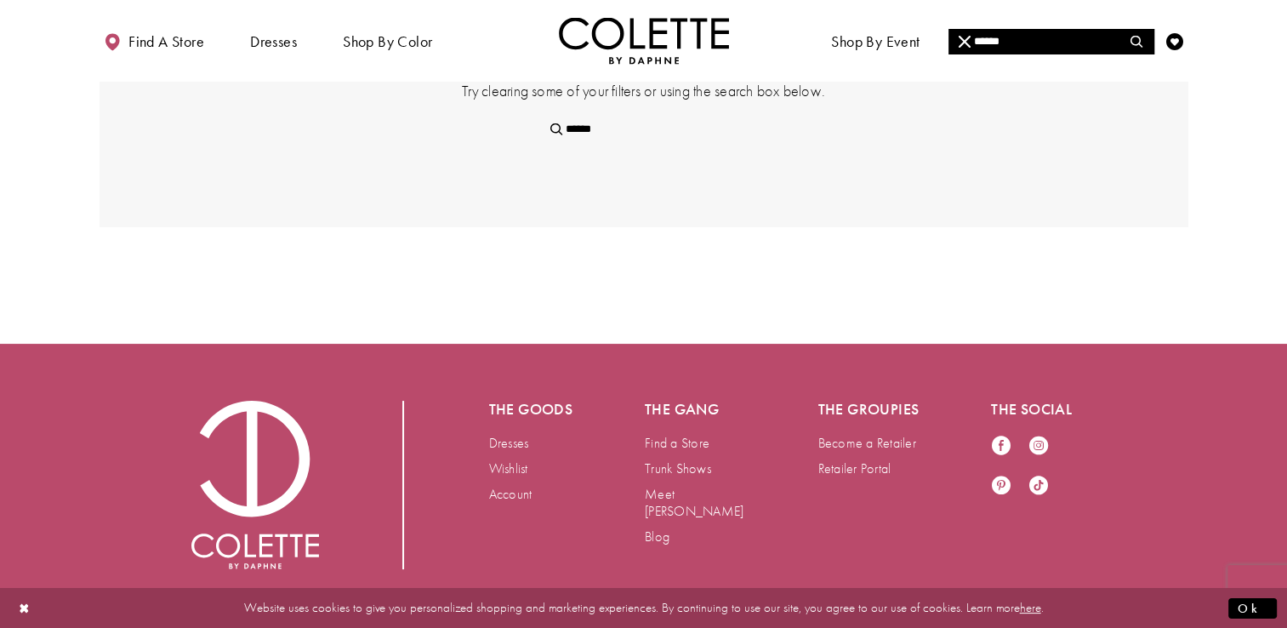
scroll to position [208, 0]
